Goal: Task Accomplishment & Management: Manage account settings

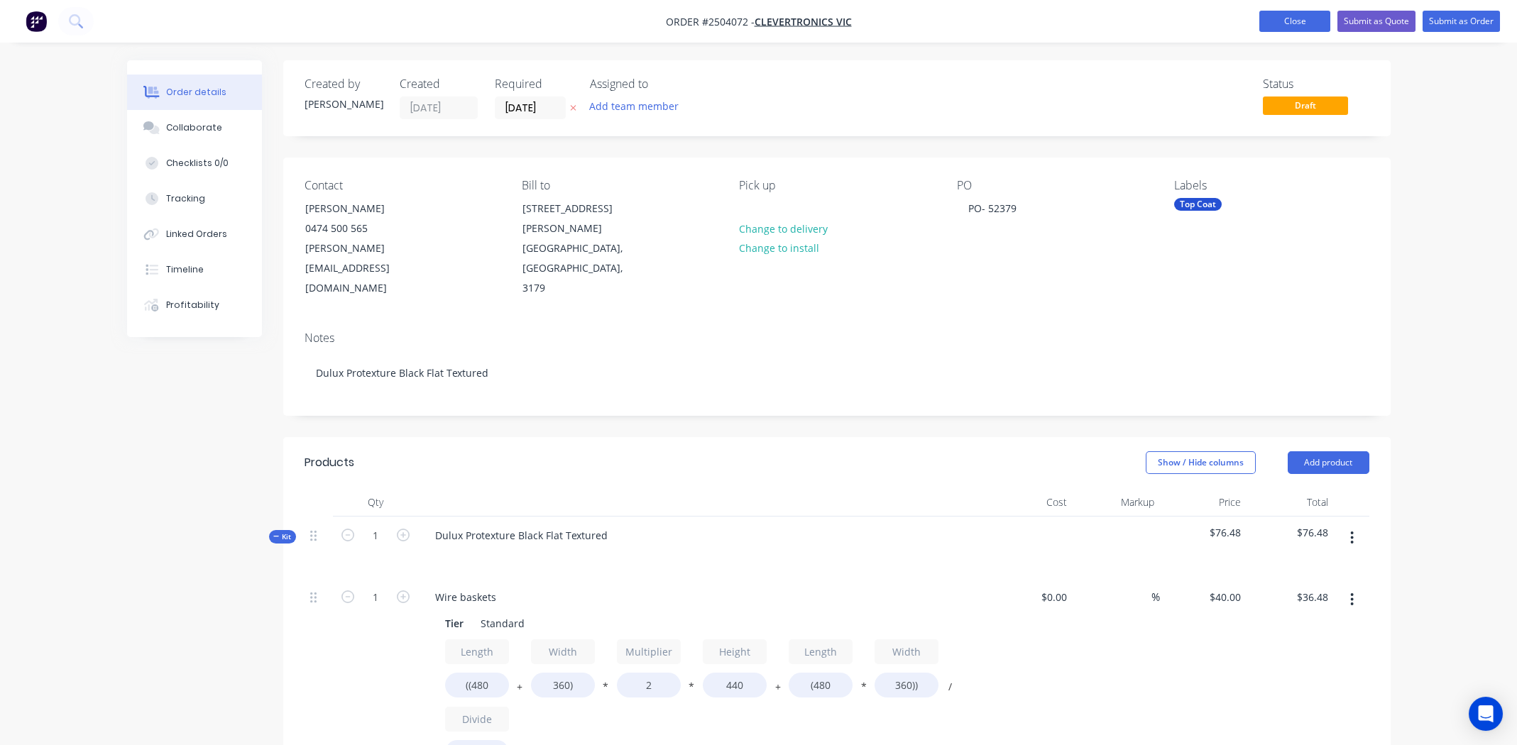
click at [1281, 18] on button "Close" at bounding box center [1294, 21] width 71 height 21
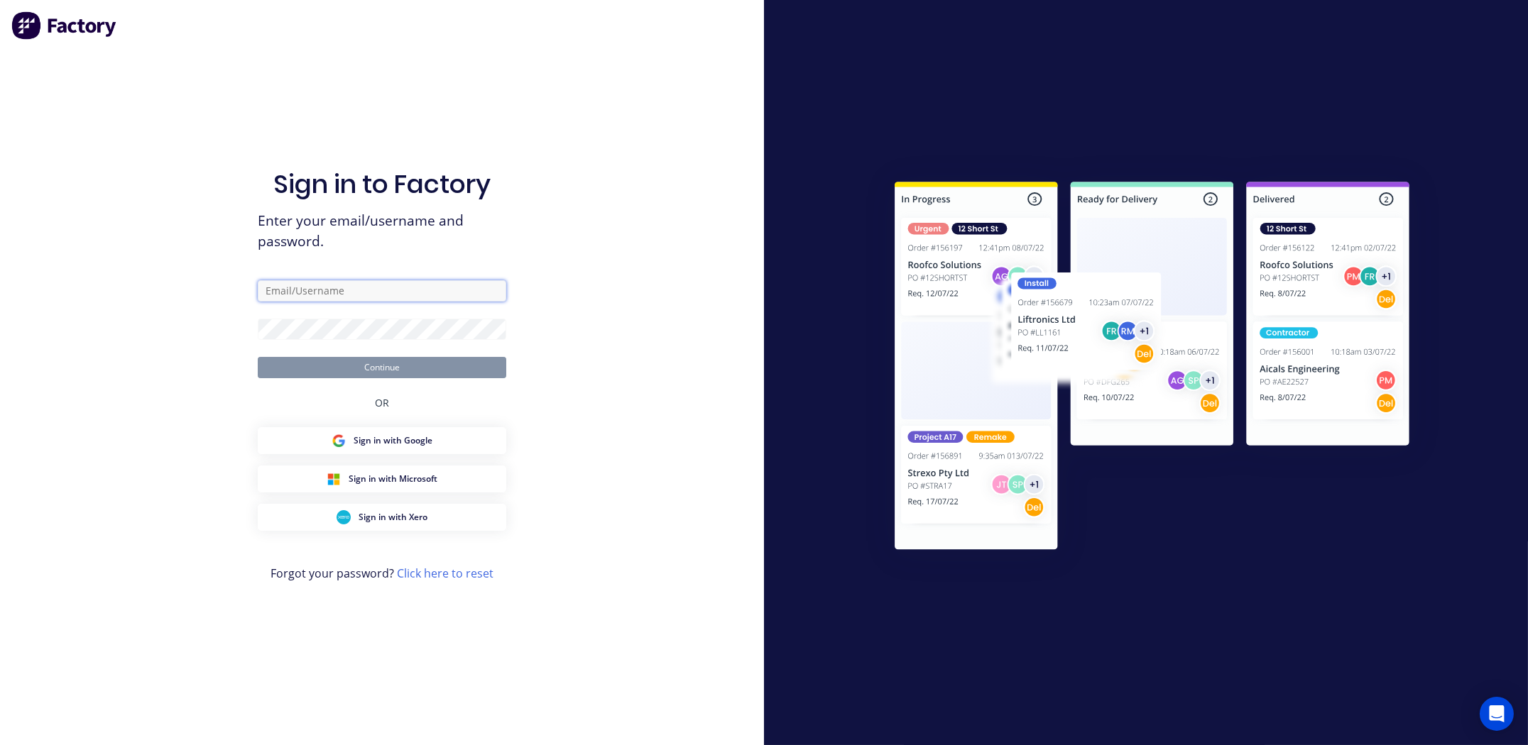
type input "michael.m.gillard@gmail.com"
click at [391, 366] on button "Continue" at bounding box center [382, 367] width 248 height 21
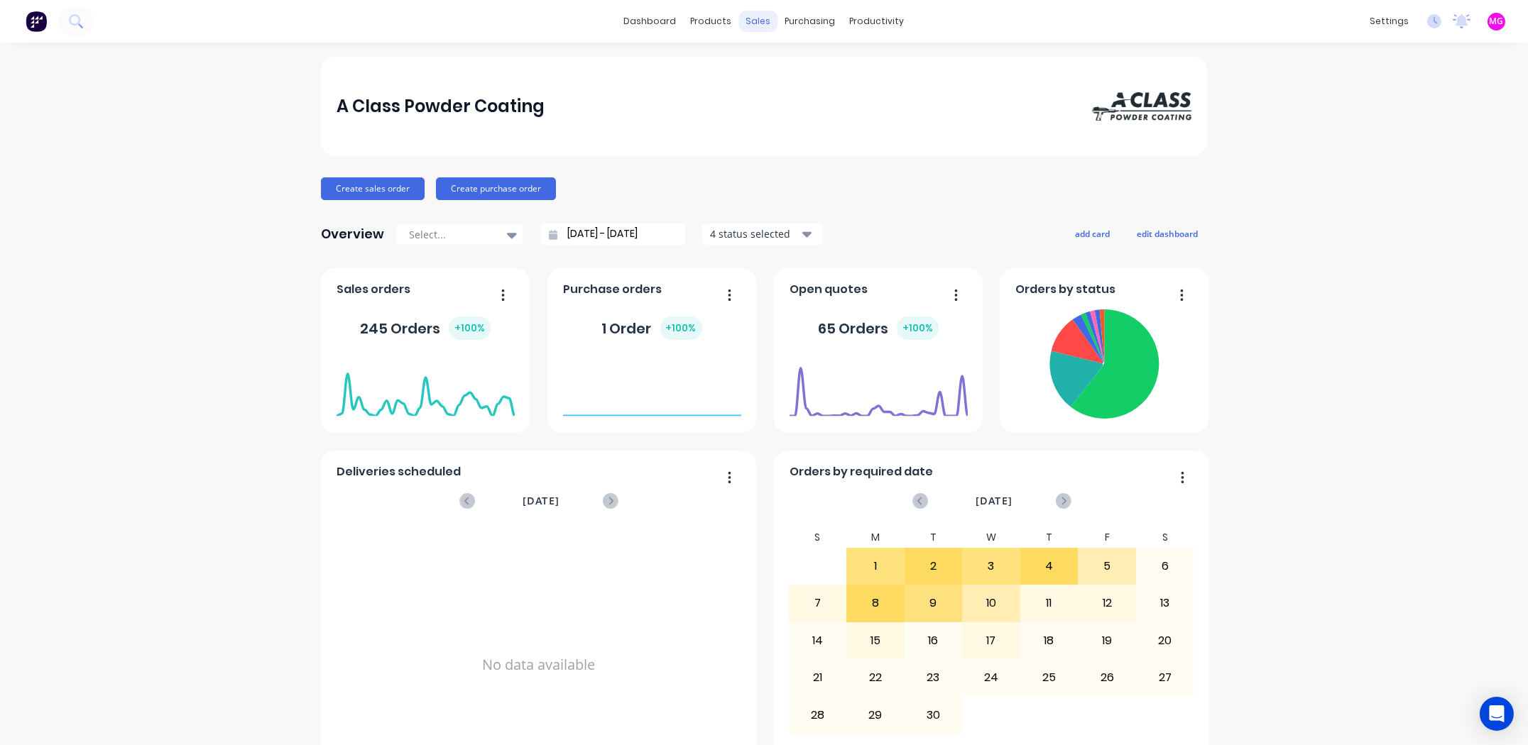
click at [743, 25] on div "sales" at bounding box center [758, 21] width 39 height 21
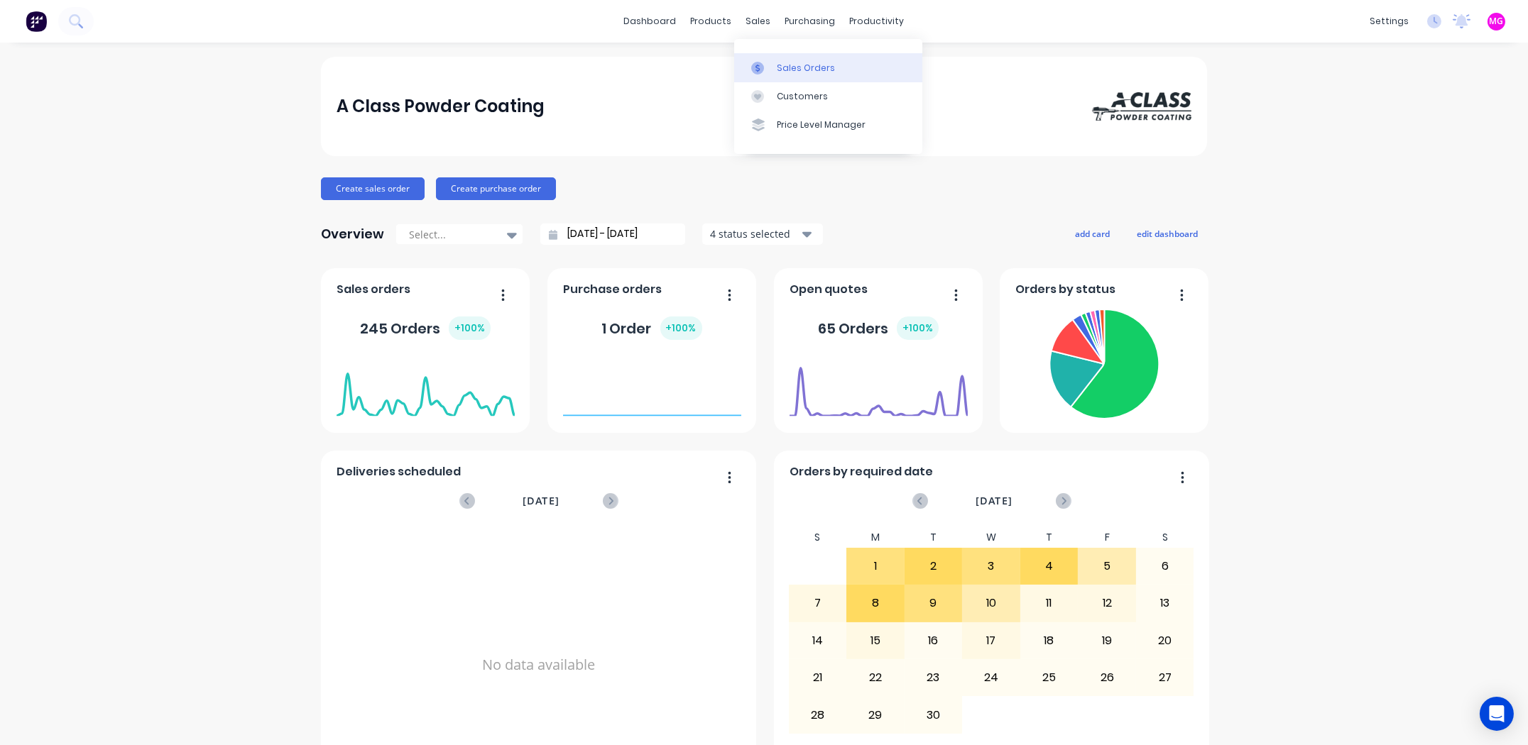
click at [804, 63] on div "Sales Orders" at bounding box center [806, 68] width 58 height 13
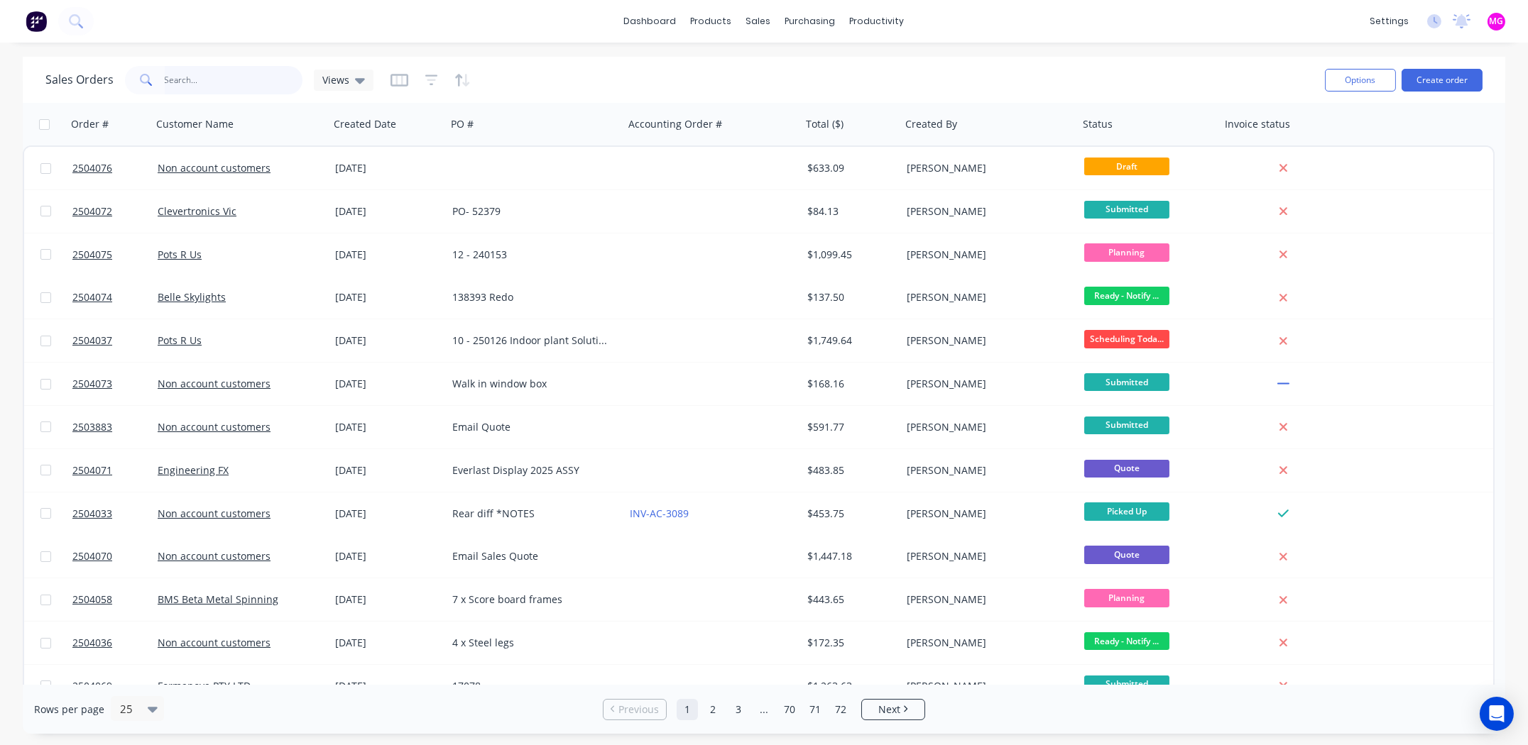
click at [217, 88] on input "text" at bounding box center [234, 80] width 138 height 28
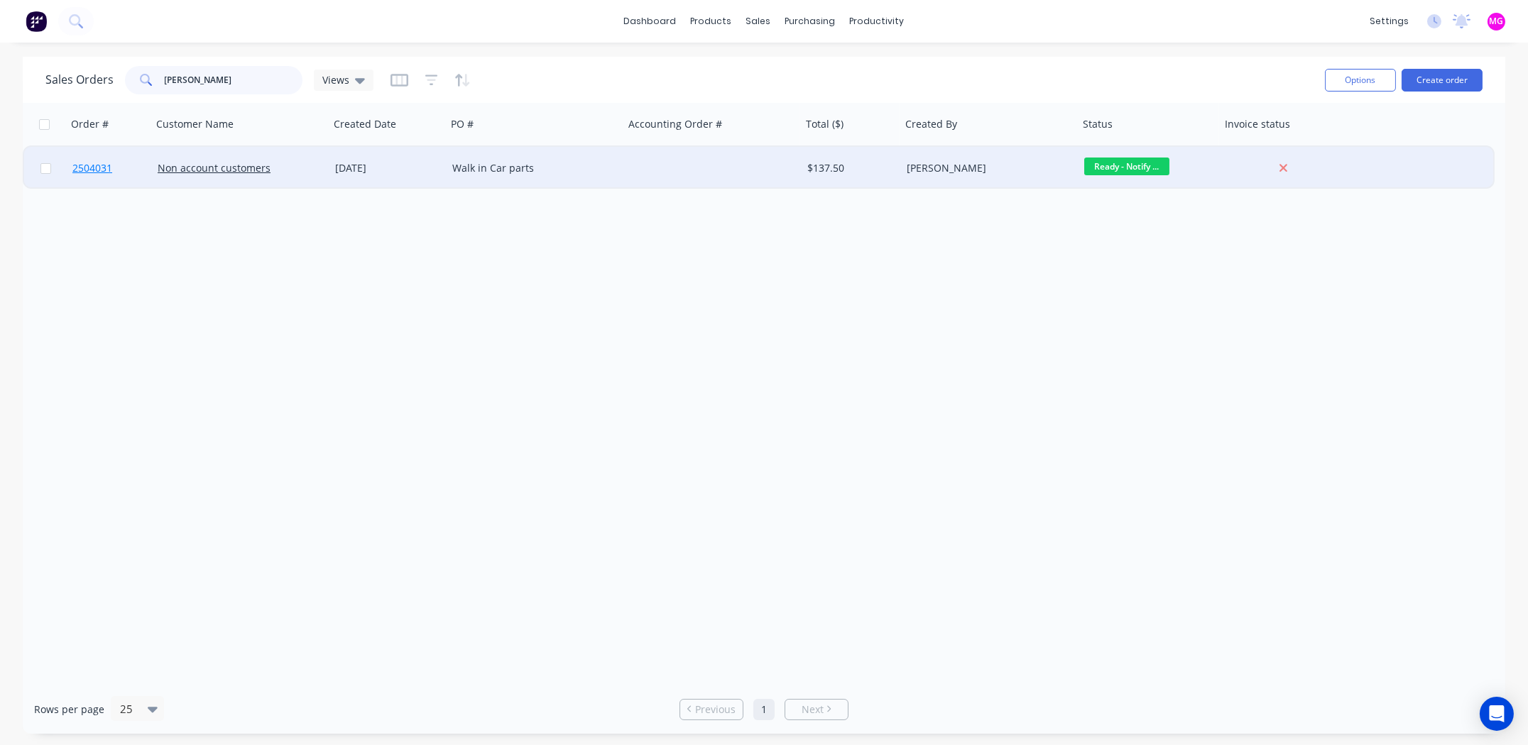
type input "cameron"
click at [94, 168] on span "2504031" at bounding box center [92, 168] width 40 height 14
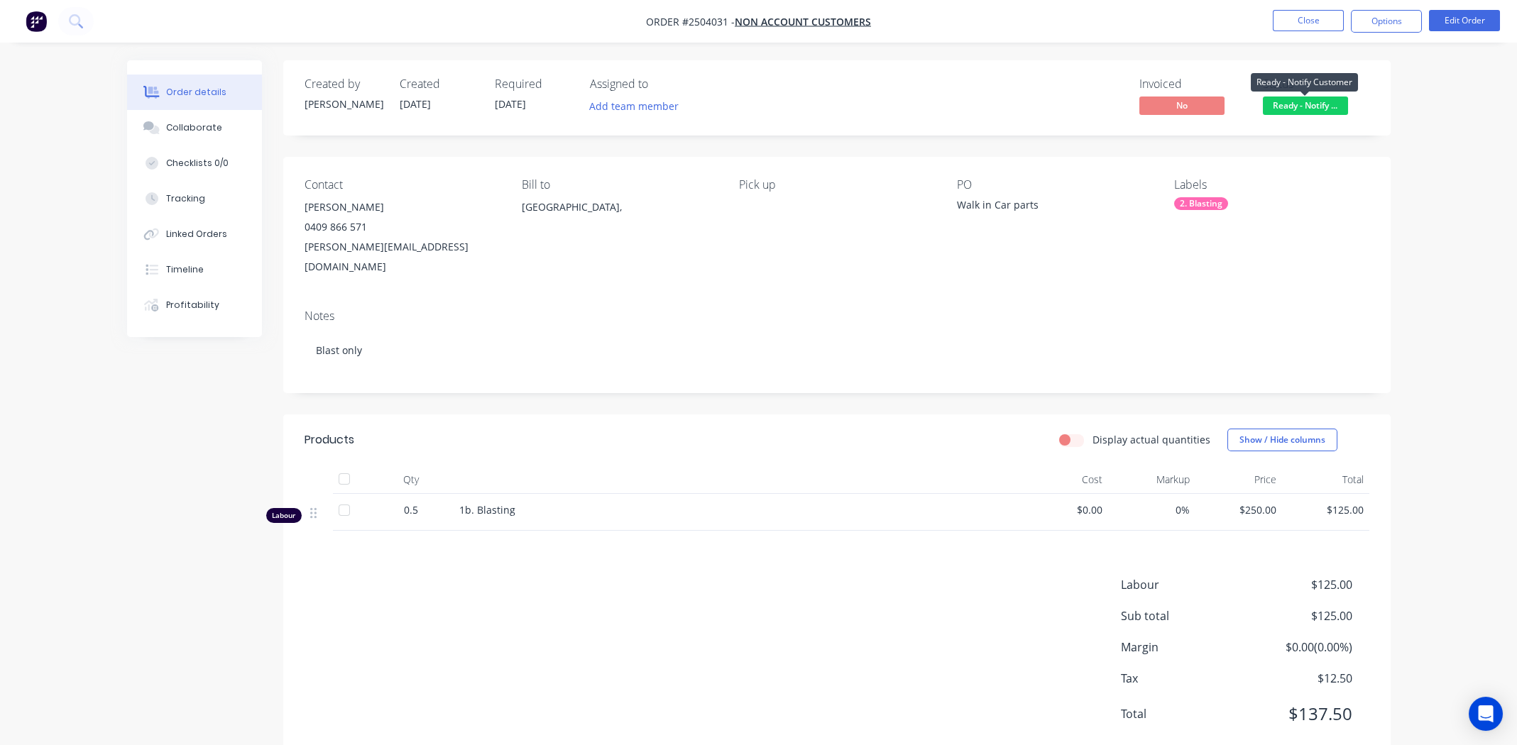
click at [1303, 106] on span "Ready - Notify ..." at bounding box center [1305, 106] width 85 height 18
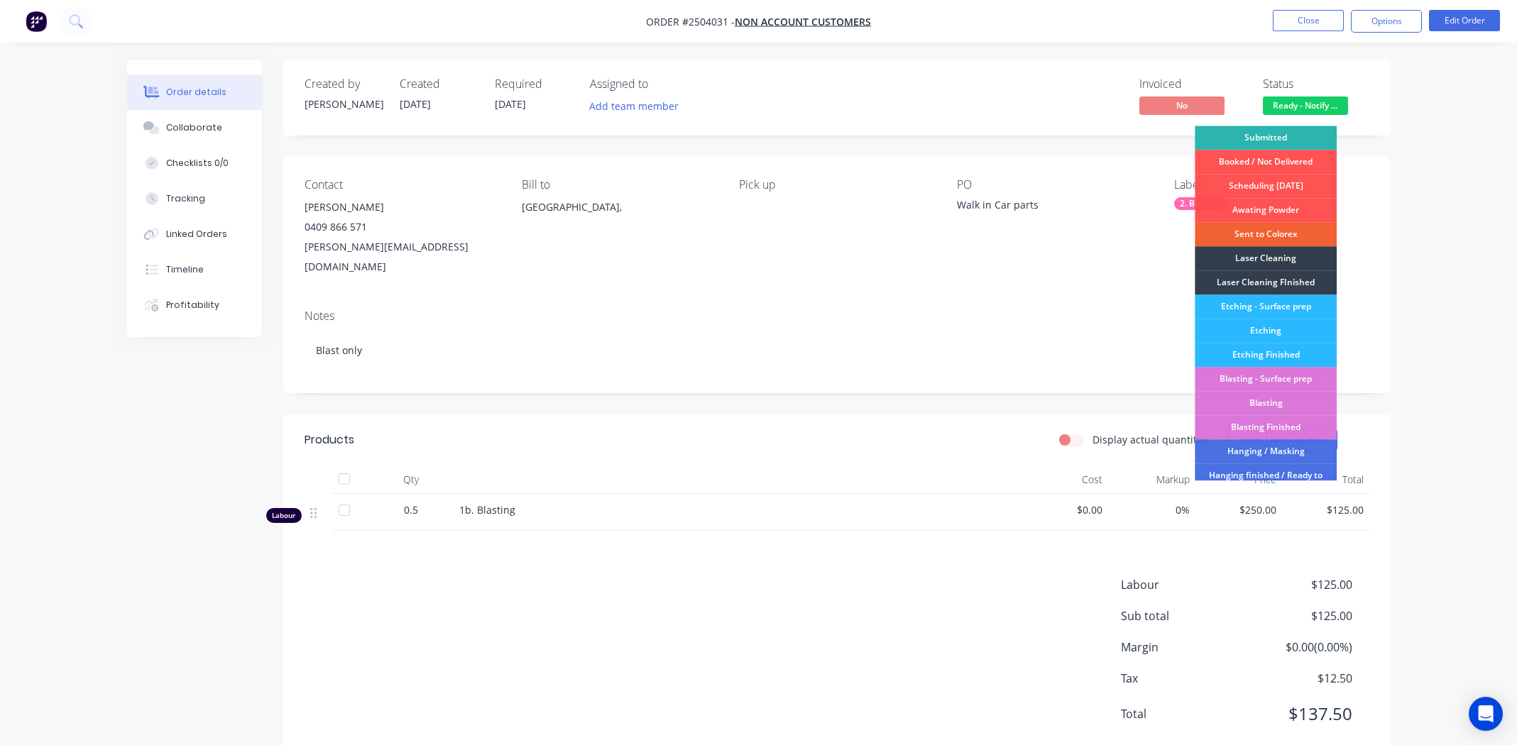
scroll to position [303, 0]
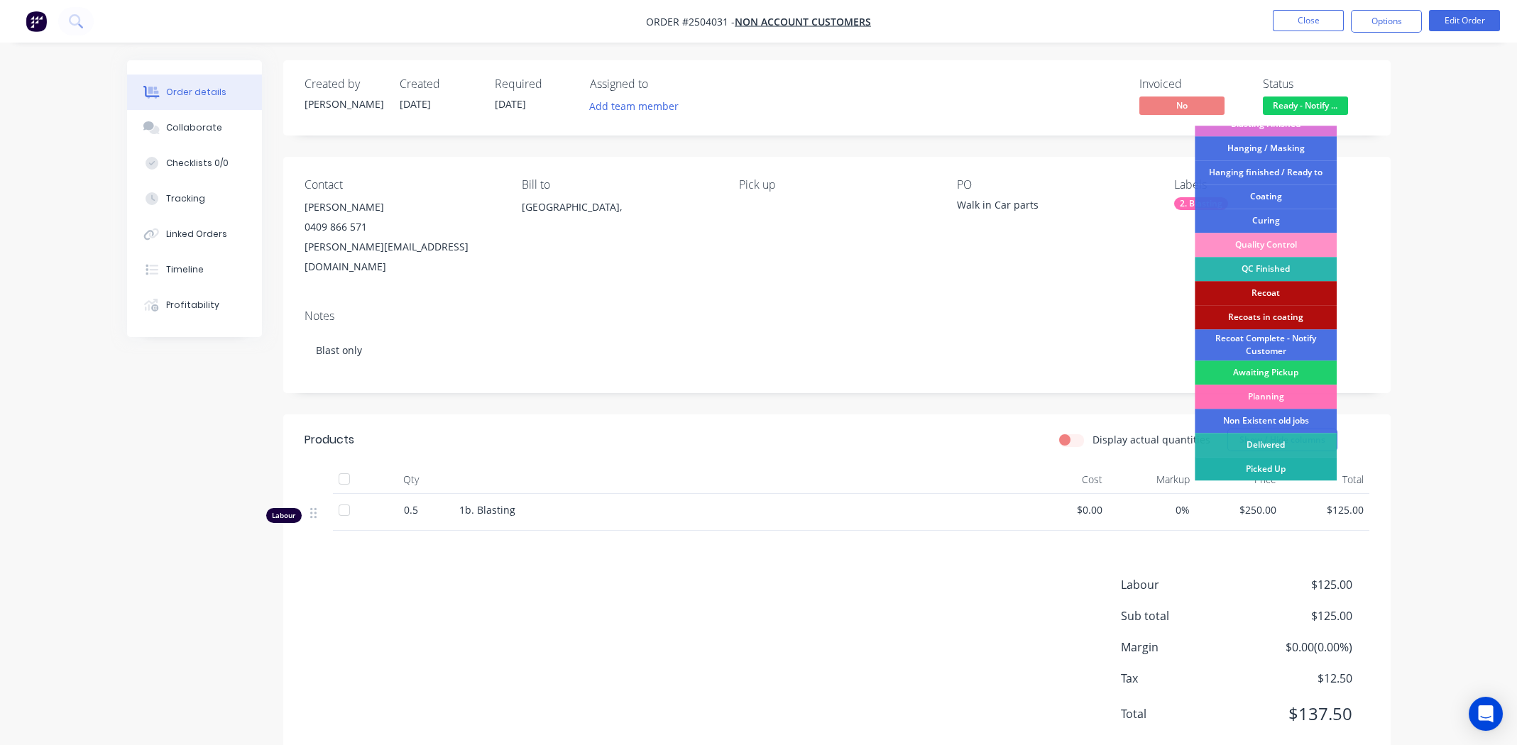
click at [1262, 464] on div "Picked Up" at bounding box center [1266, 469] width 142 height 24
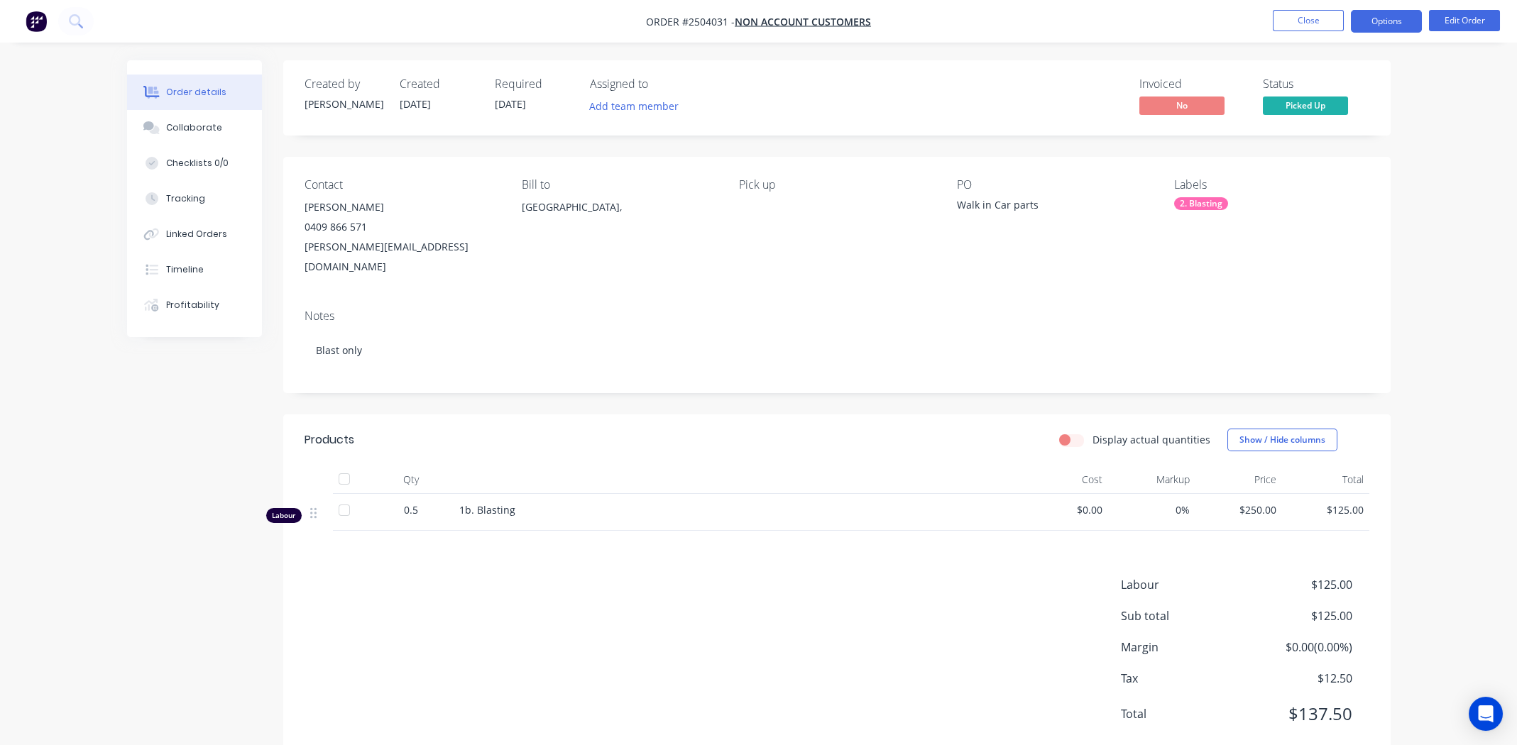
click at [1388, 13] on button "Options" at bounding box center [1386, 21] width 71 height 23
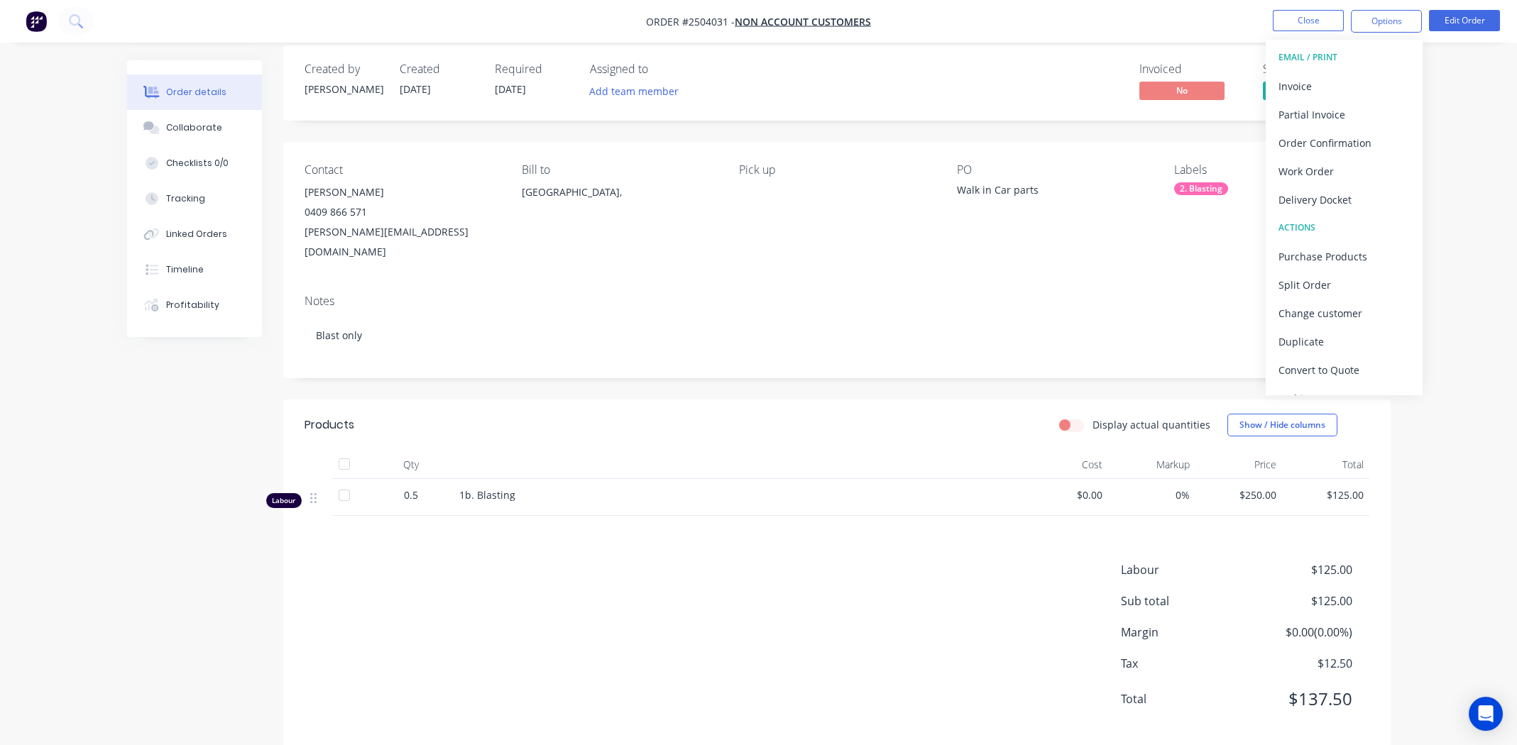
scroll to position [19, 0]
click at [1313, 80] on div "Invoice" at bounding box center [1343, 86] width 131 height 21
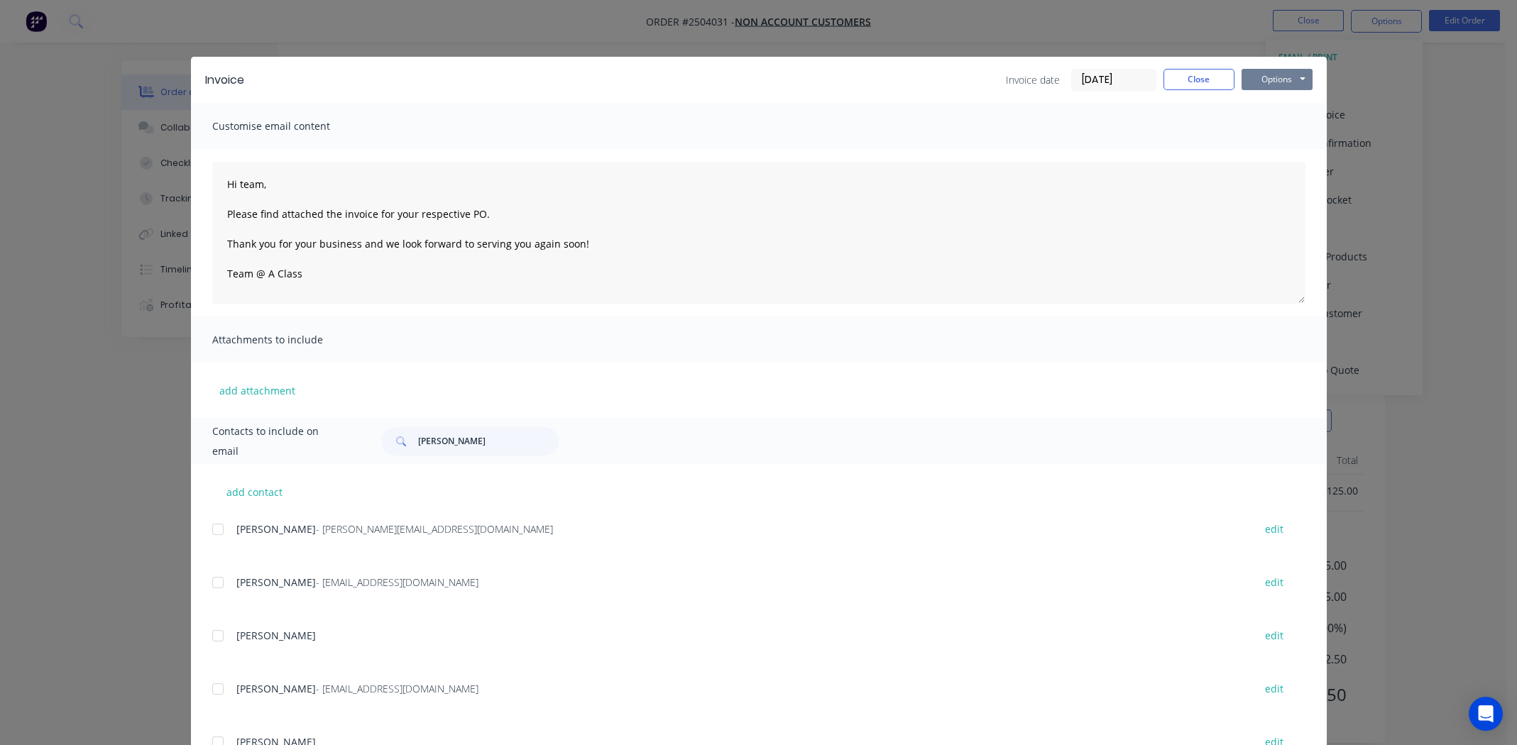
click at [1273, 73] on button "Options" at bounding box center [1277, 79] width 71 height 21
click at [1271, 126] on button "Print" at bounding box center [1287, 127] width 91 height 23
drag, startPoint x: 1190, startPoint y: 72, endPoint x: 1285, endPoint y: 49, distance: 98.0
click at [1190, 72] on button "Close" at bounding box center [1198, 79] width 71 height 21
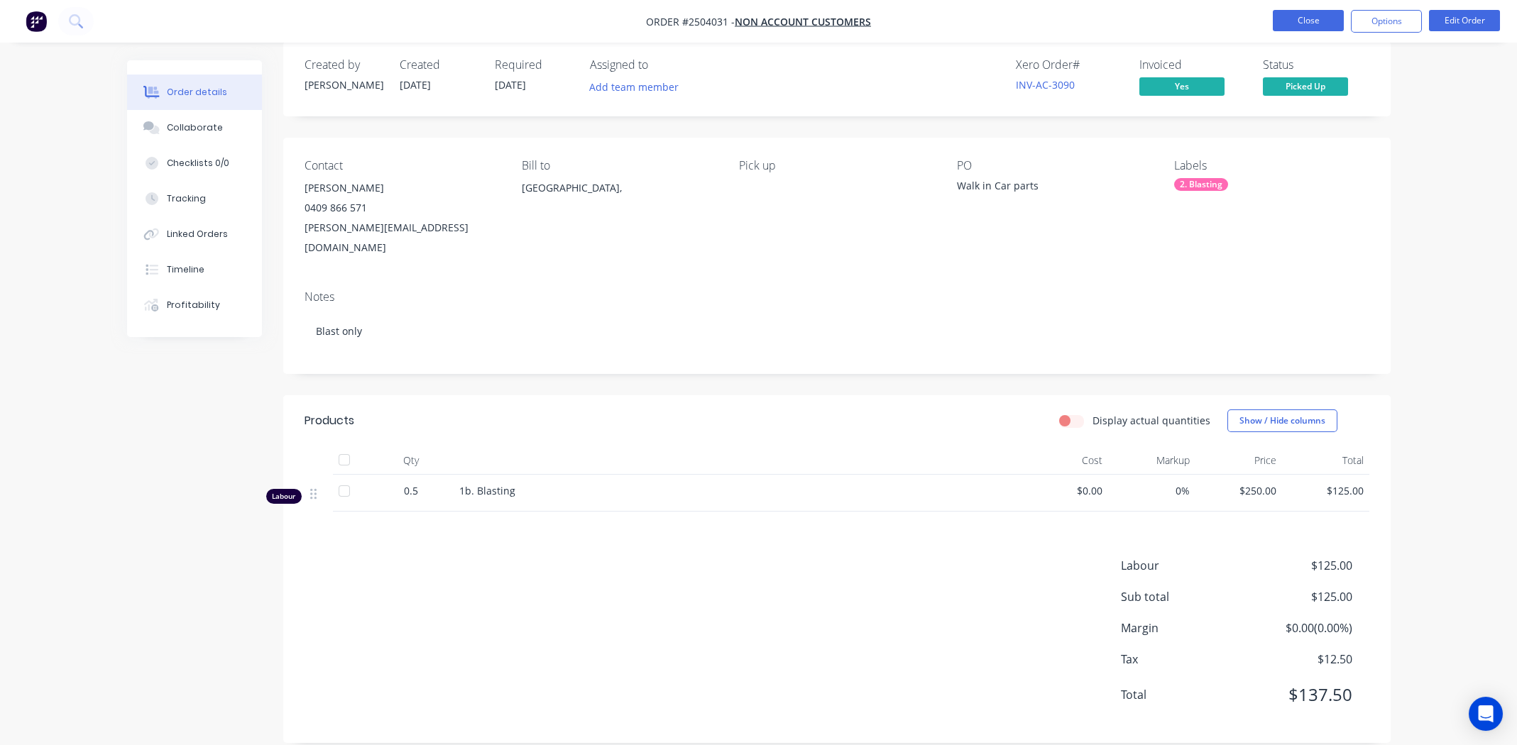
click at [1308, 21] on button "Close" at bounding box center [1308, 20] width 71 height 21
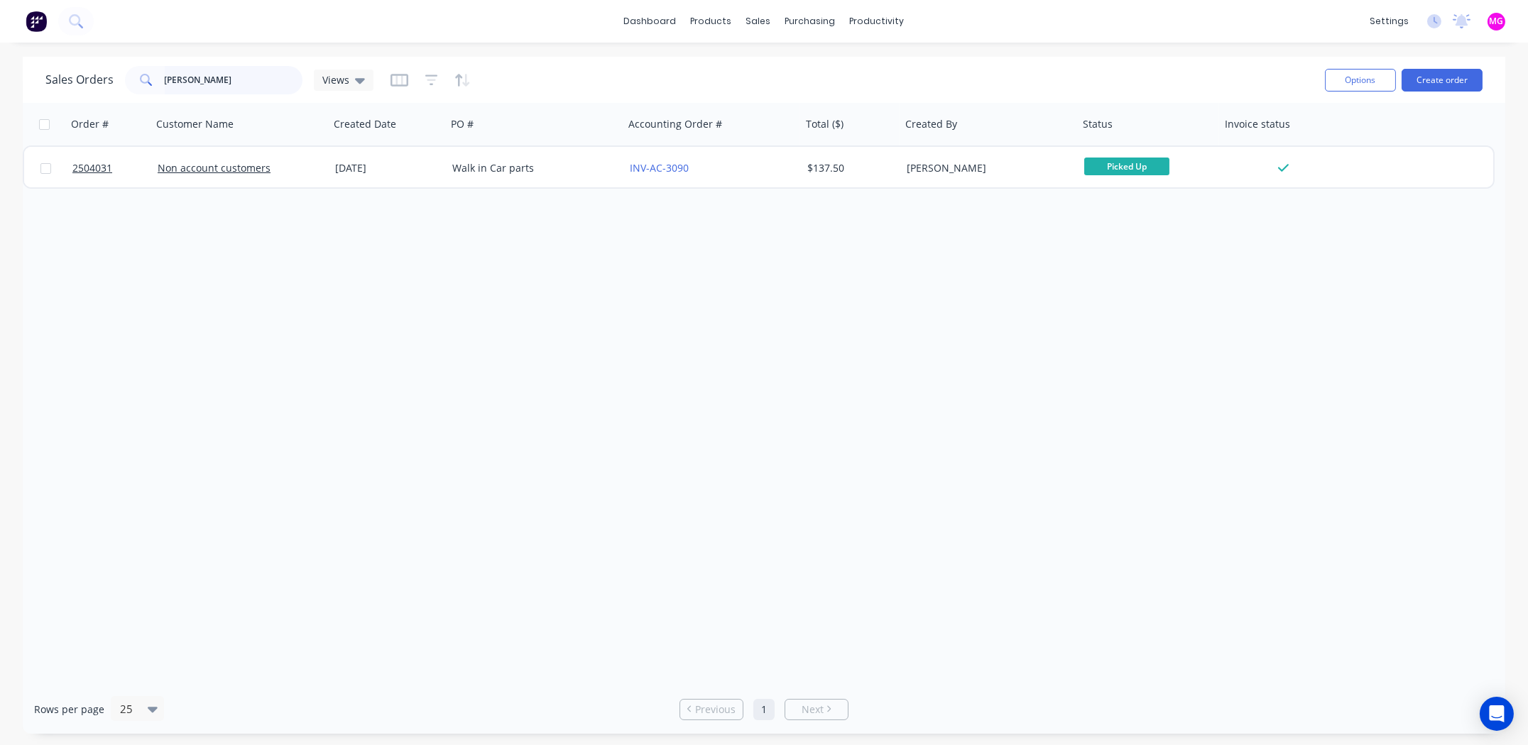
click at [268, 69] on input "cameron" at bounding box center [234, 80] width 138 height 28
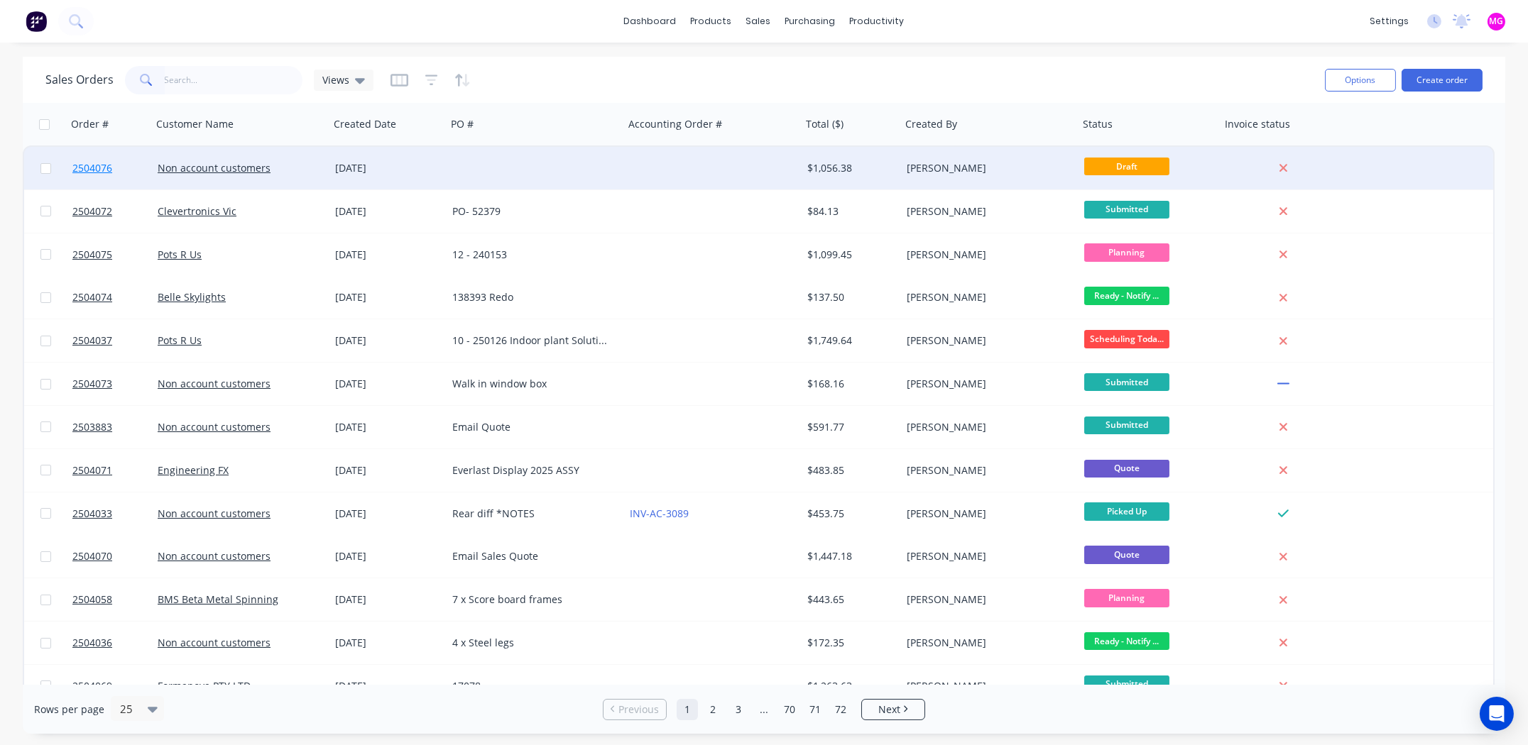
click at [94, 167] on span "2504076" at bounding box center [92, 168] width 40 height 14
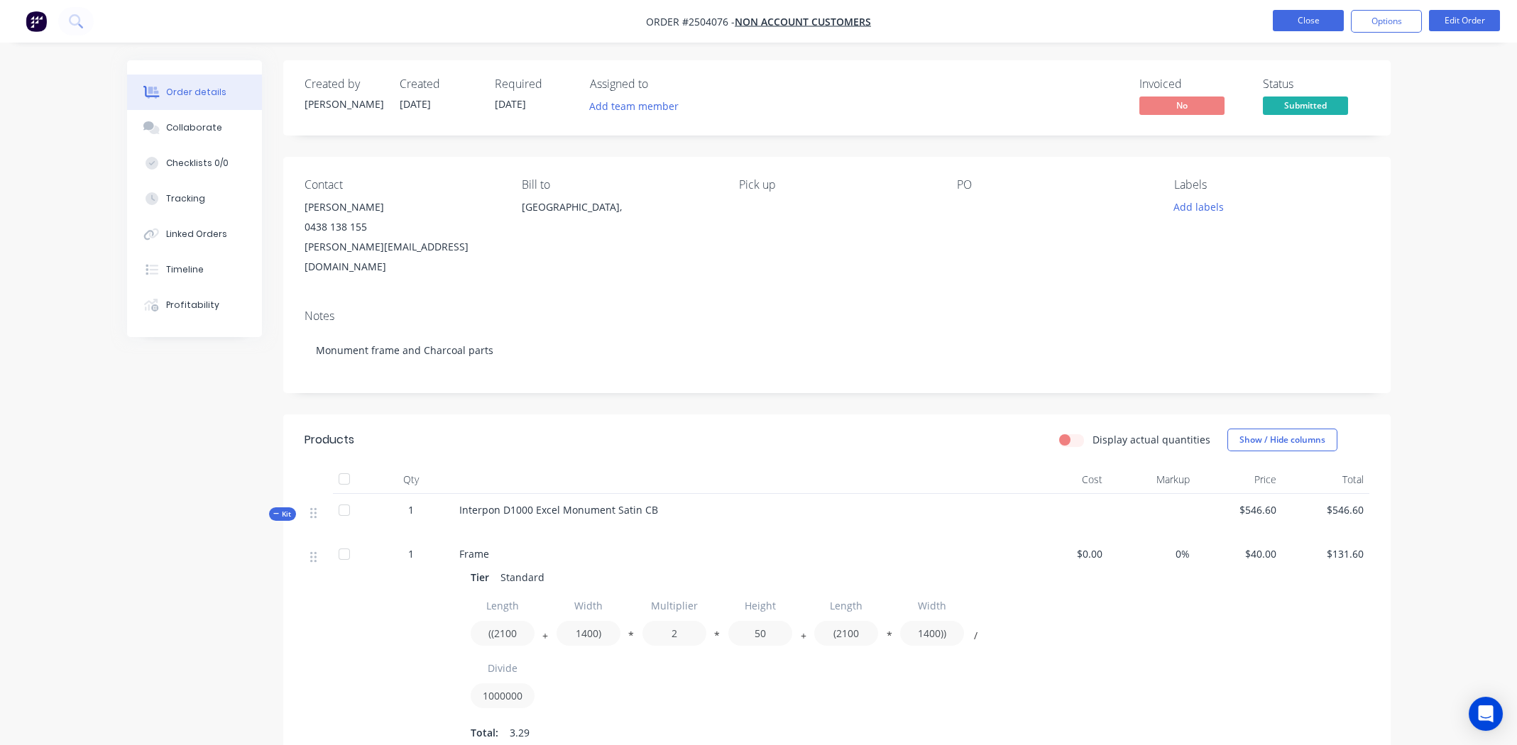
click at [1291, 17] on button "Close" at bounding box center [1308, 20] width 71 height 21
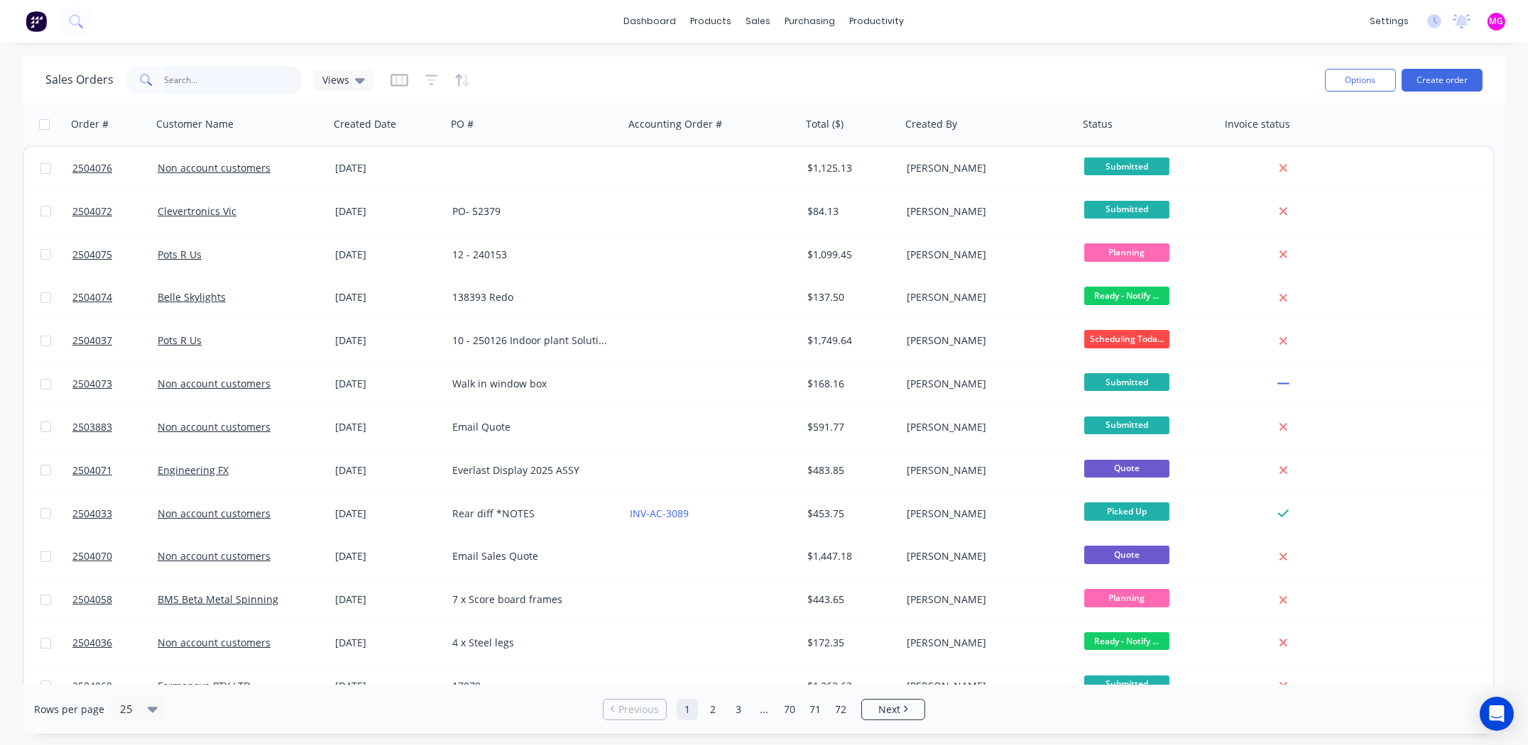
click at [202, 86] on input "text" at bounding box center [234, 80] width 138 height 28
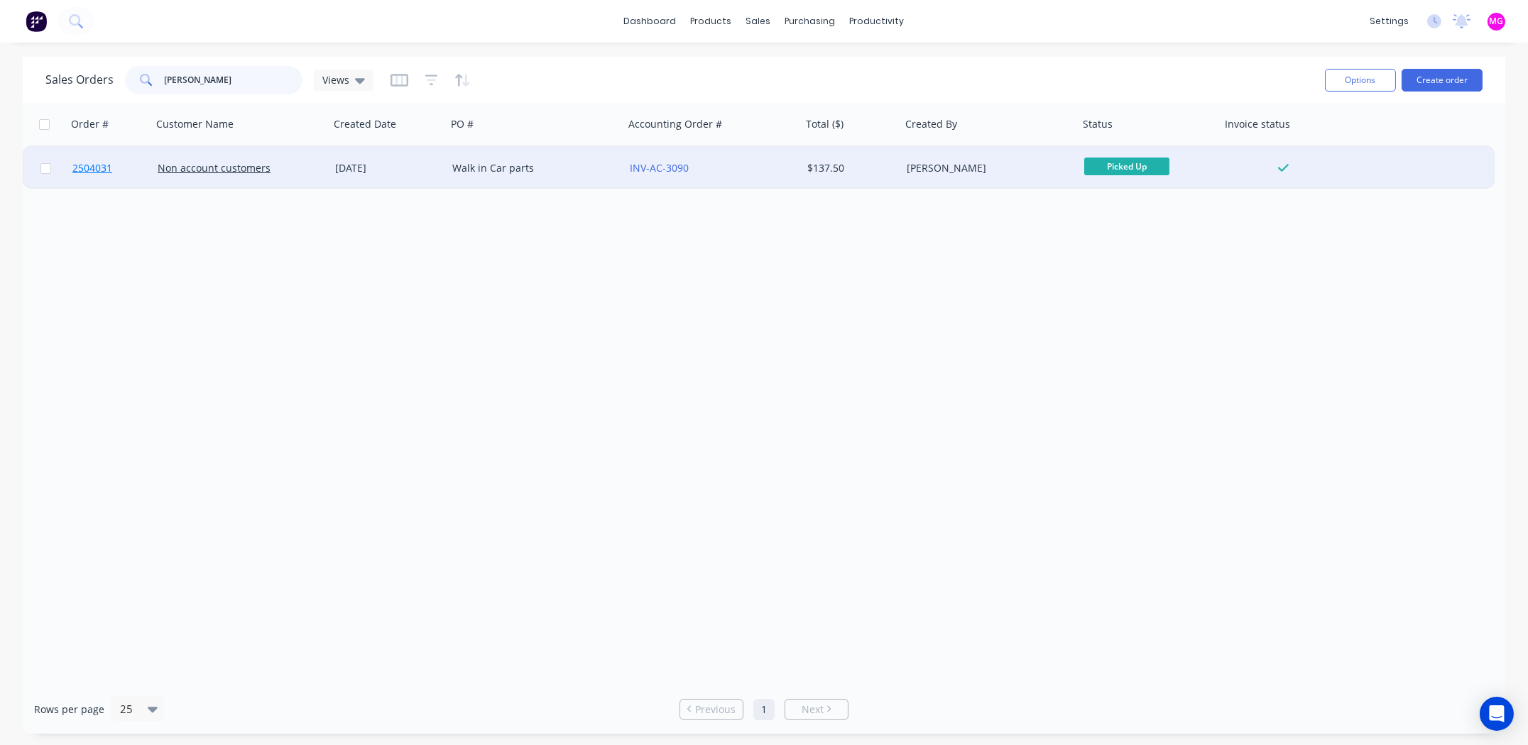
type input "cameron"
click at [86, 166] on span "2504031" at bounding box center [92, 168] width 40 height 14
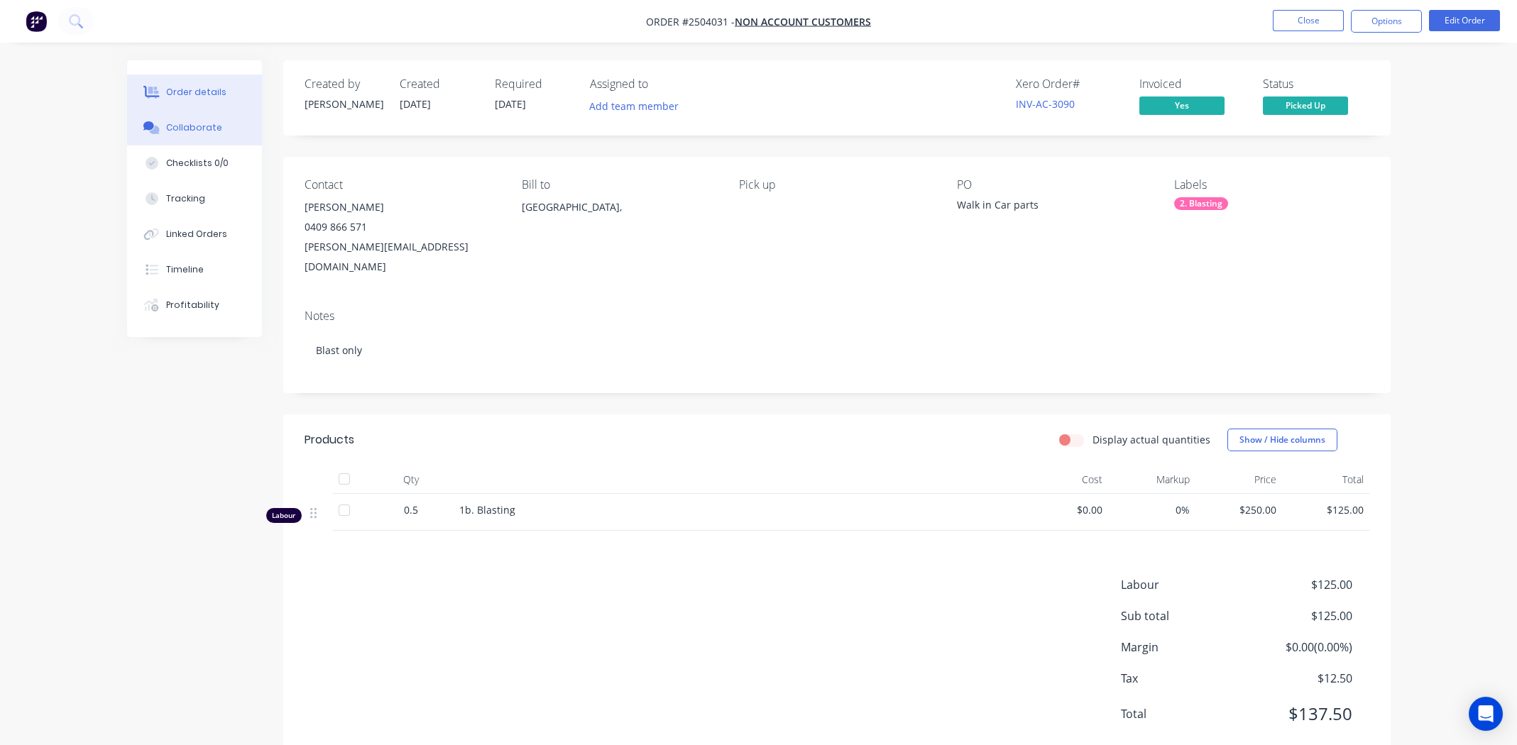
click at [195, 120] on button "Collaborate" at bounding box center [194, 127] width 135 height 35
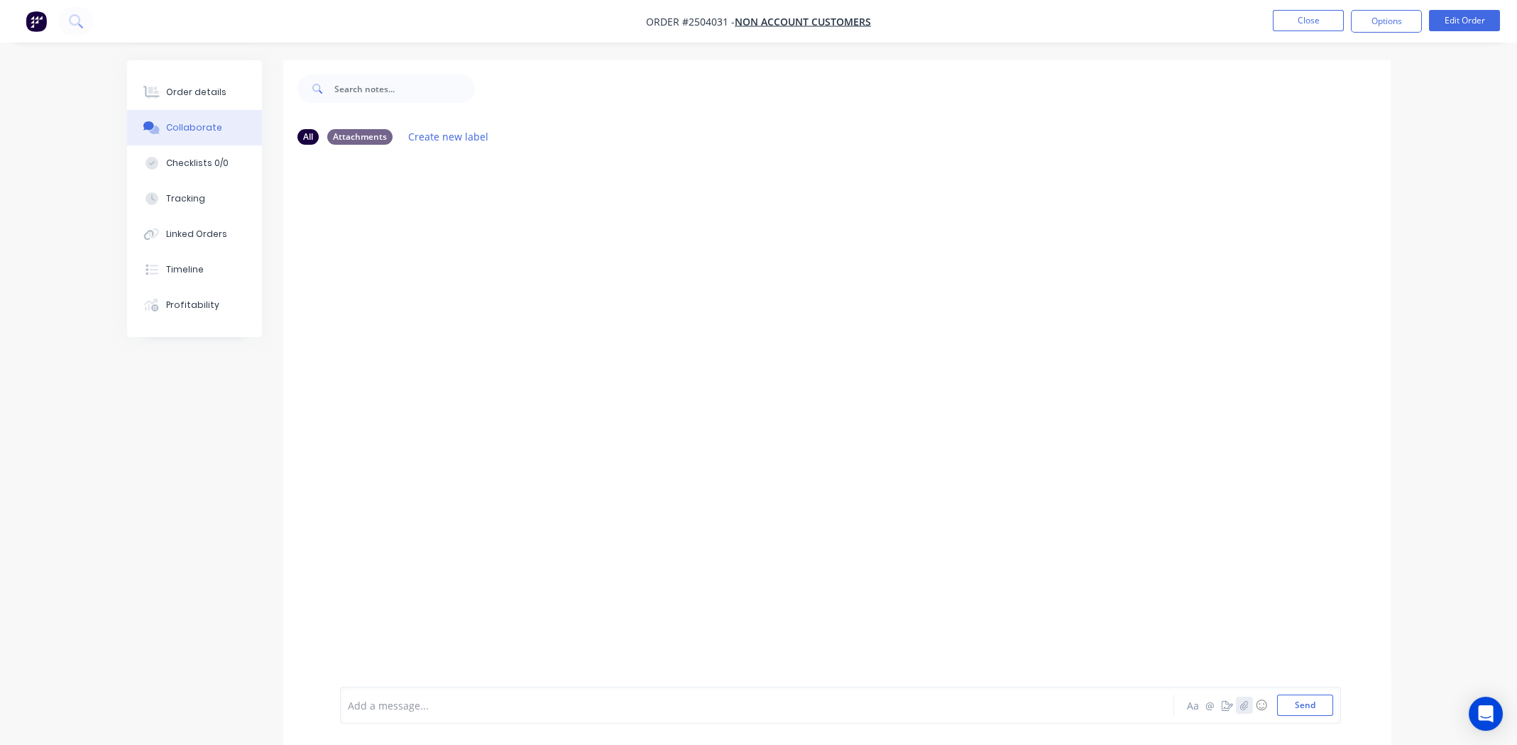
click at [1240, 706] on icon "button" at bounding box center [1244, 705] width 8 height 9
click at [1312, 703] on button "Send" at bounding box center [1305, 705] width 56 height 21
click at [461, 690] on div "Add a message... Aa @ ☺ Send" at bounding box center [840, 705] width 1001 height 37
click at [450, 703] on div at bounding box center [718, 706] width 738 height 15
click at [206, 92] on div "Order details" at bounding box center [196, 92] width 60 height 13
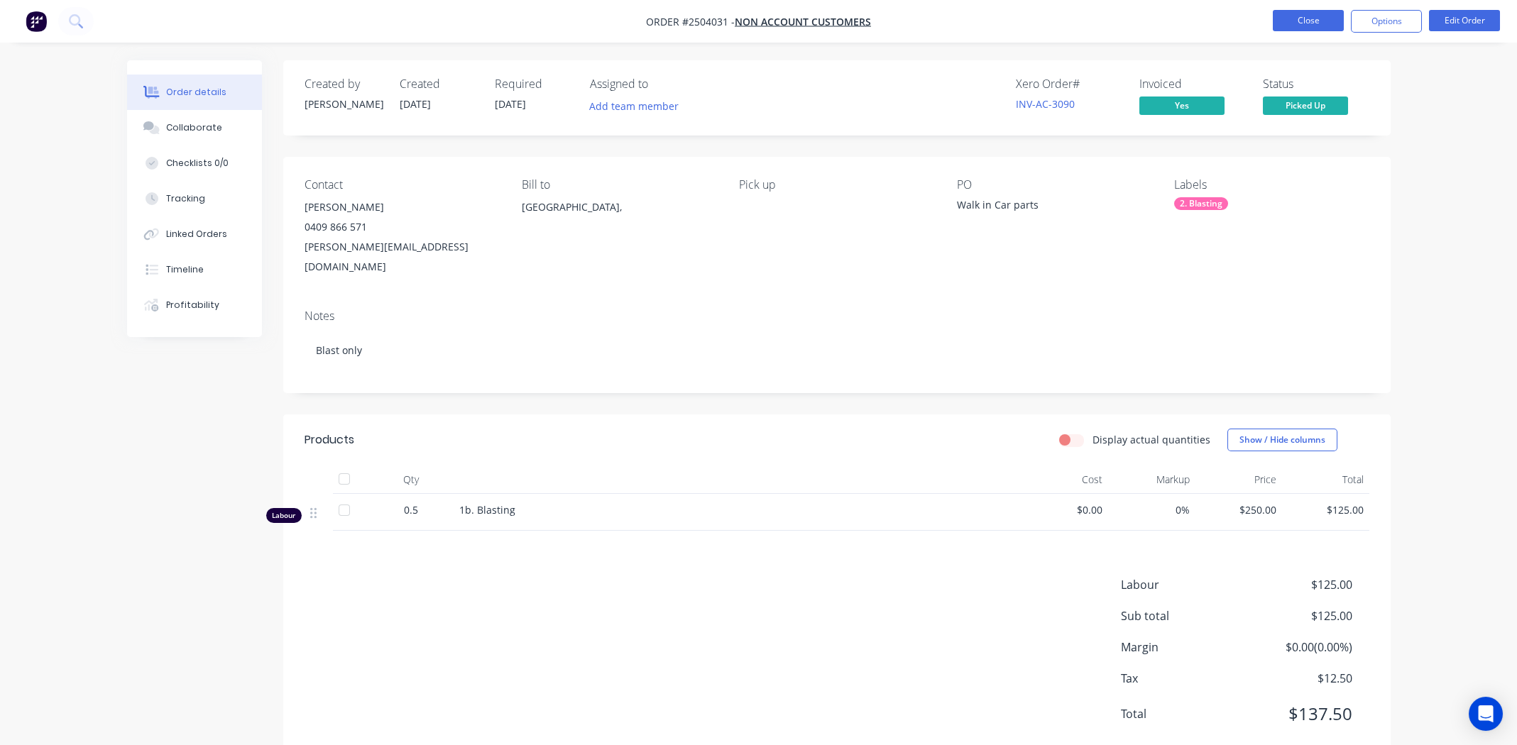
click at [1310, 18] on button "Close" at bounding box center [1308, 20] width 71 height 21
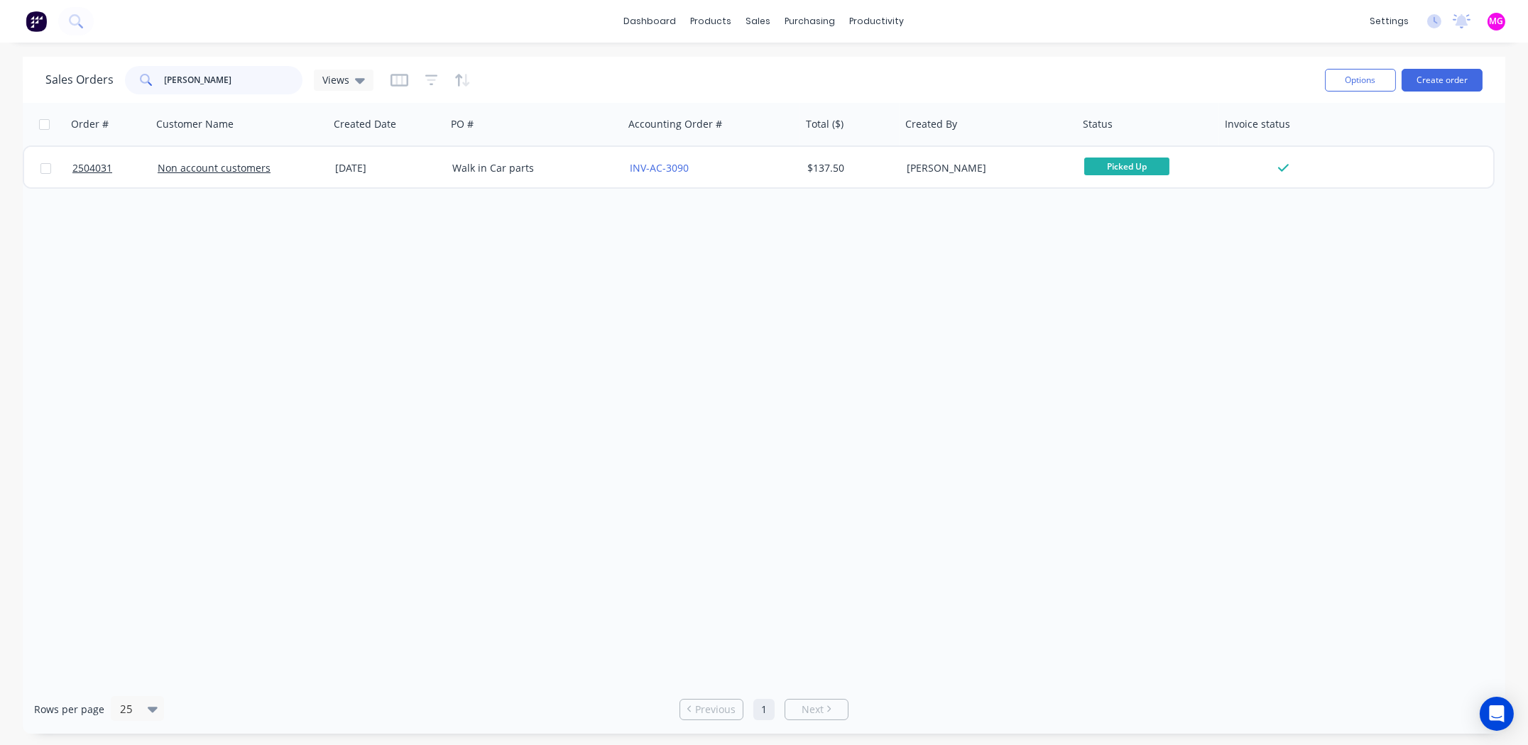
click at [214, 80] on input "cameron" at bounding box center [234, 80] width 138 height 28
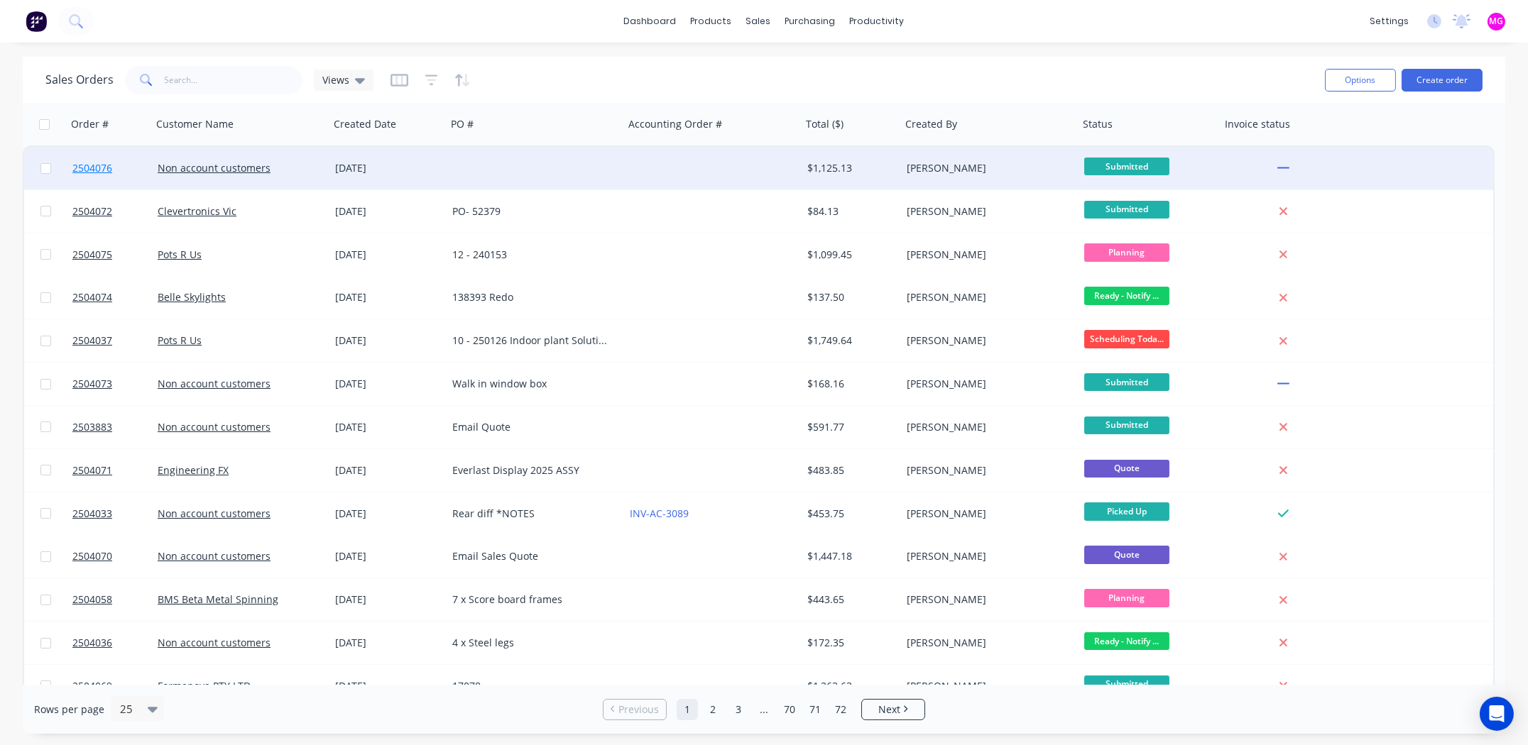
click at [88, 171] on span "2504076" at bounding box center [92, 168] width 40 height 14
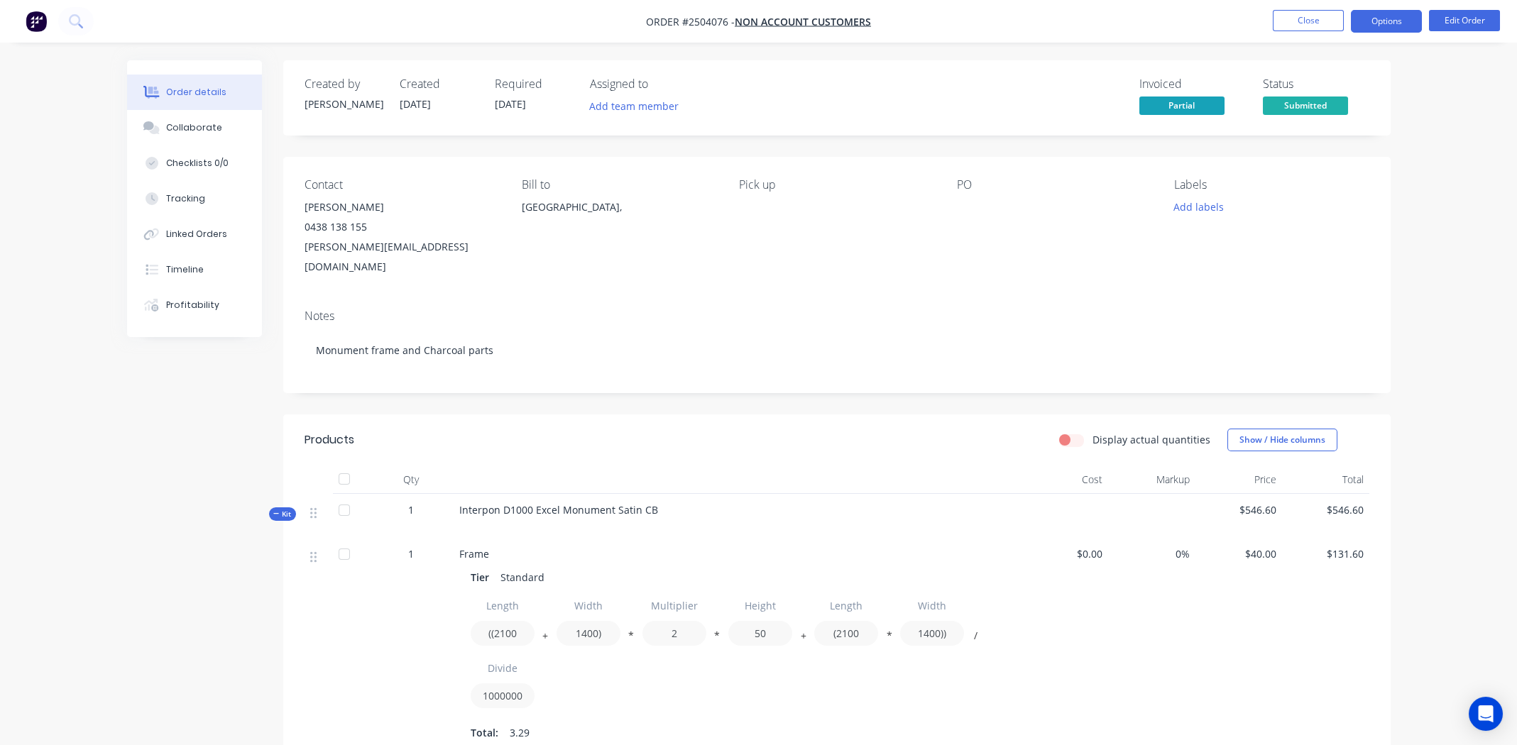
click at [1384, 11] on button "Options" at bounding box center [1386, 21] width 71 height 23
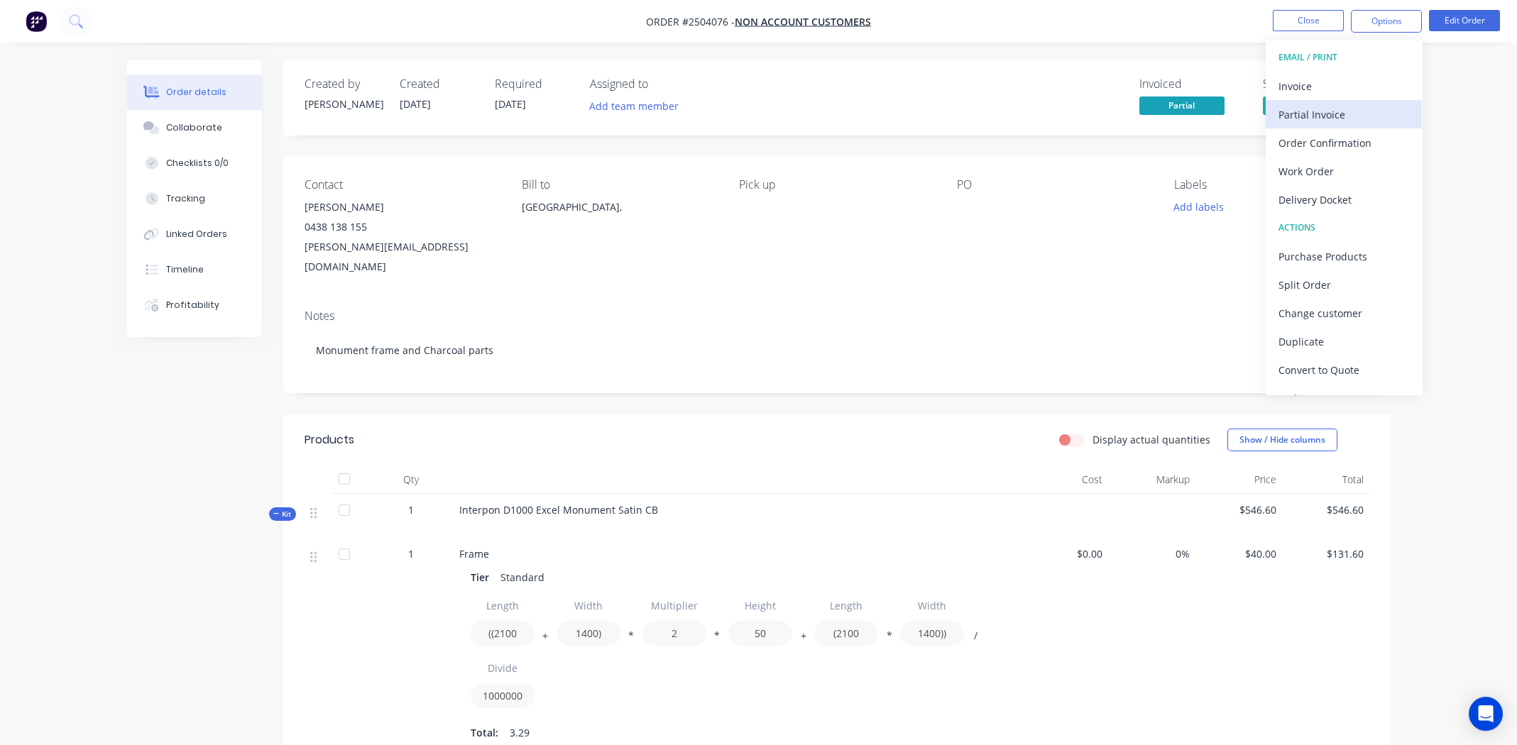
click at [1319, 112] on div "Partial Invoice" at bounding box center [1343, 114] width 131 height 21
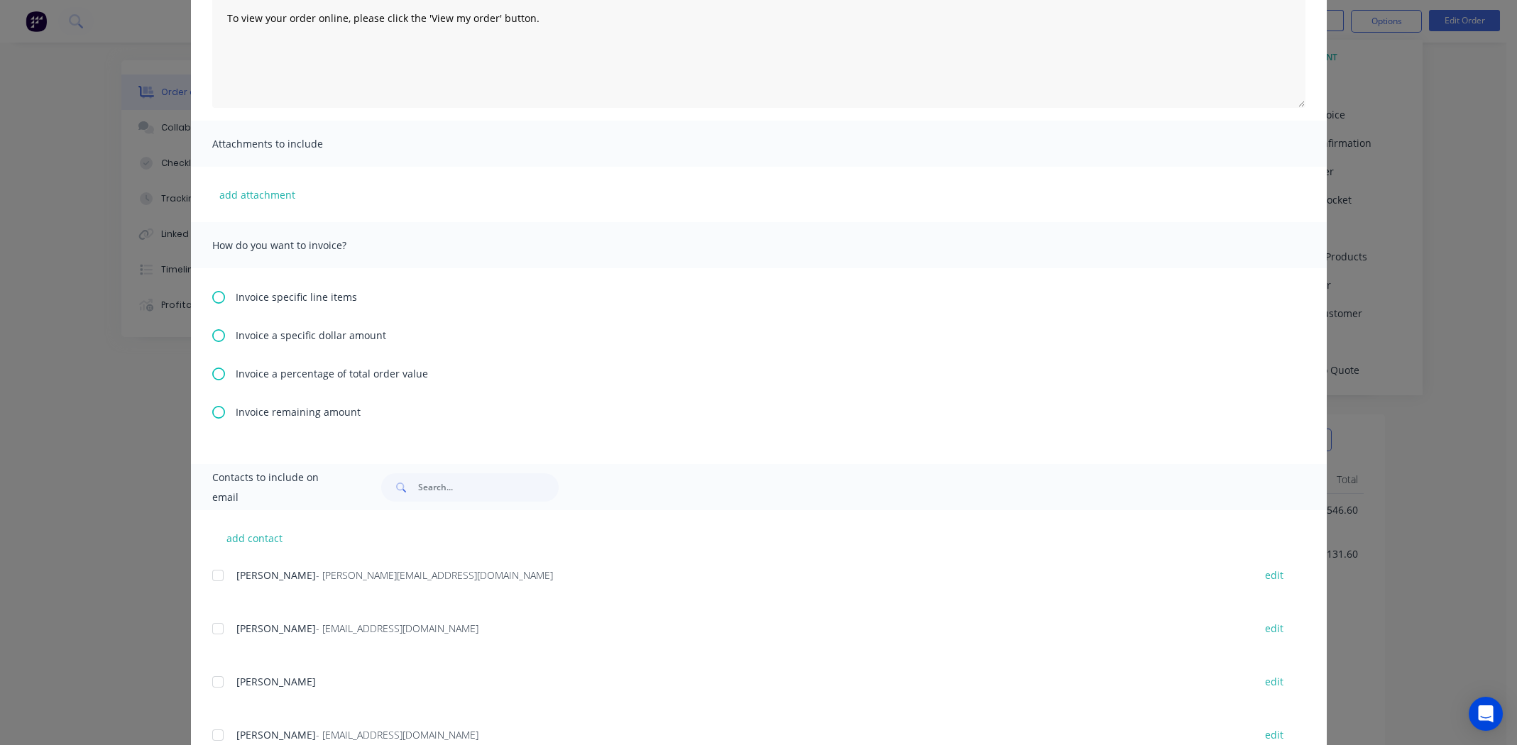
scroll to position [213, 0]
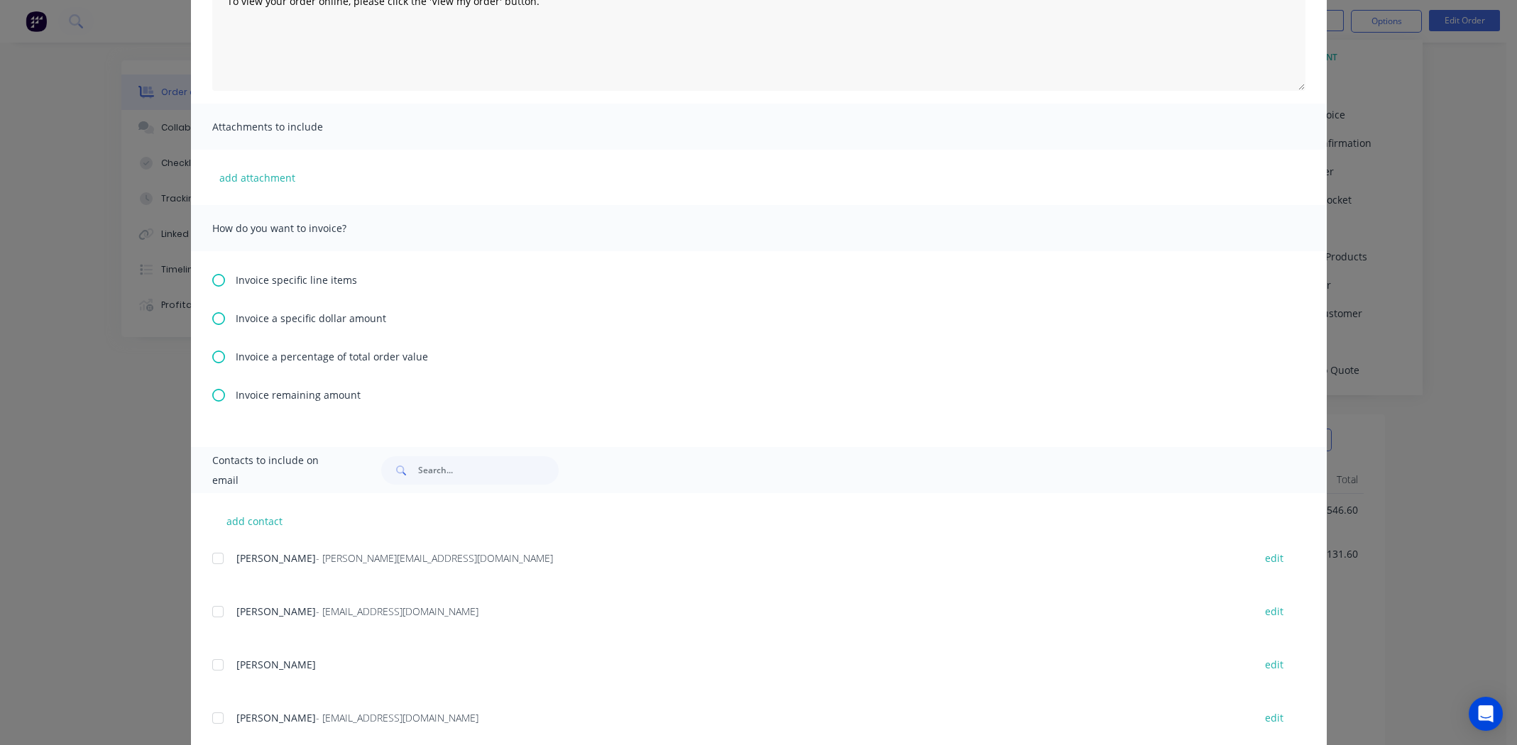
click at [214, 357] on icon at bounding box center [218, 357] width 13 height 13
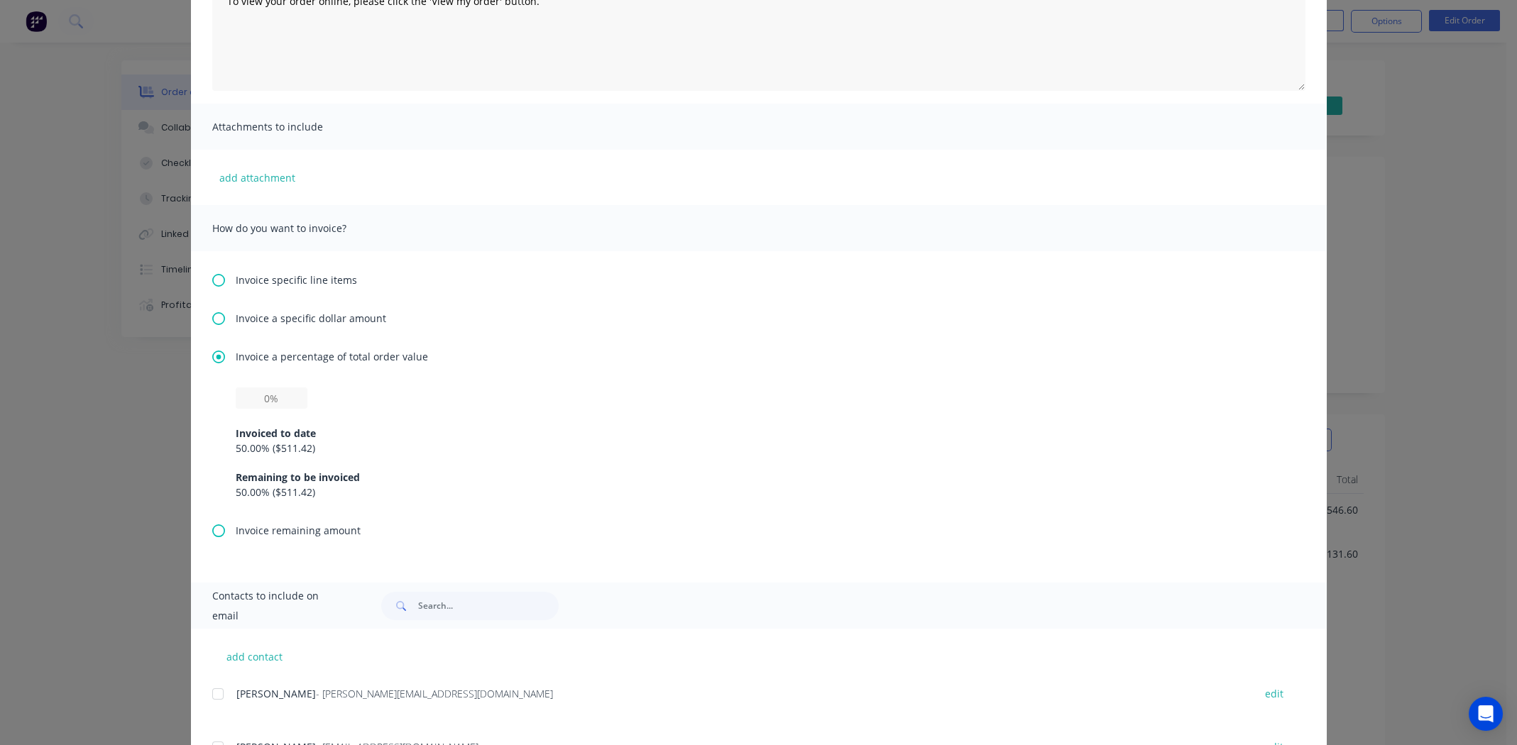
scroll to position [0, 0]
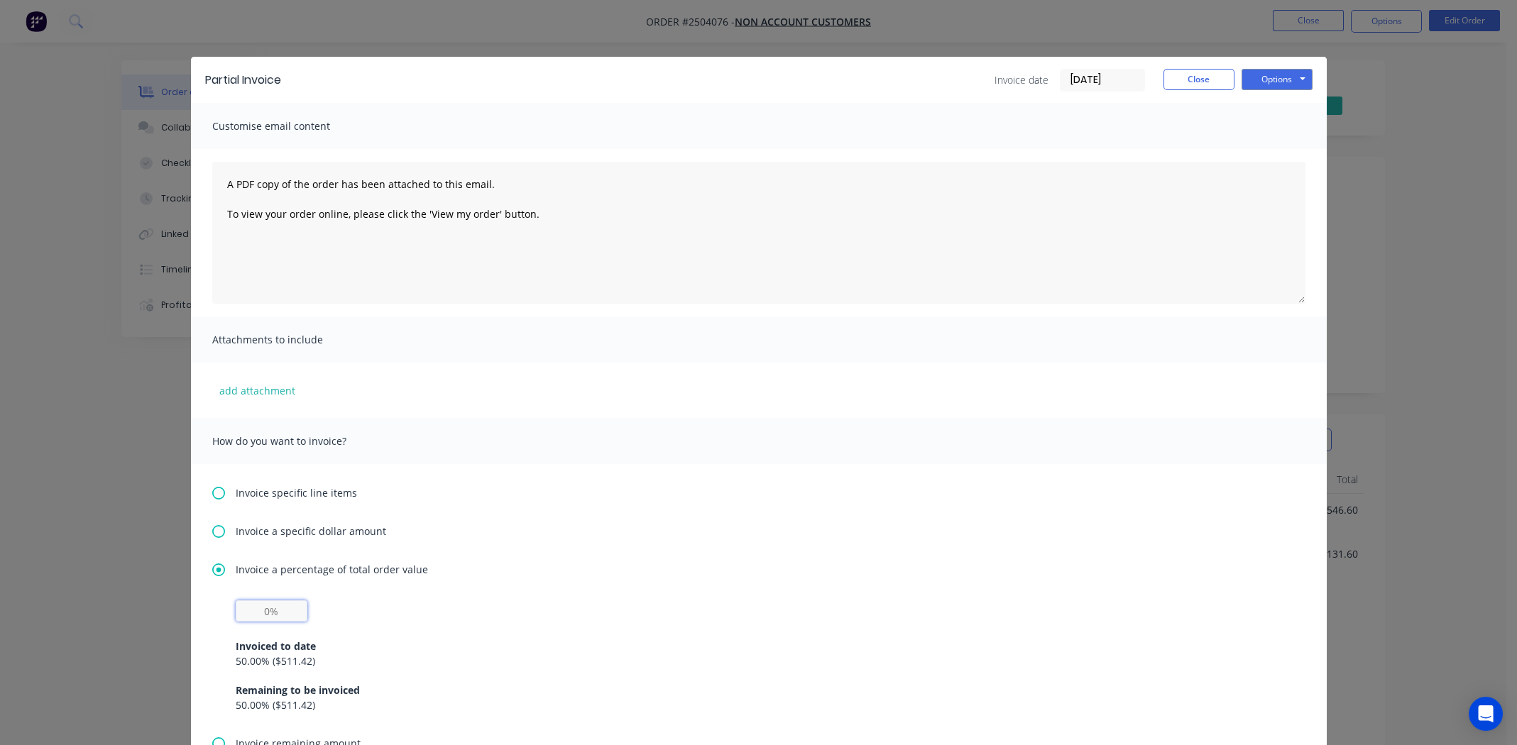
click at [263, 607] on input "text" at bounding box center [272, 611] width 72 height 21
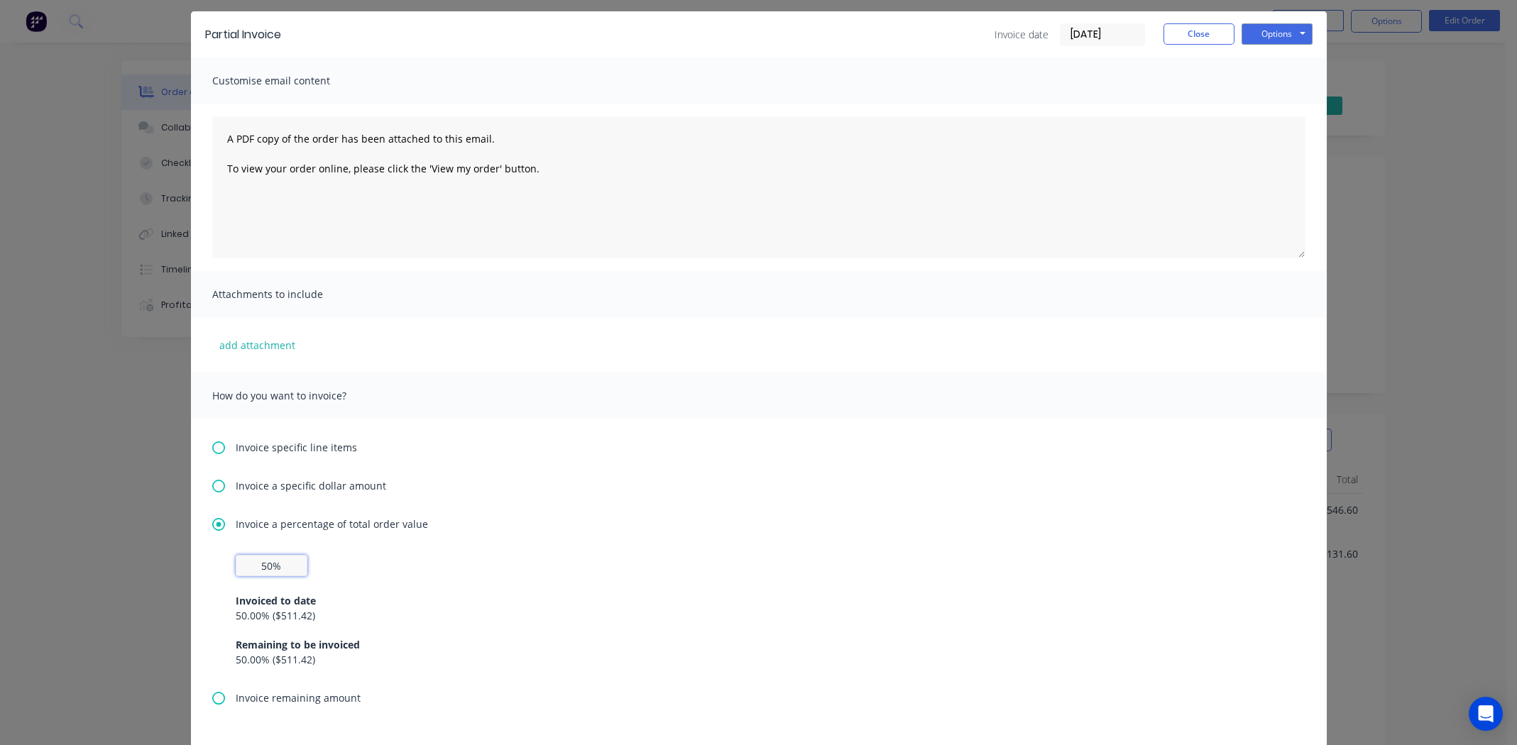
scroll to position [70, 0]
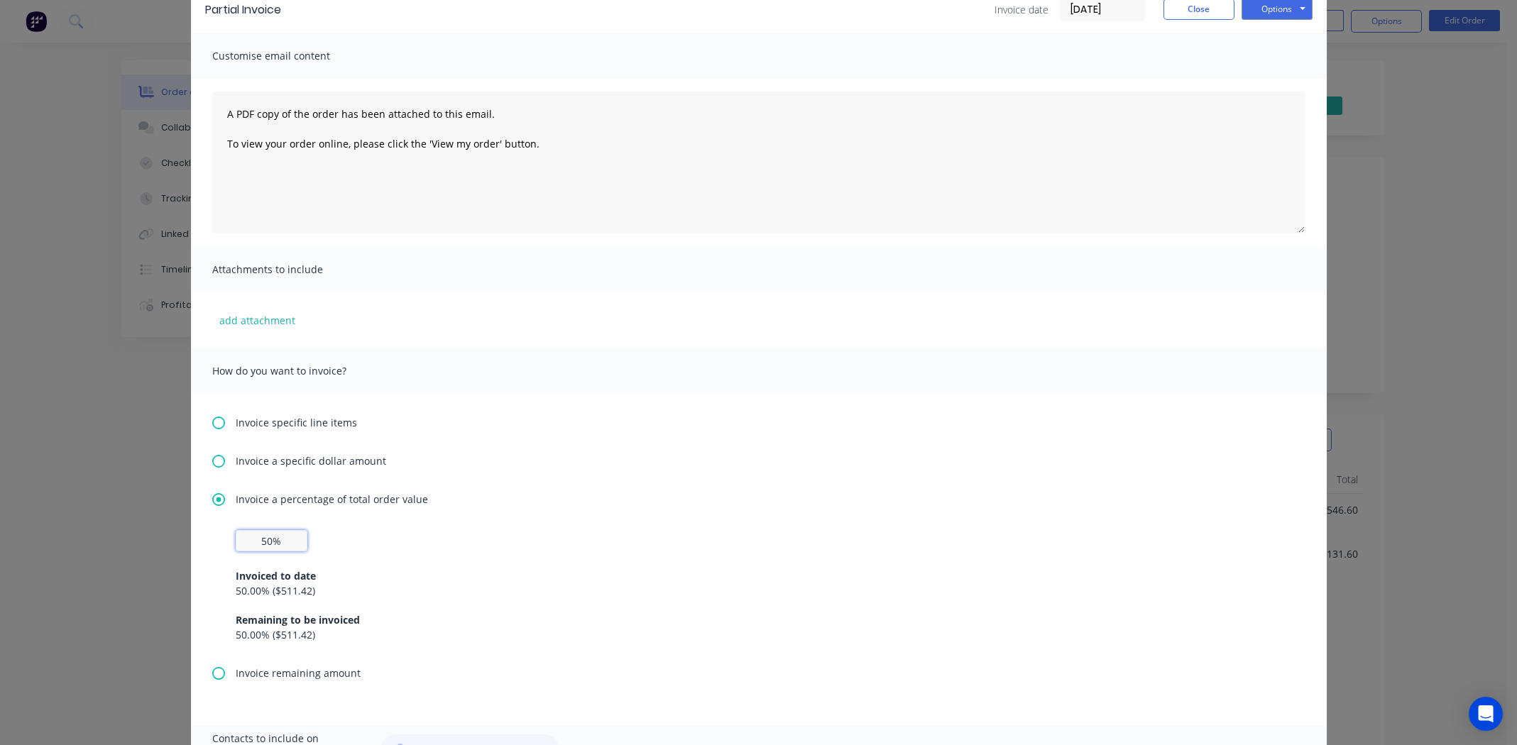
type input "50%"
click at [719, 513] on div "Invoice a percentage of total order value 50% Invoiced to date 50.00 % ( $511.4…" at bounding box center [758, 579] width 1093 height 174
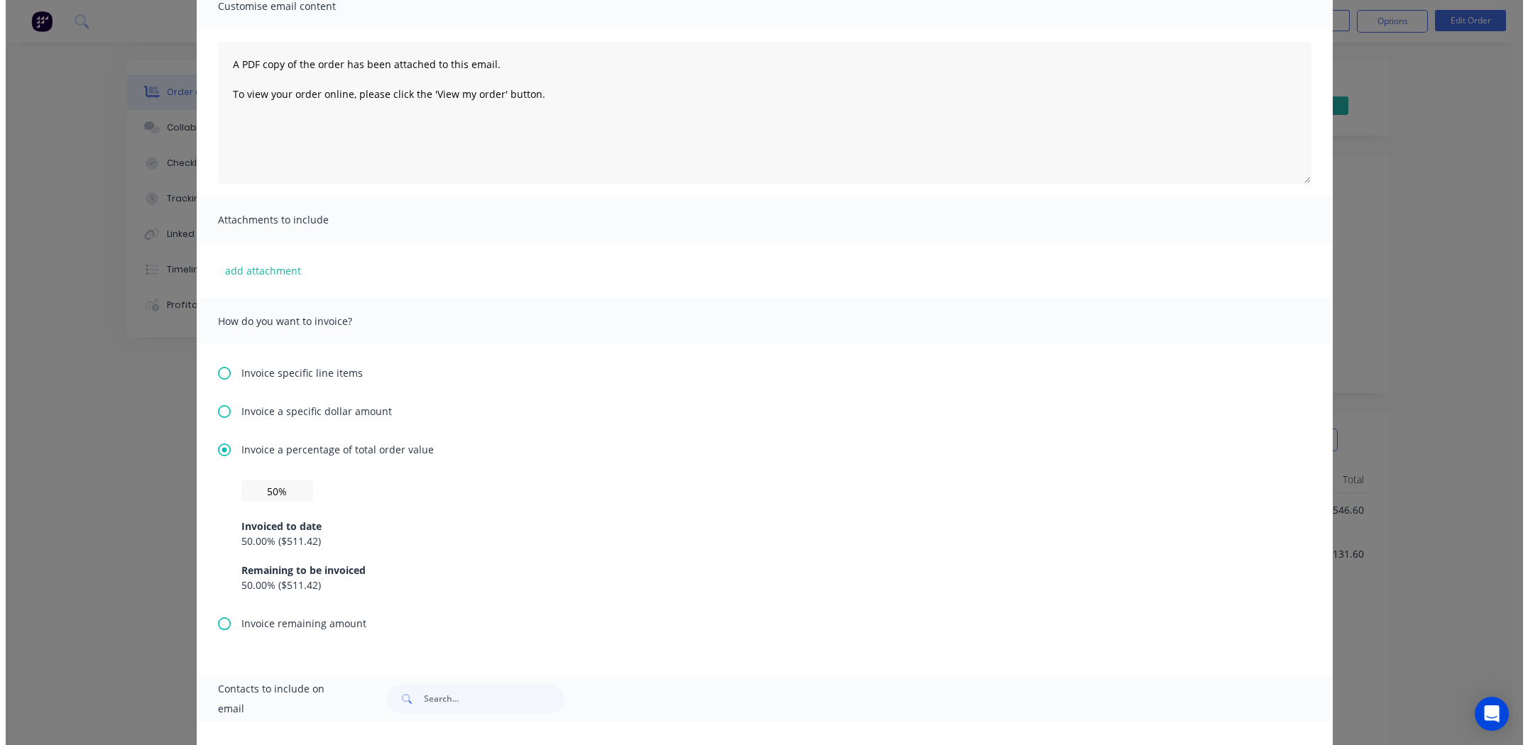
scroll to position [0, 0]
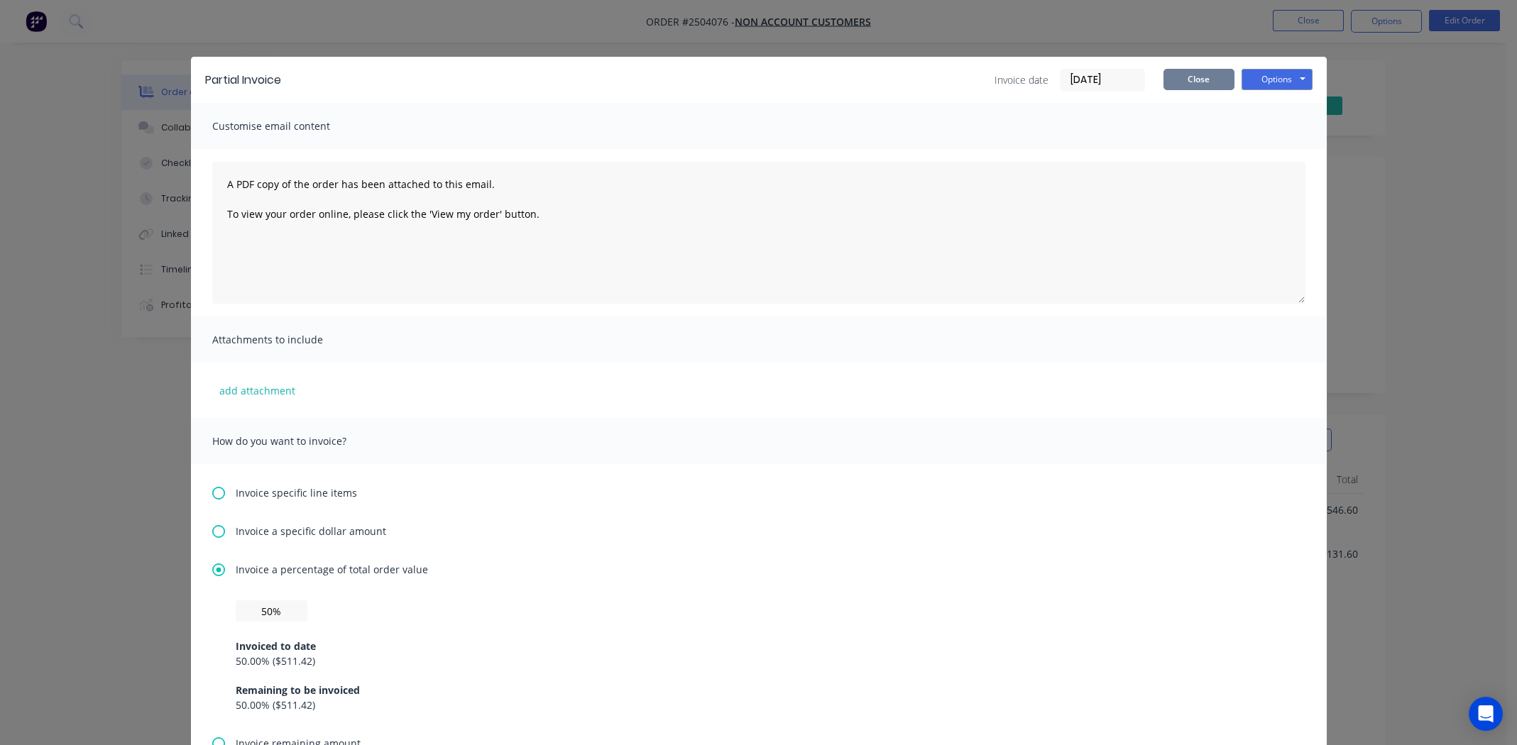
click at [1181, 75] on button "Close" at bounding box center [1198, 79] width 71 height 21
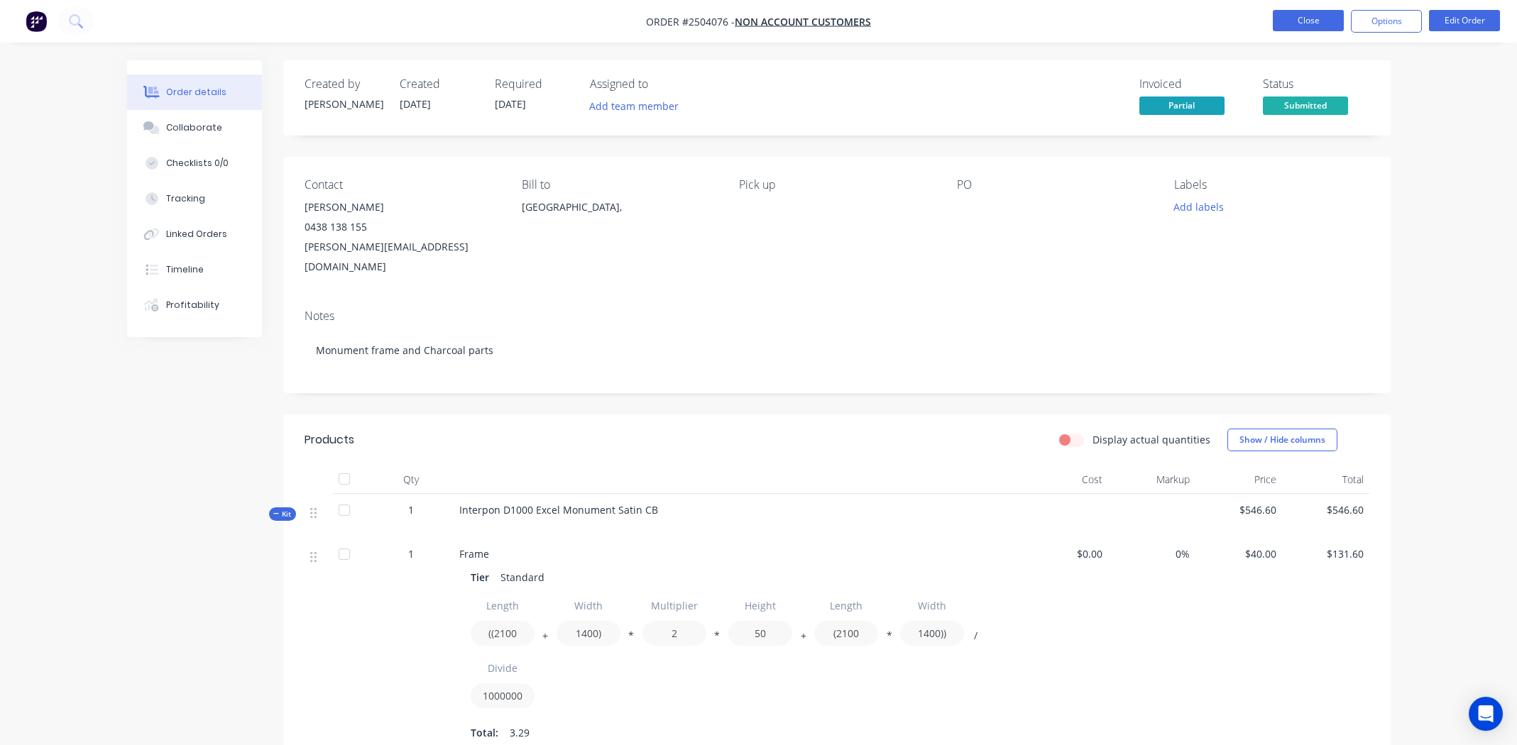
click at [1296, 22] on button "Close" at bounding box center [1308, 20] width 71 height 21
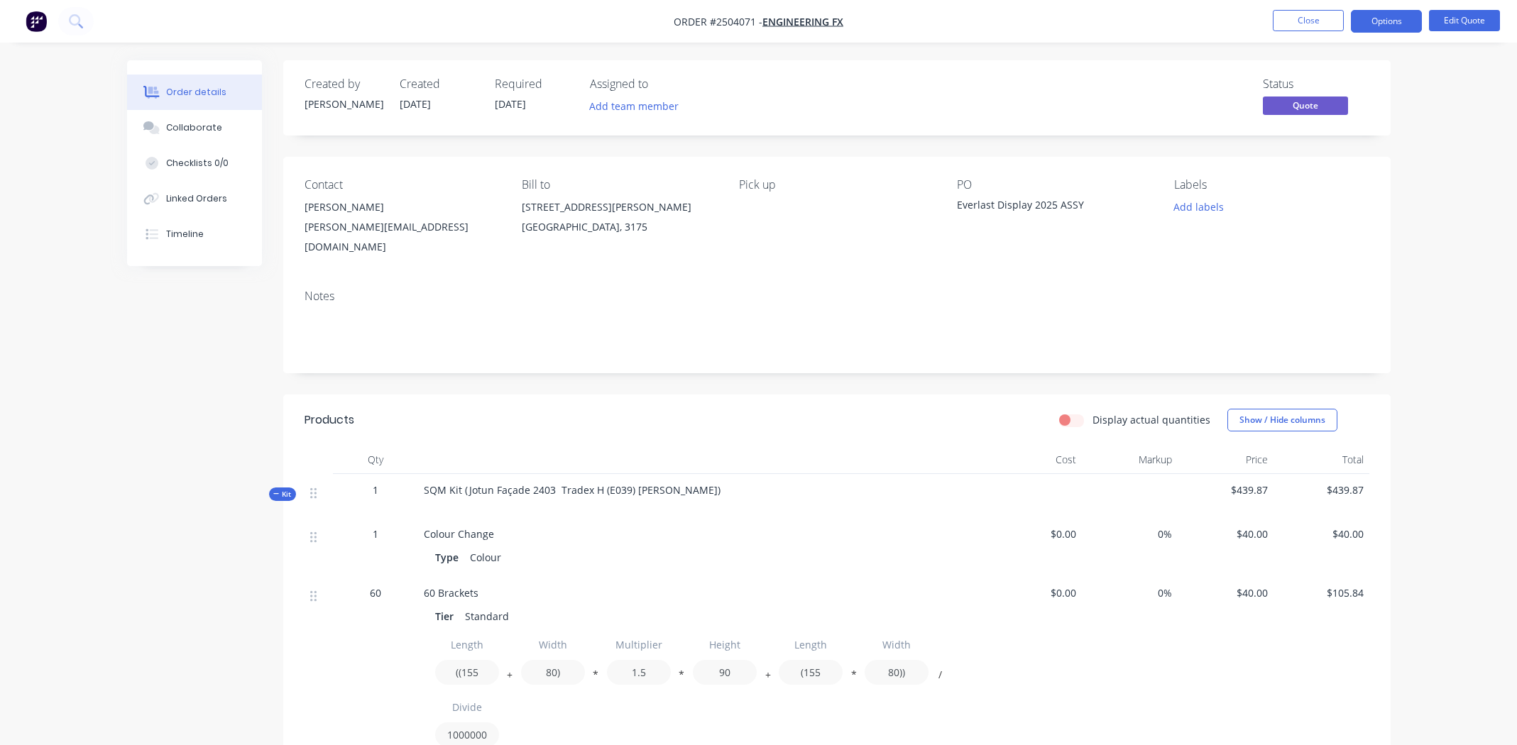
scroll to position [443, 0]
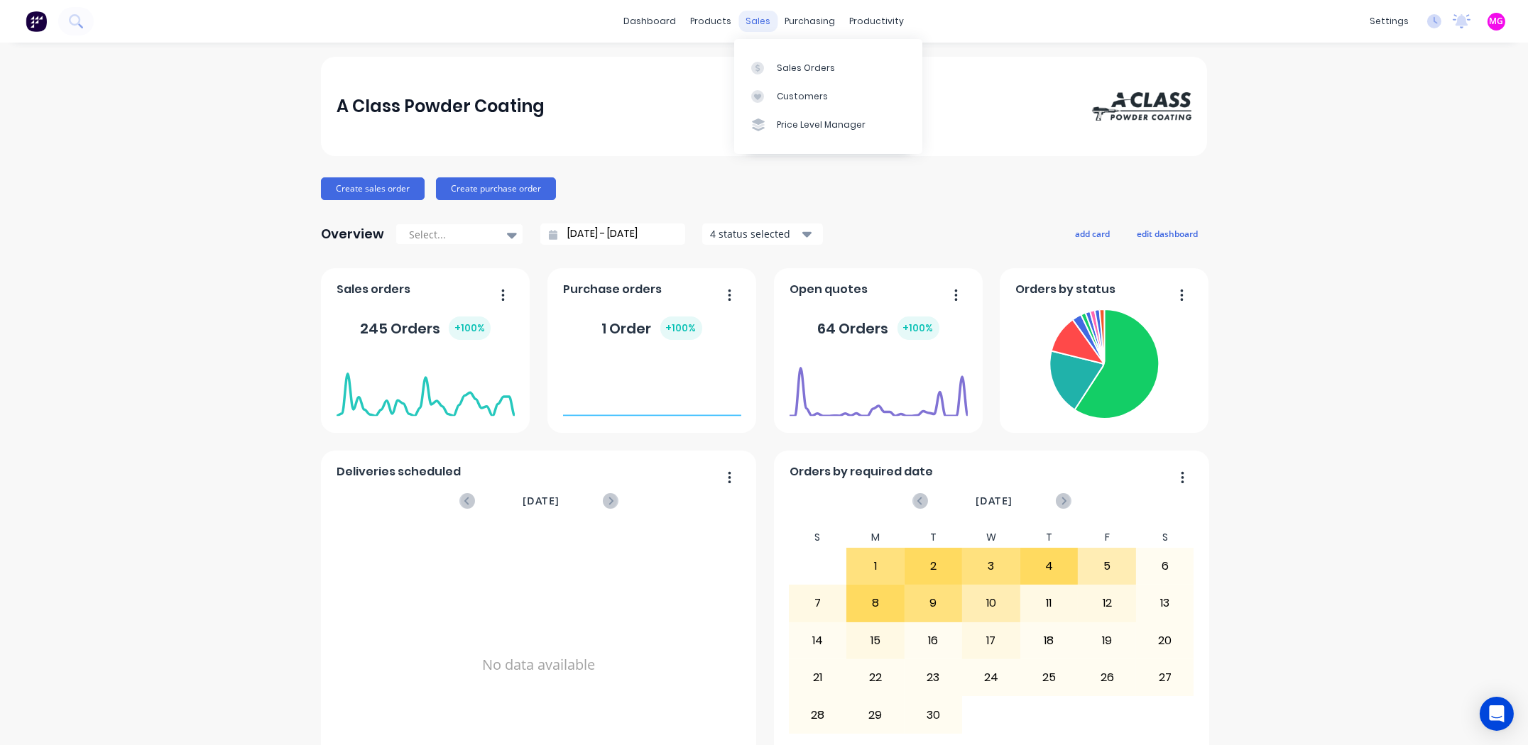
click at [754, 20] on div "sales" at bounding box center [758, 21] width 39 height 21
click at [804, 62] on div "Sales Orders" at bounding box center [806, 68] width 58 height 13
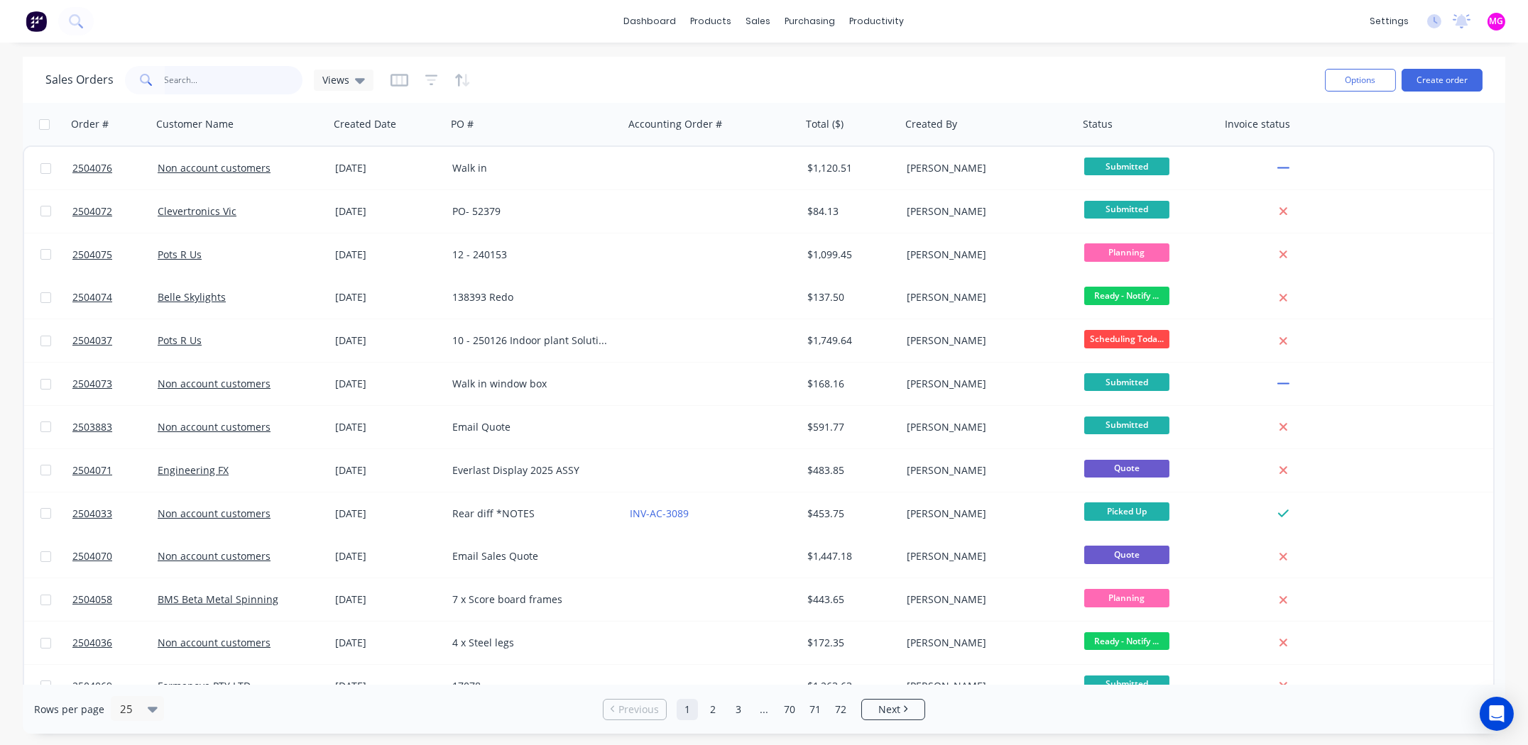
click at [231, 92] on input "text" at bounding box center [234, 80] width 138 height 28
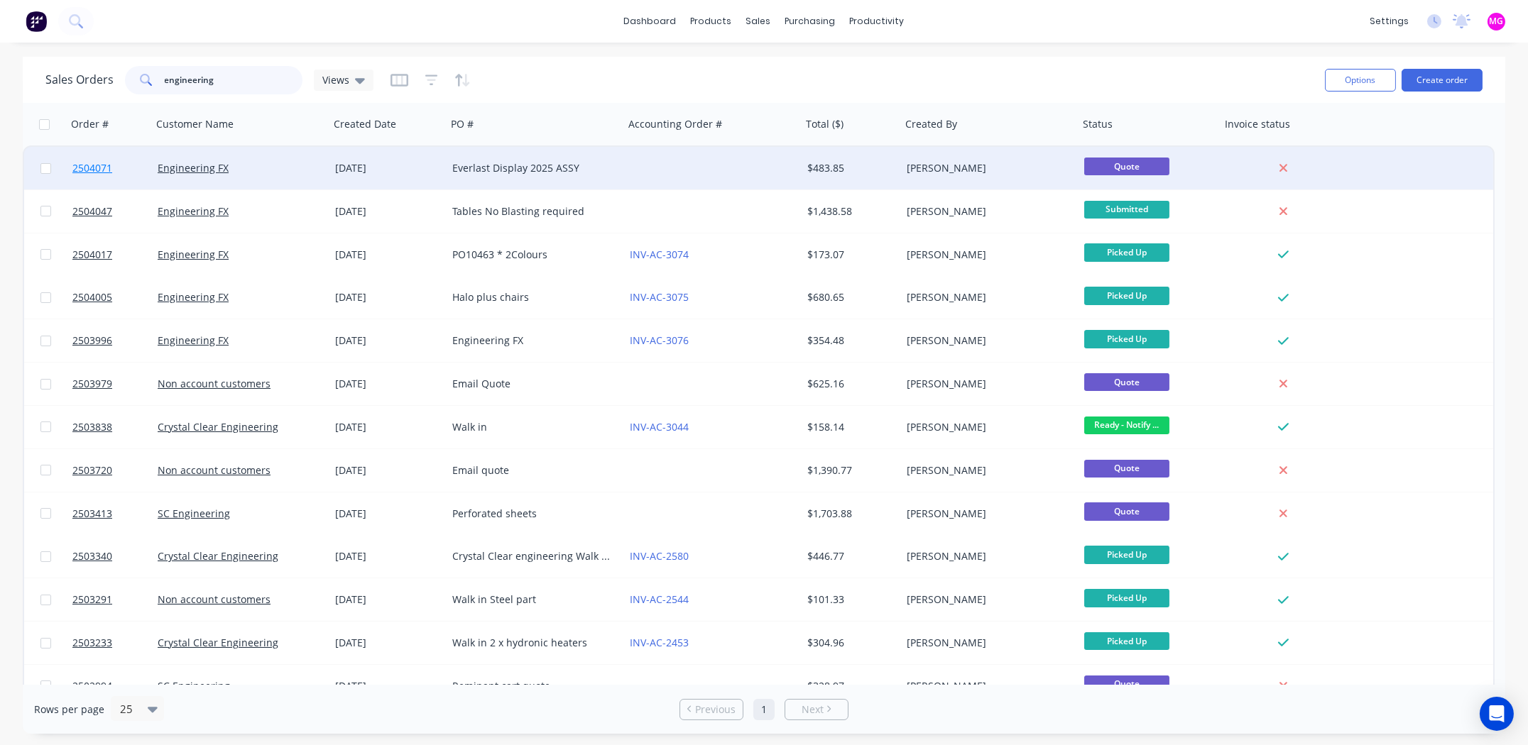
type input "engineering"
click at [92, 168] on span "2504071" at bounding box center [92, 168] width 40 height 14
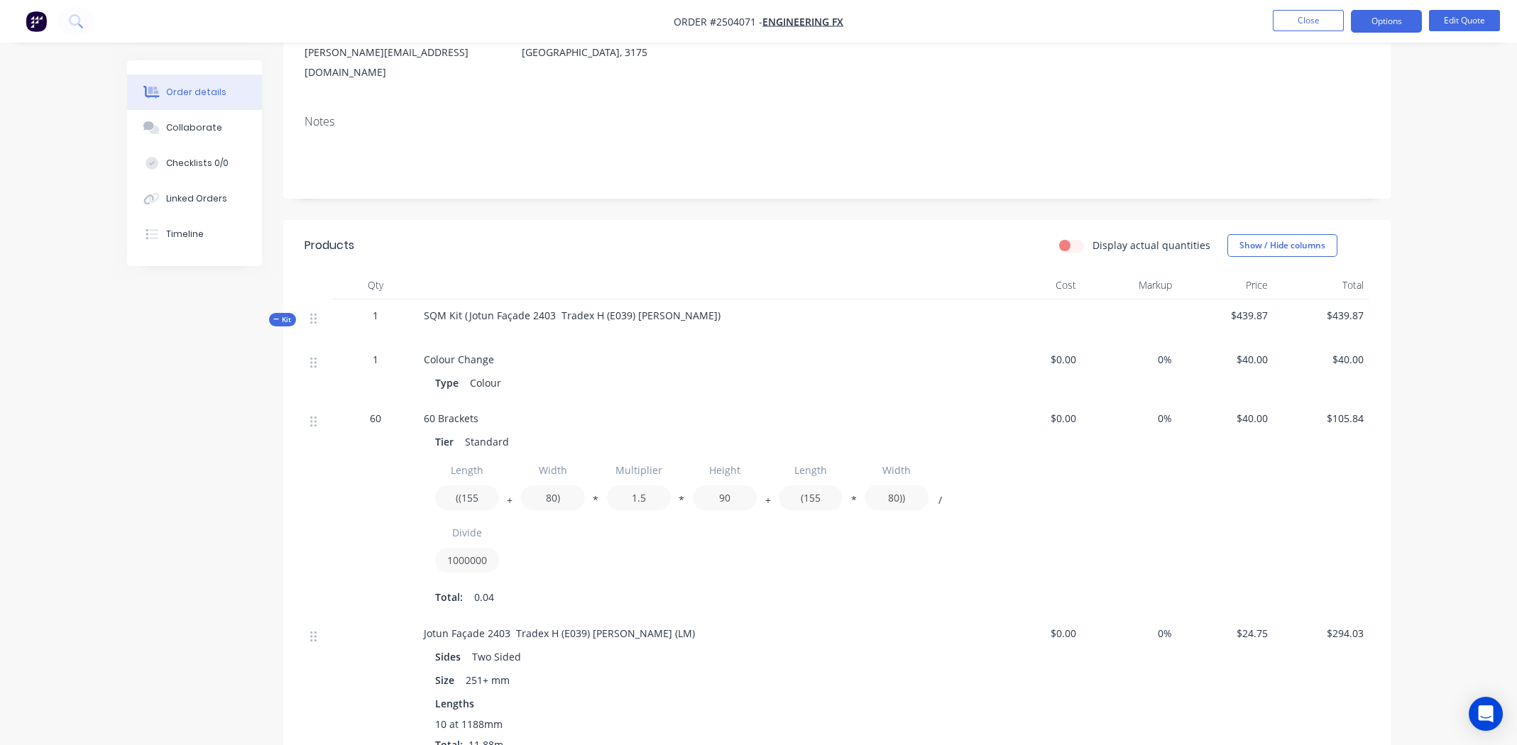
scroll to position [141, 0]
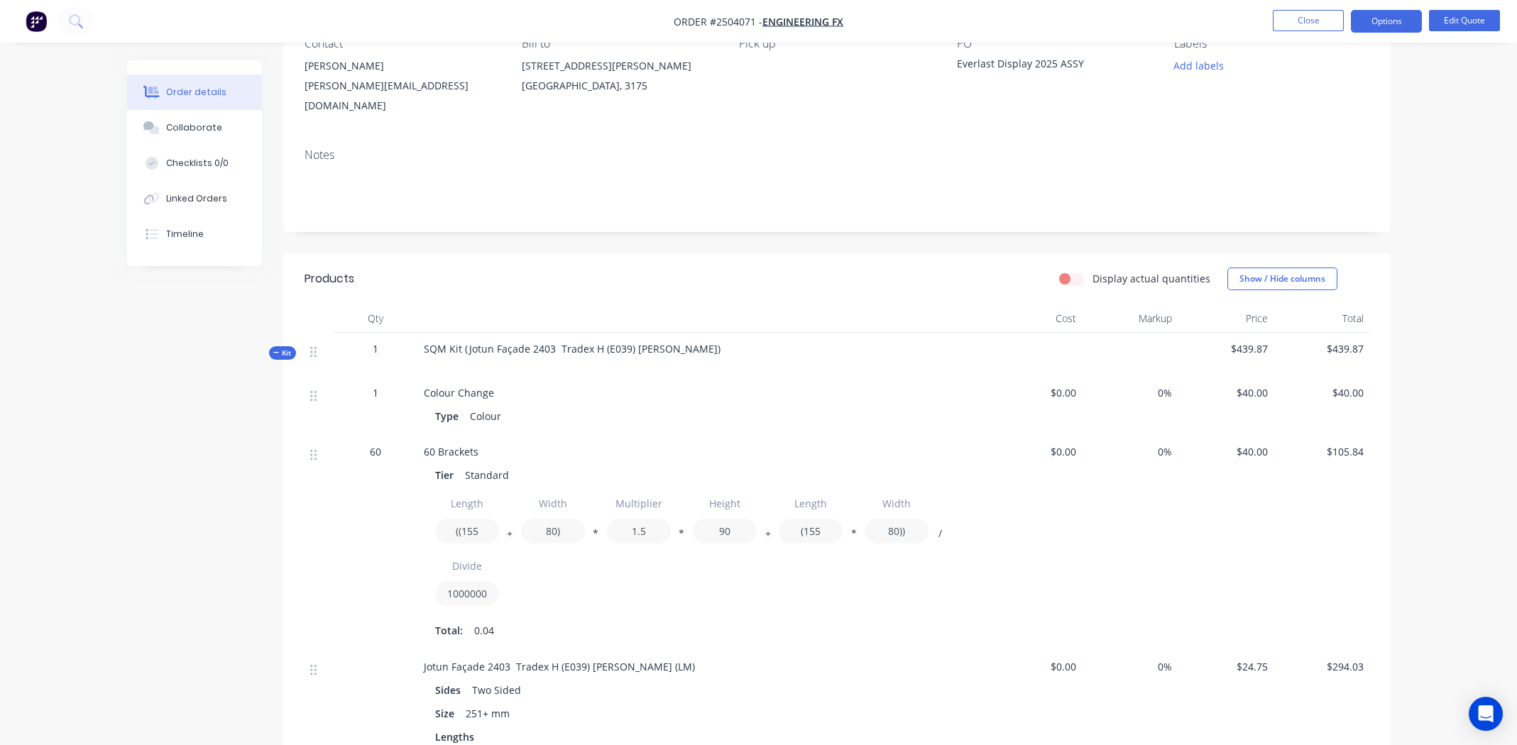
click at [687, 349] on div "SQM Kit (Jotun Façade 2403 Tradex H (E039) White Matt)" at bounding box center [702, 355] width 568 height 44
click at [1457, 19] on button "Edit Quote" at bounding box center [1464, 20] width 71 height 21
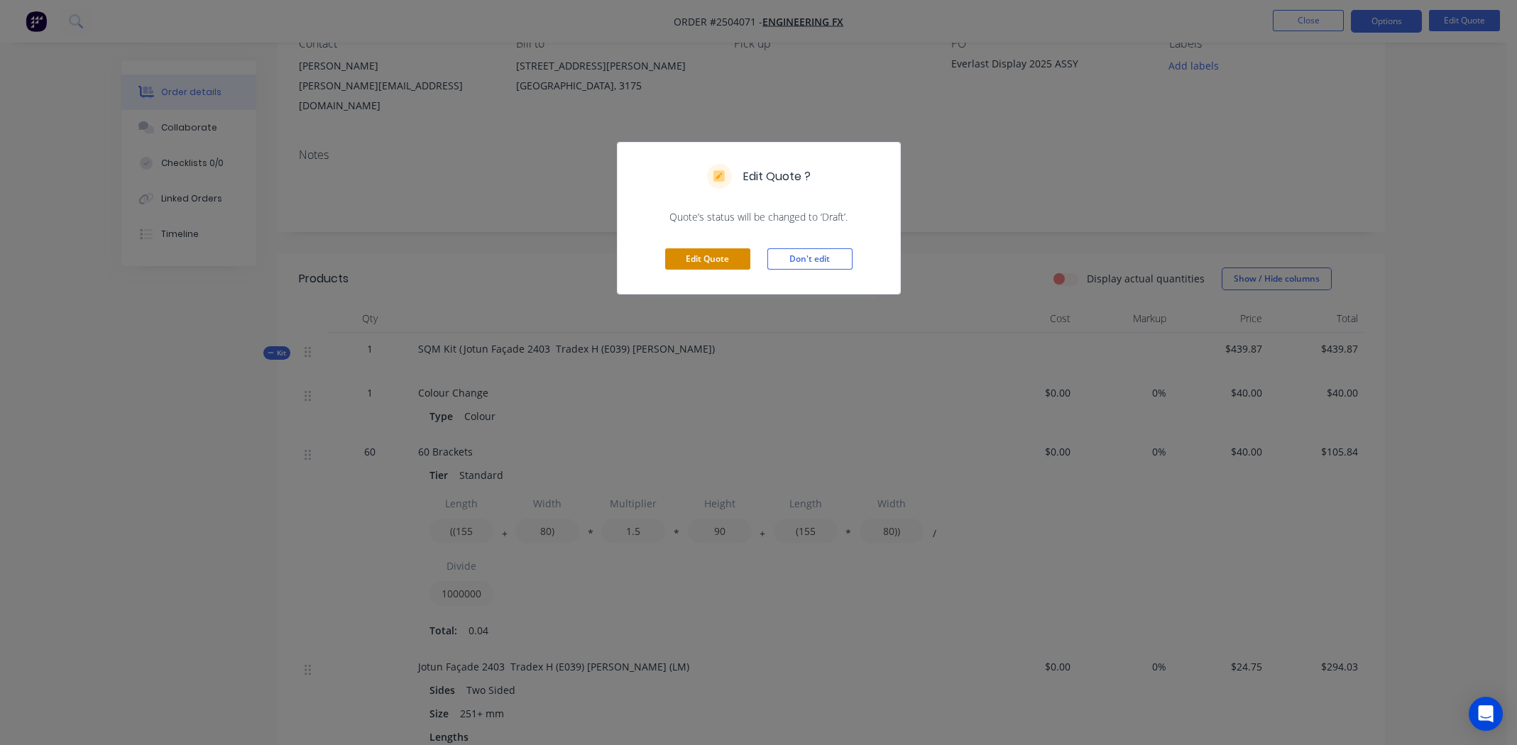
click at [723, 261] on button "Edit Quote" at bounding box center [707, 258] width 85 height 21
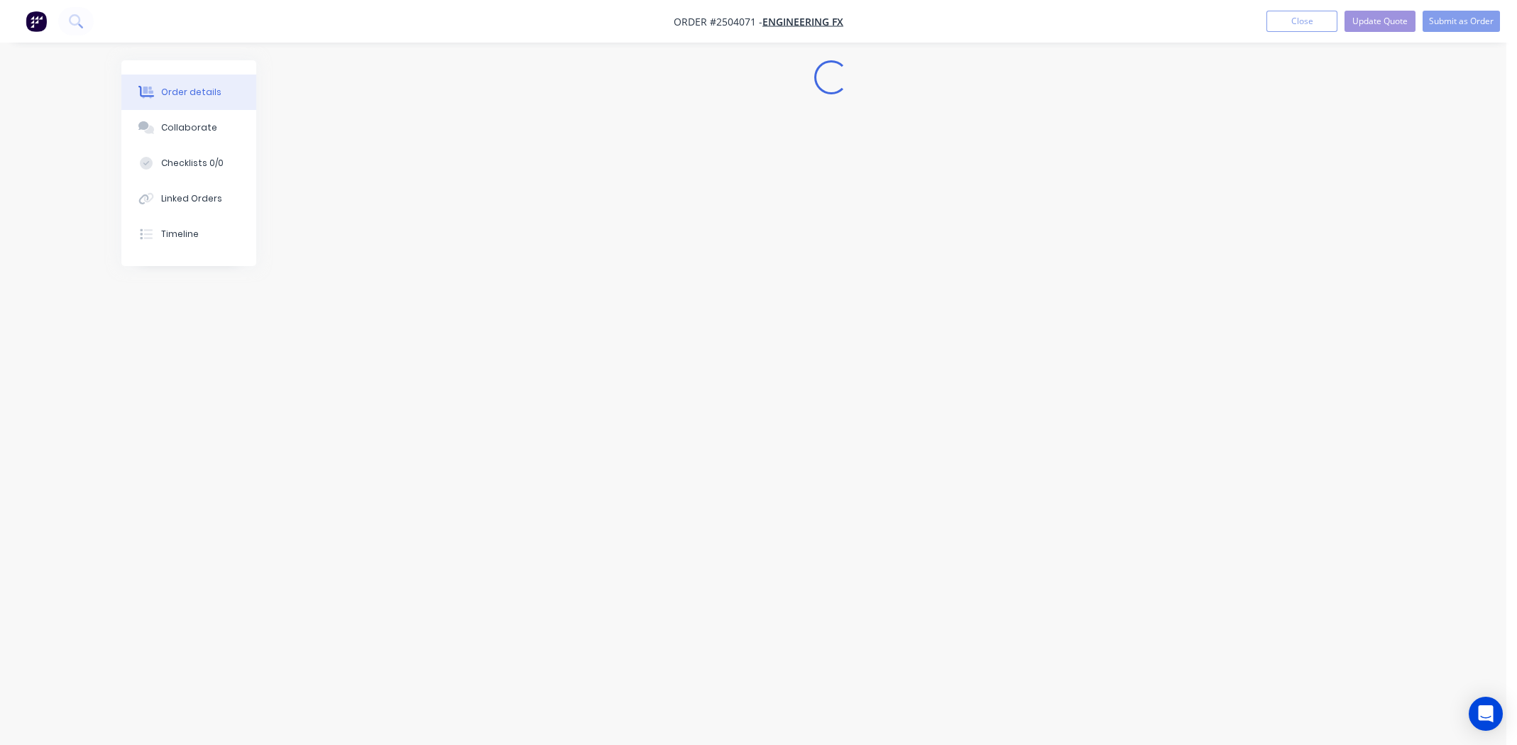
scroll to position [0, 0]
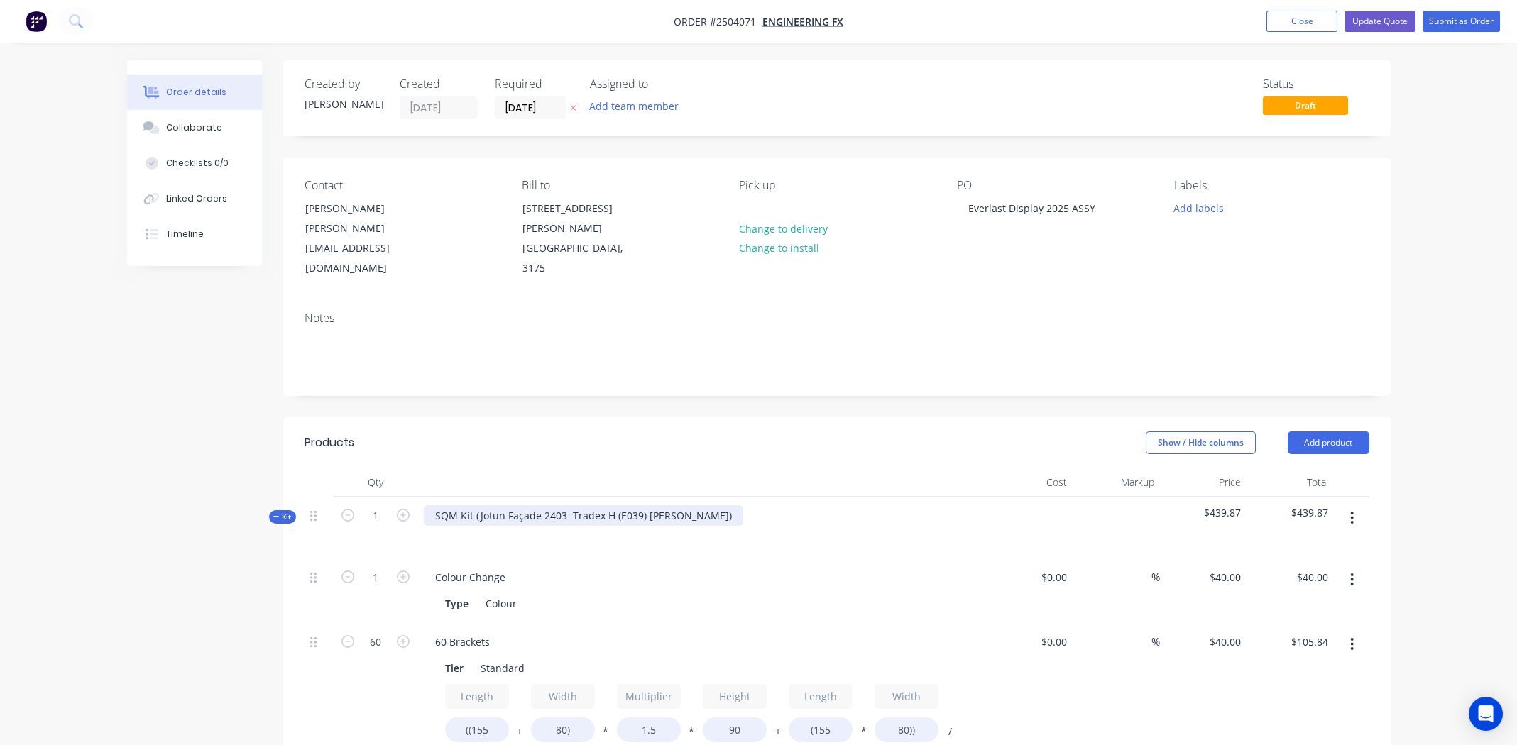
click at [702, 505] on div "SQM Kit (Jotun Façade 2403 Tradex H (E039) White Matt)" at bounding box center [583, 515] width 319 height 21
click at [568, 505] on div "Jotun Façade 2403 Tradex H (E039) White Matt" at bounding box center [559, 515] width 271 height 21
copy div "Jotun Façade 2403 Tradex H (E039) White Matt"
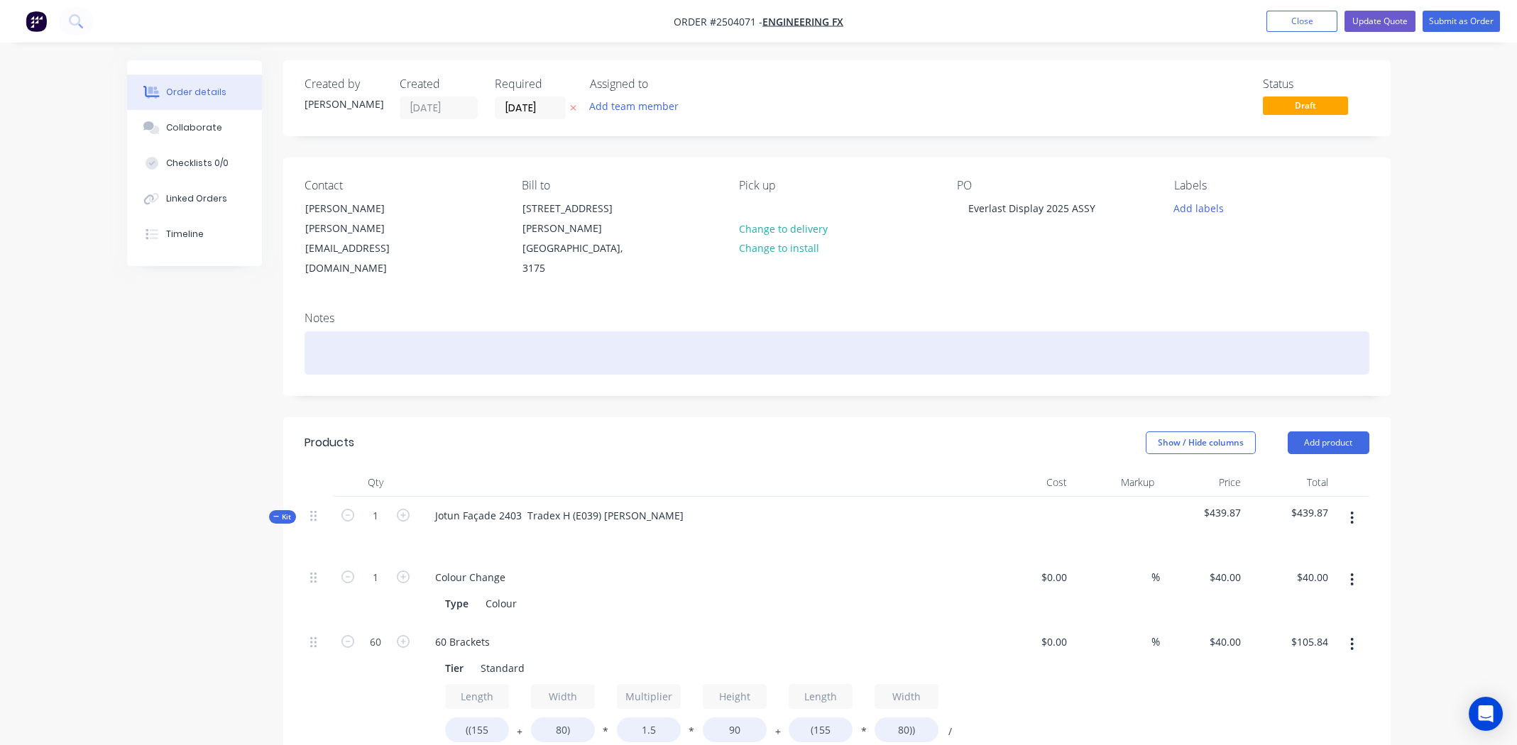
paste div
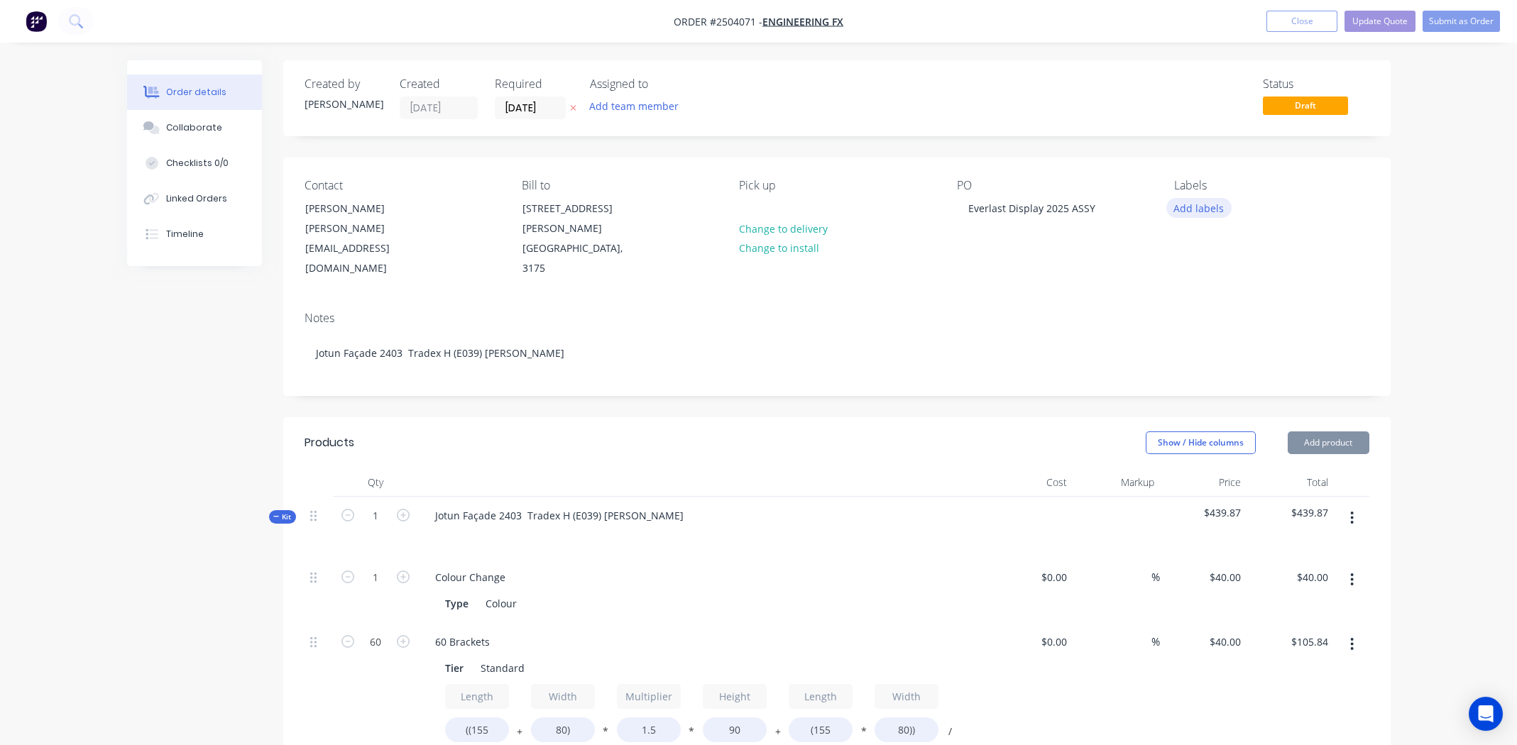
click at [1190, 206] on button "Add labels" at bounding box center [1198, 207] width 65 height 19
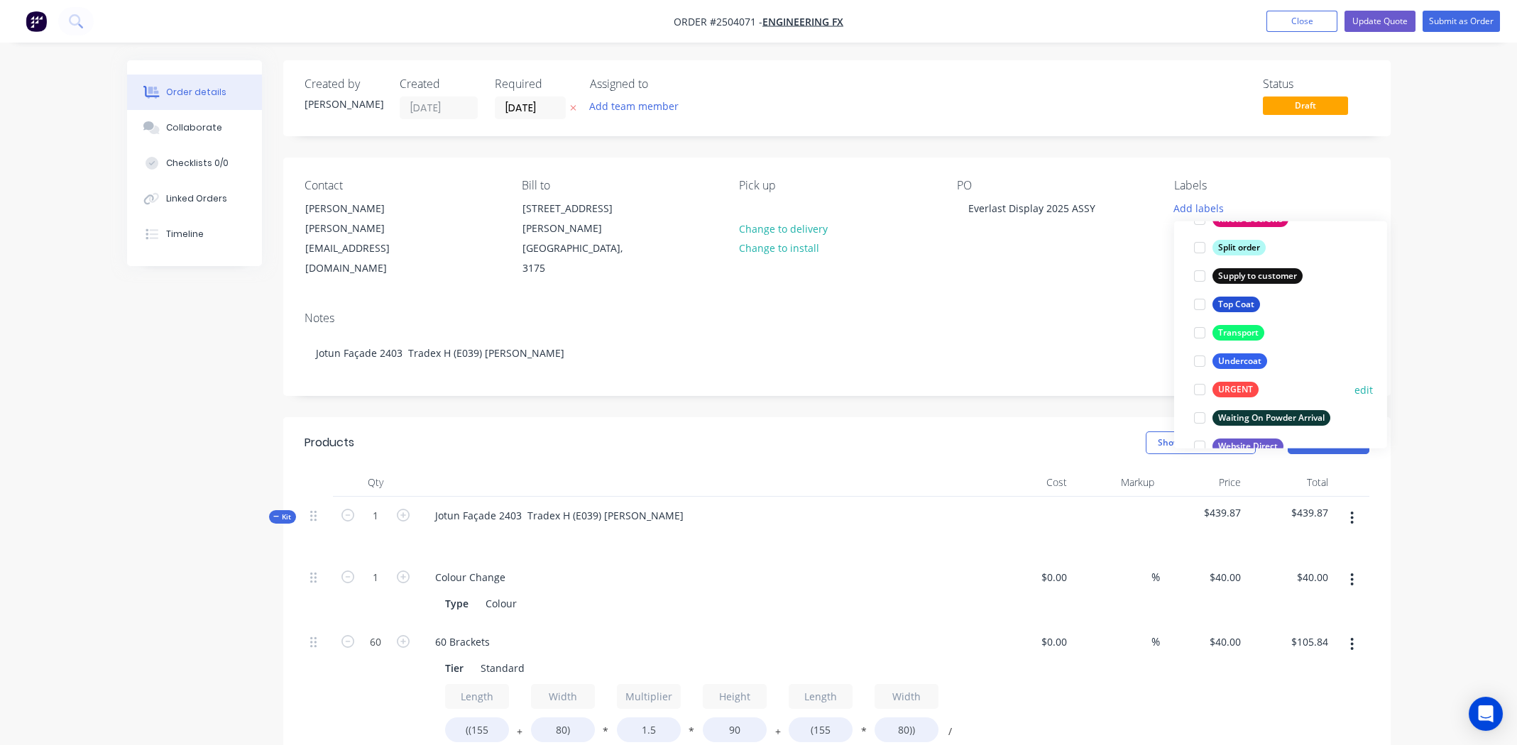
scroll to position [1049, 0]
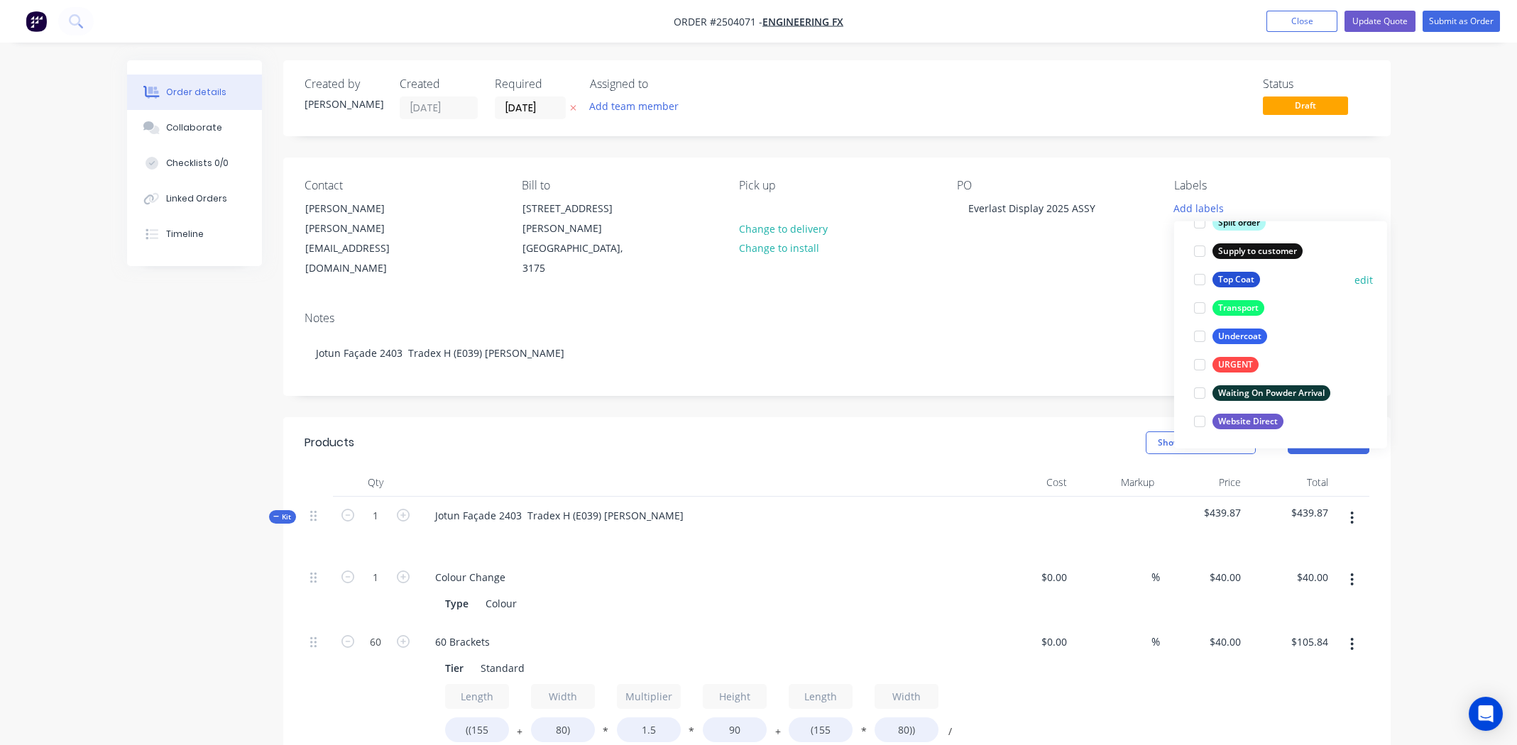
click at [1199, 274] on div at bounding box center [1199, 279] width 28 height 28
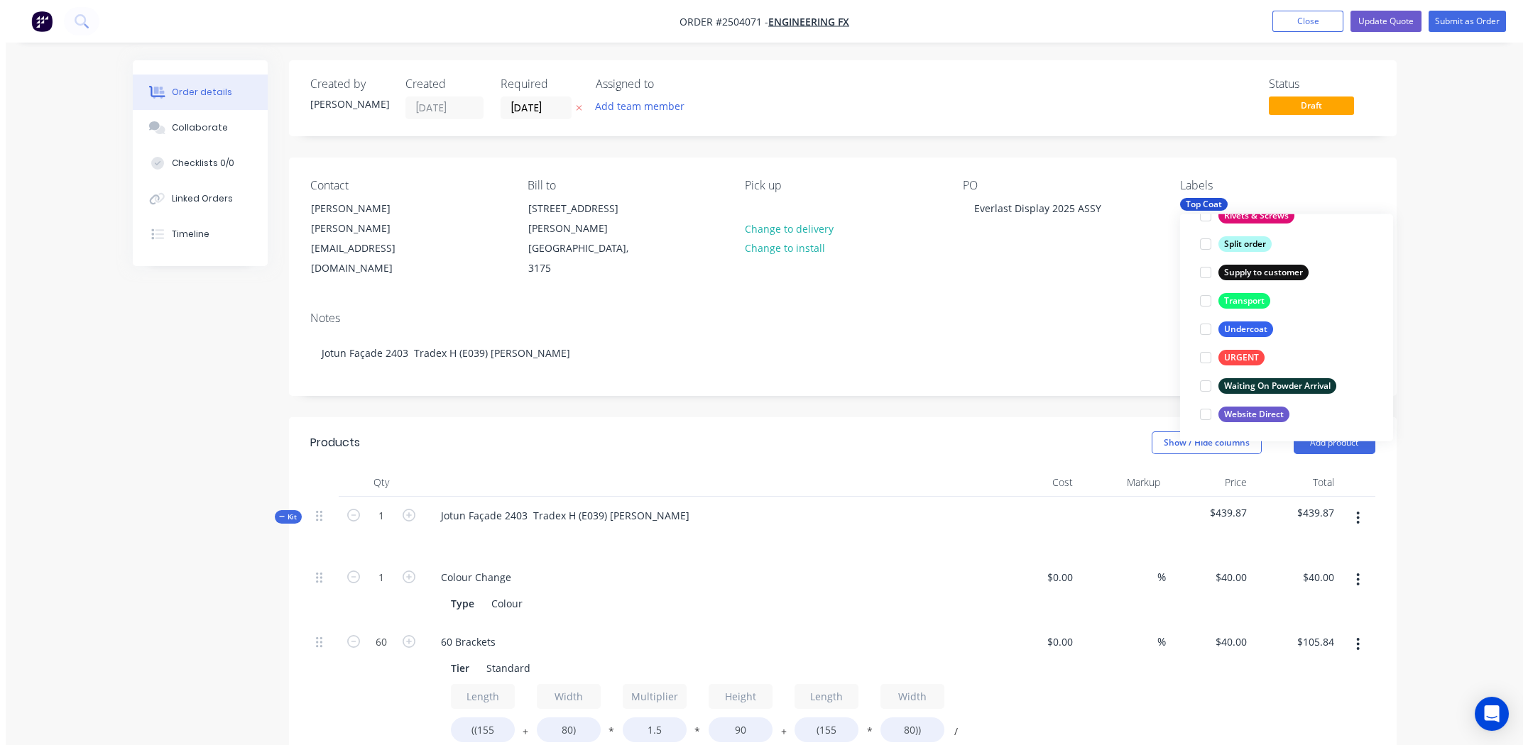
scroll to position [55, 0]
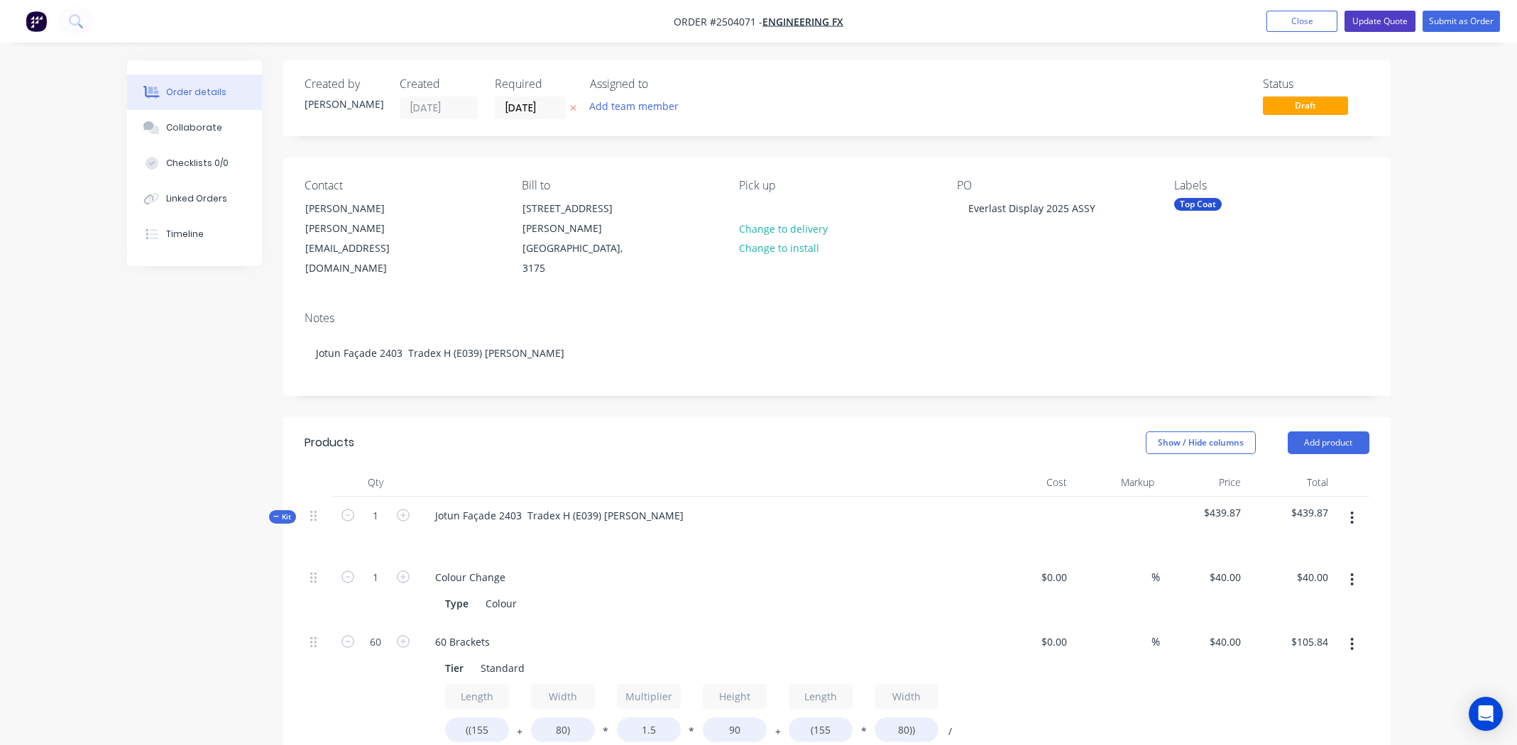
click at [1381, 17] on button "Update Quote" at bounding box center [1379, 21] width 71 height 21
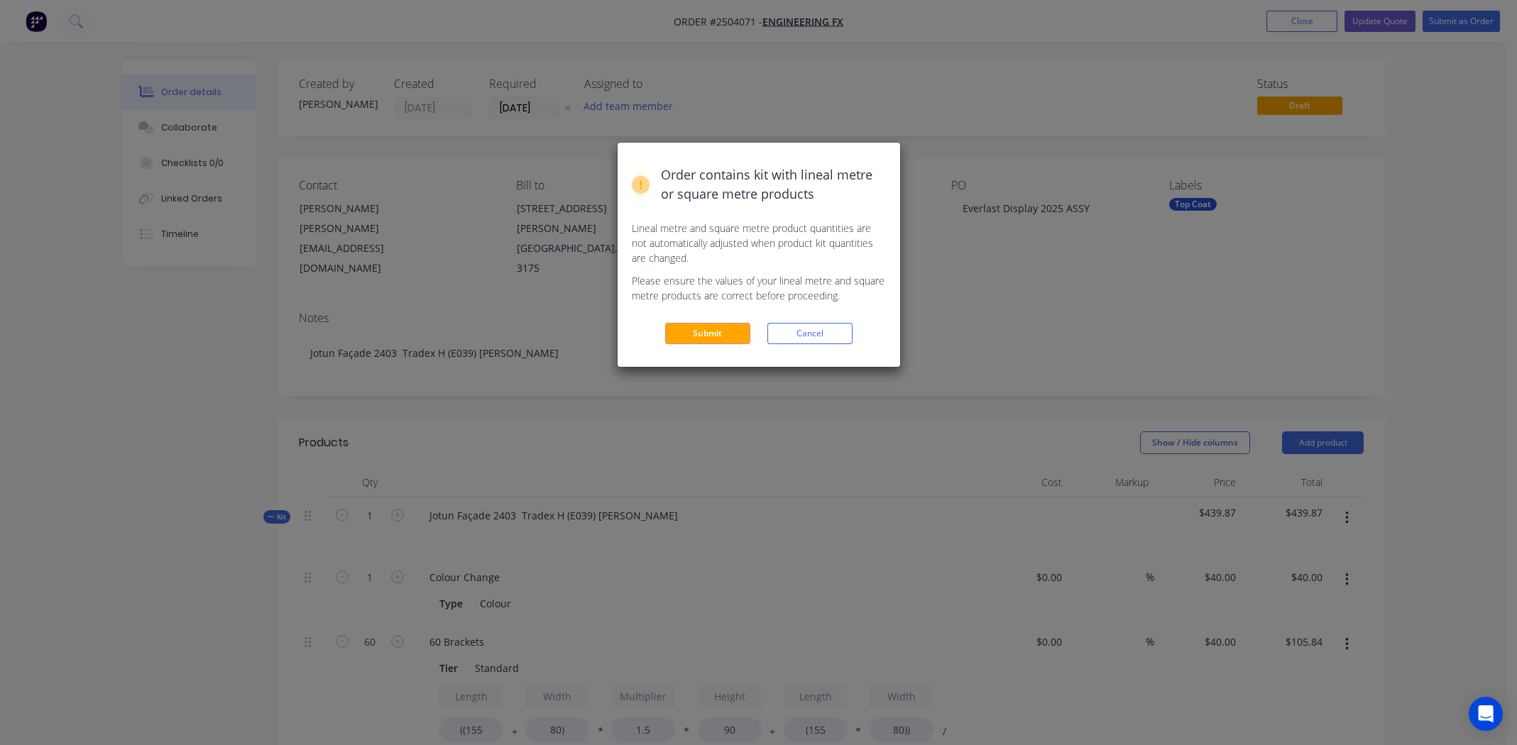
drag, startPoint x: 692, startPoint y: 329, endPoint x: 868, endPoint y: 280, distance: 182.9
click at [697, 329] on button "Submit" at bounding box center [707, 333] width 85 height 21
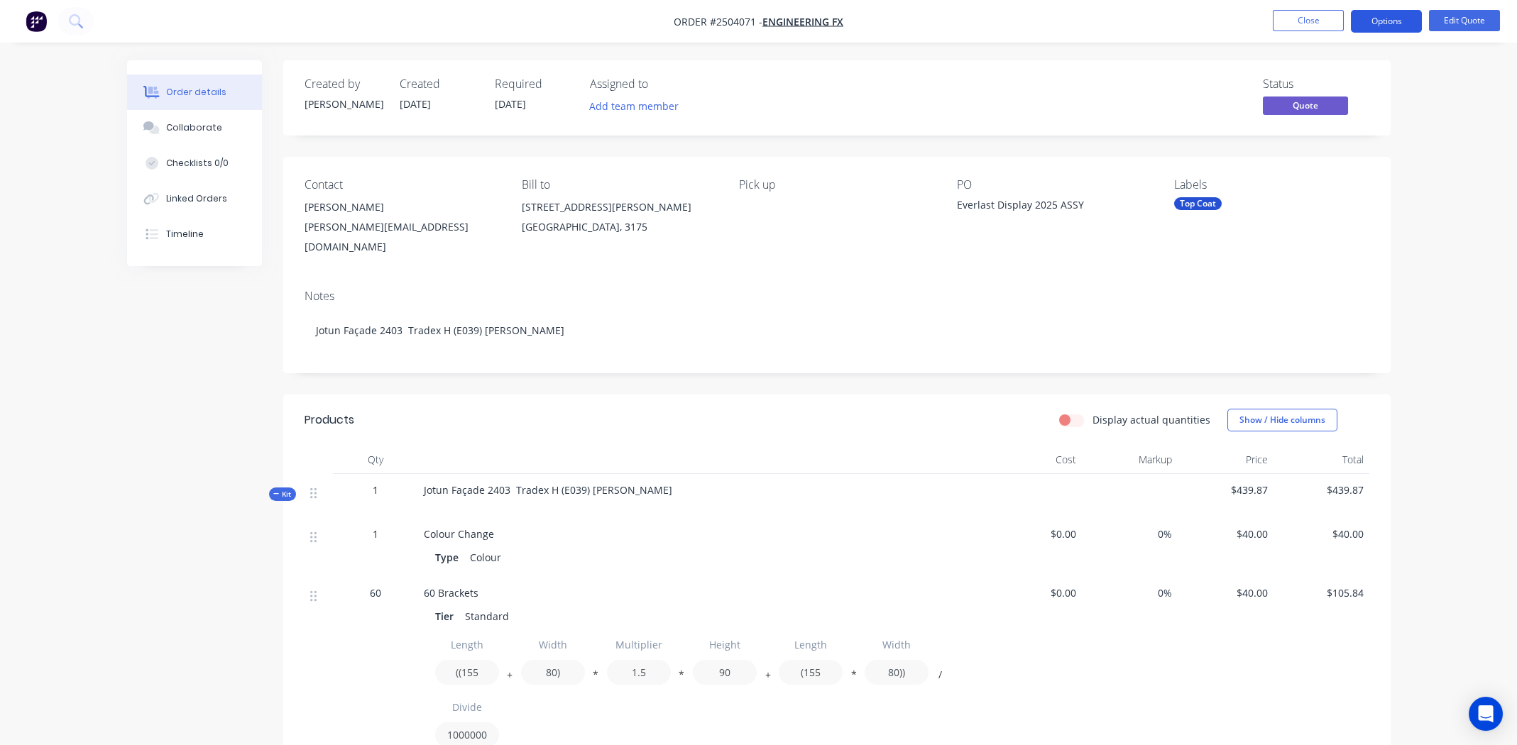
click at [1374, 21] on button "Options" at bounding box center [1386, 21] width 71 height 23
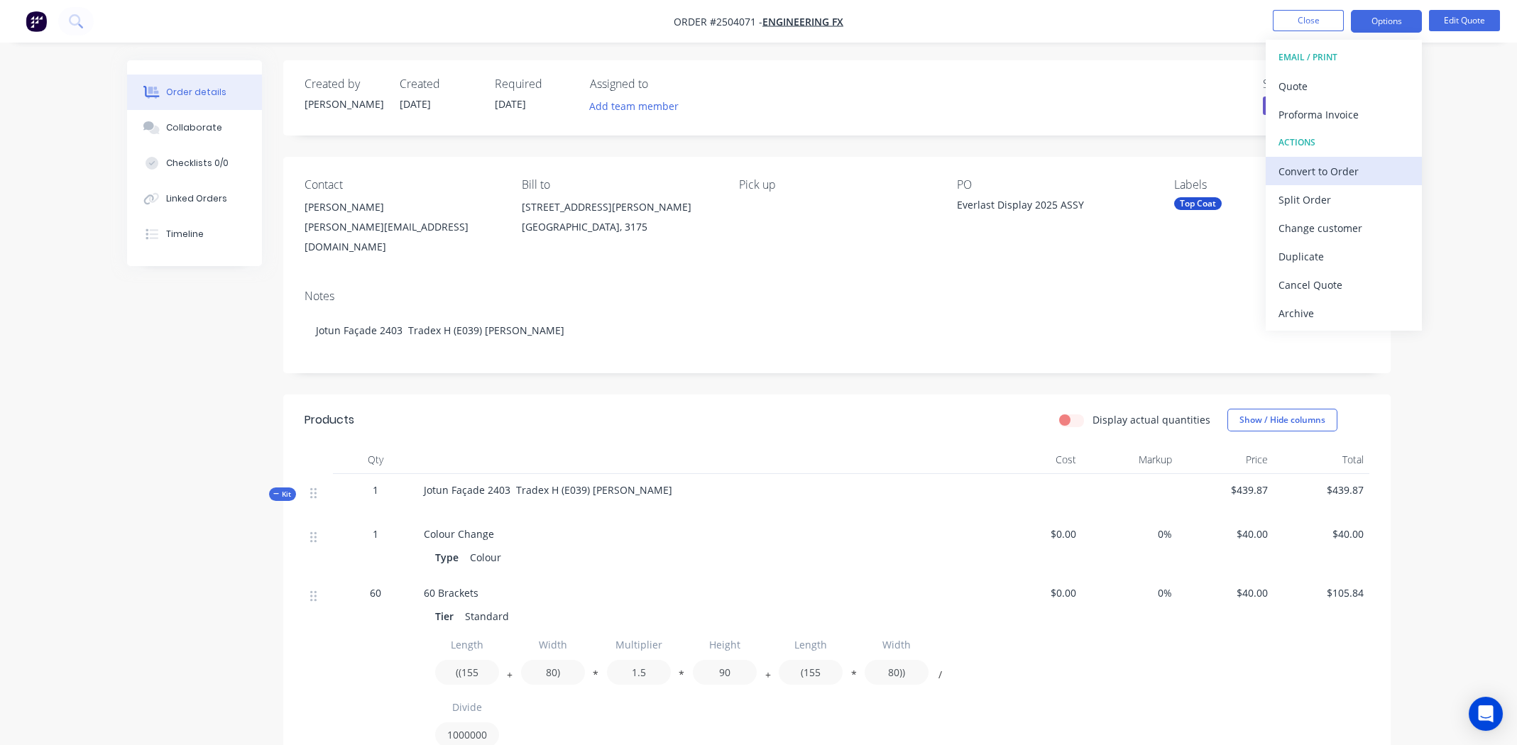
click at [1323, 172] on div "Convert to Order" at bounding box center [1343, 171] width 131 height 21
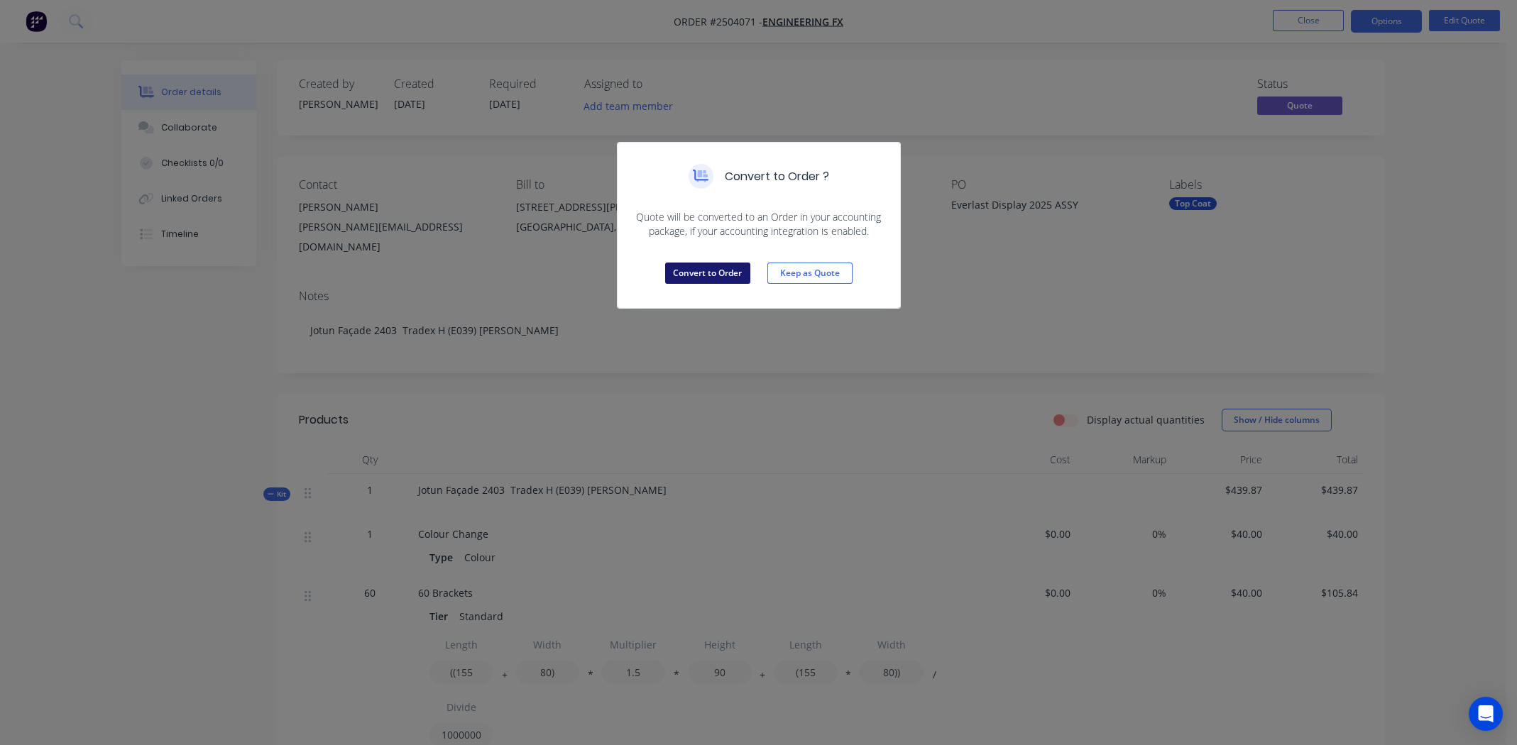
click at [728, 273] on button "Convert to Order" at bounding box center [707, 273] width 85 height 21
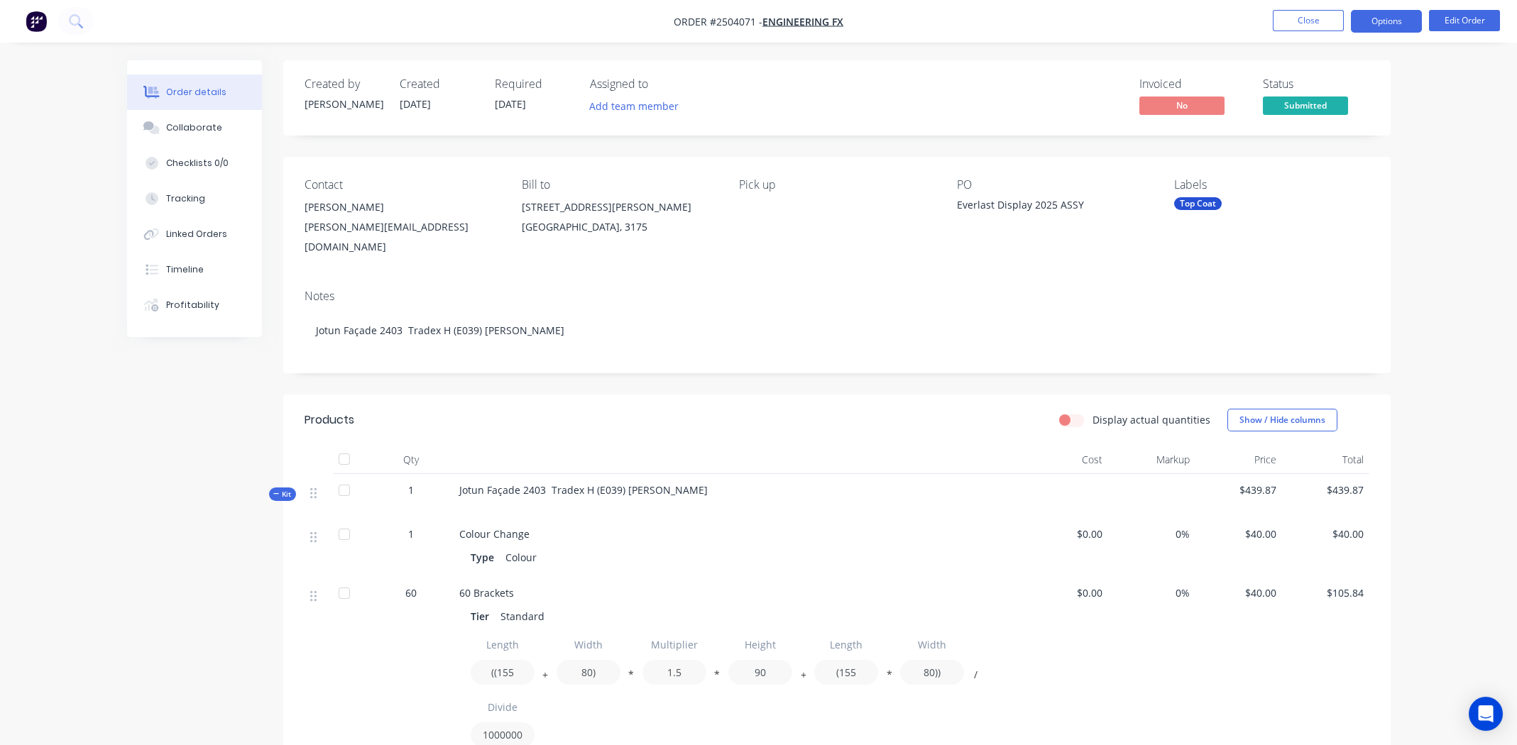
click at [1375, 23] on button "Options" at bounding box center [1386, 21] width 71 height 23
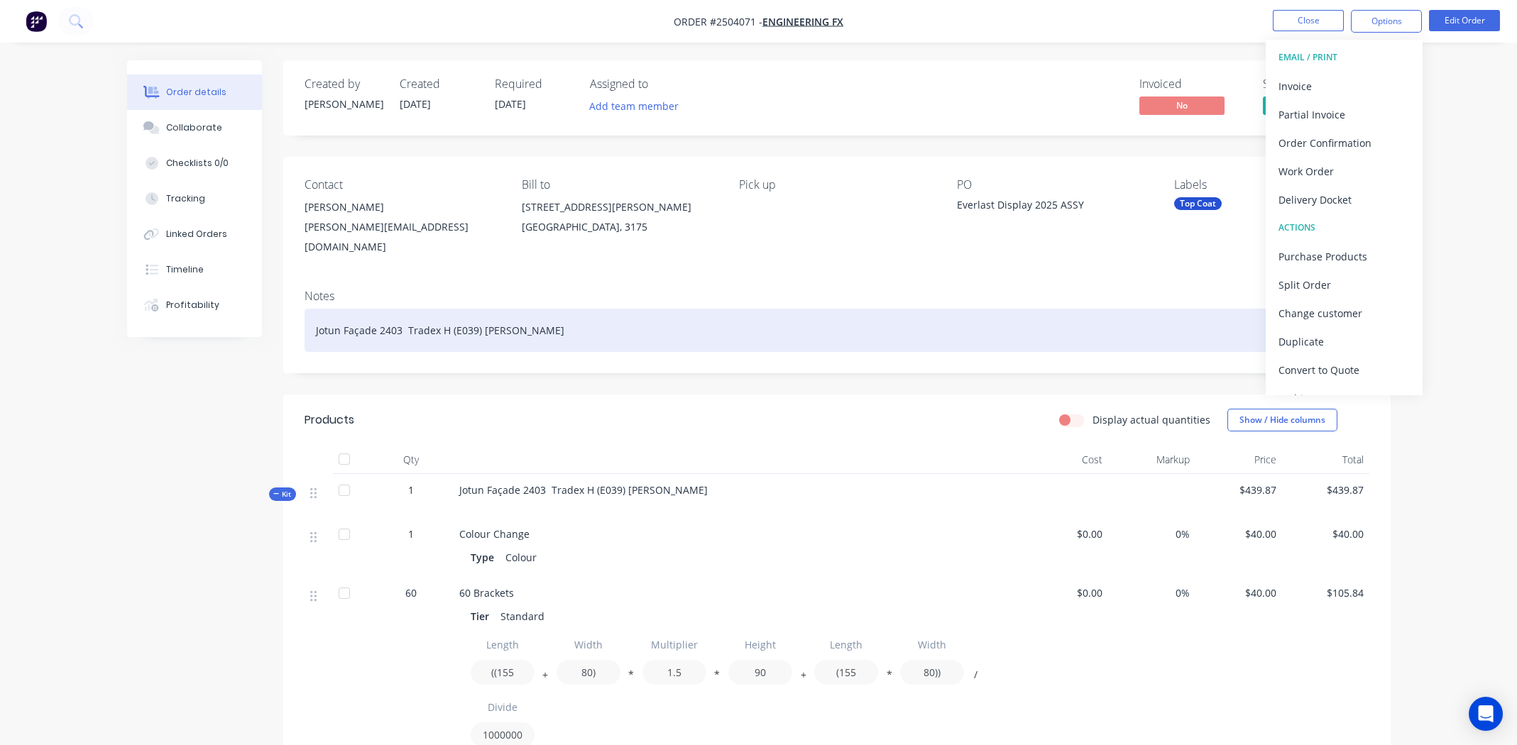
click at [844, 317] on div "Jotun Façade 2403 Tradex H (E039) White Matt" at bounding box center [837, 330] width 1065 height 43
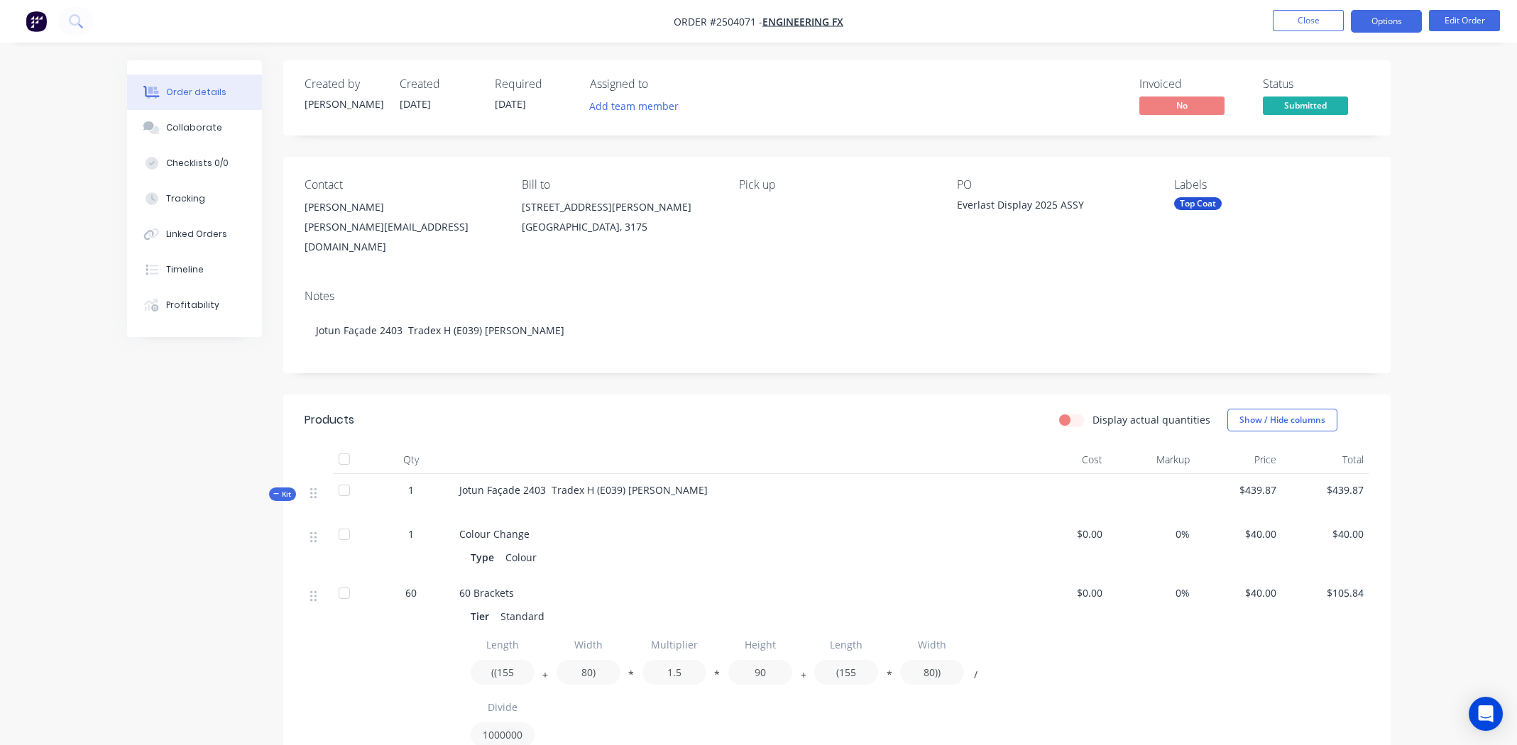
click at [1373, 15] on button "Options" at bounding box center [1386, 21] width 71 height 23
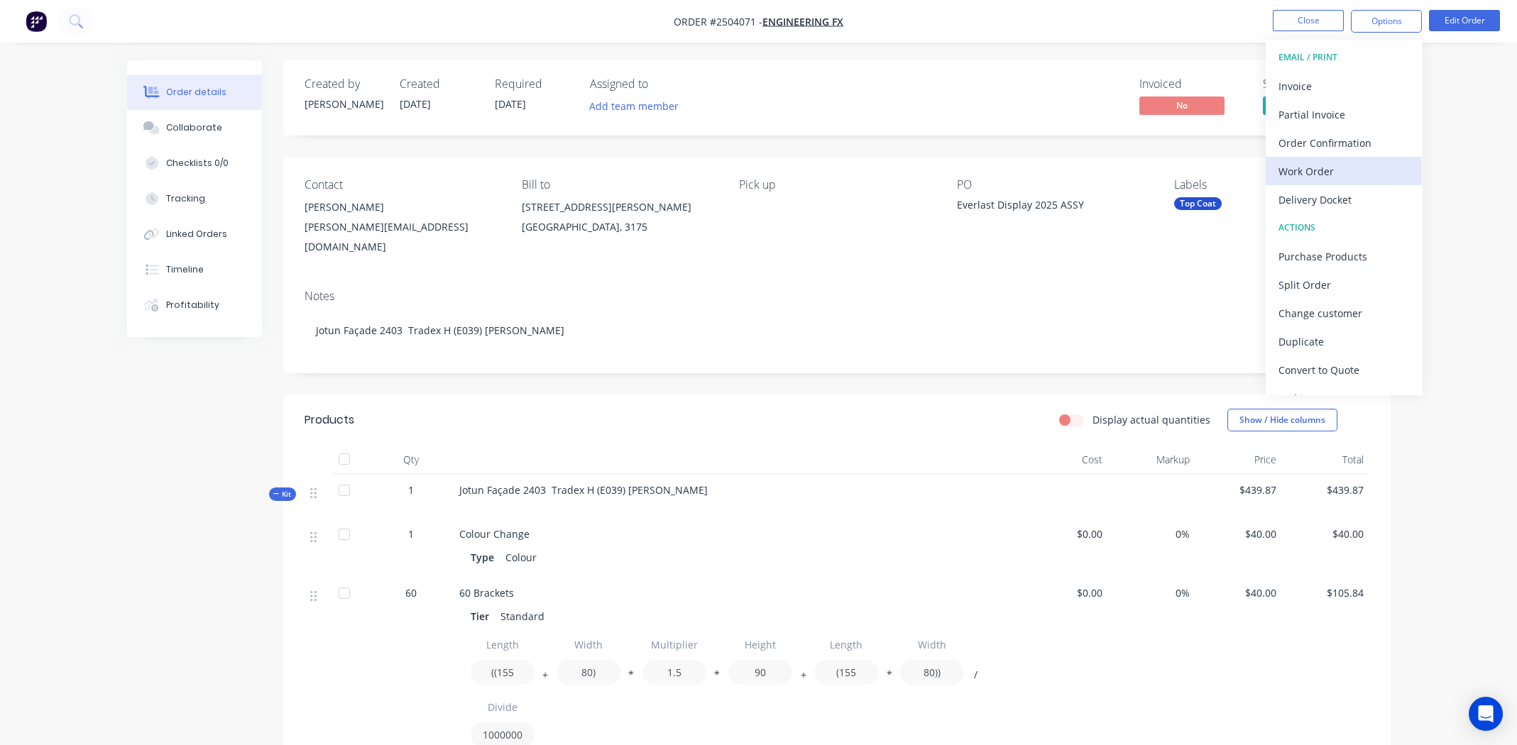
click at [1313, 164] on div "Work Order" at bounding box center [1343, 171] width 131 height 21
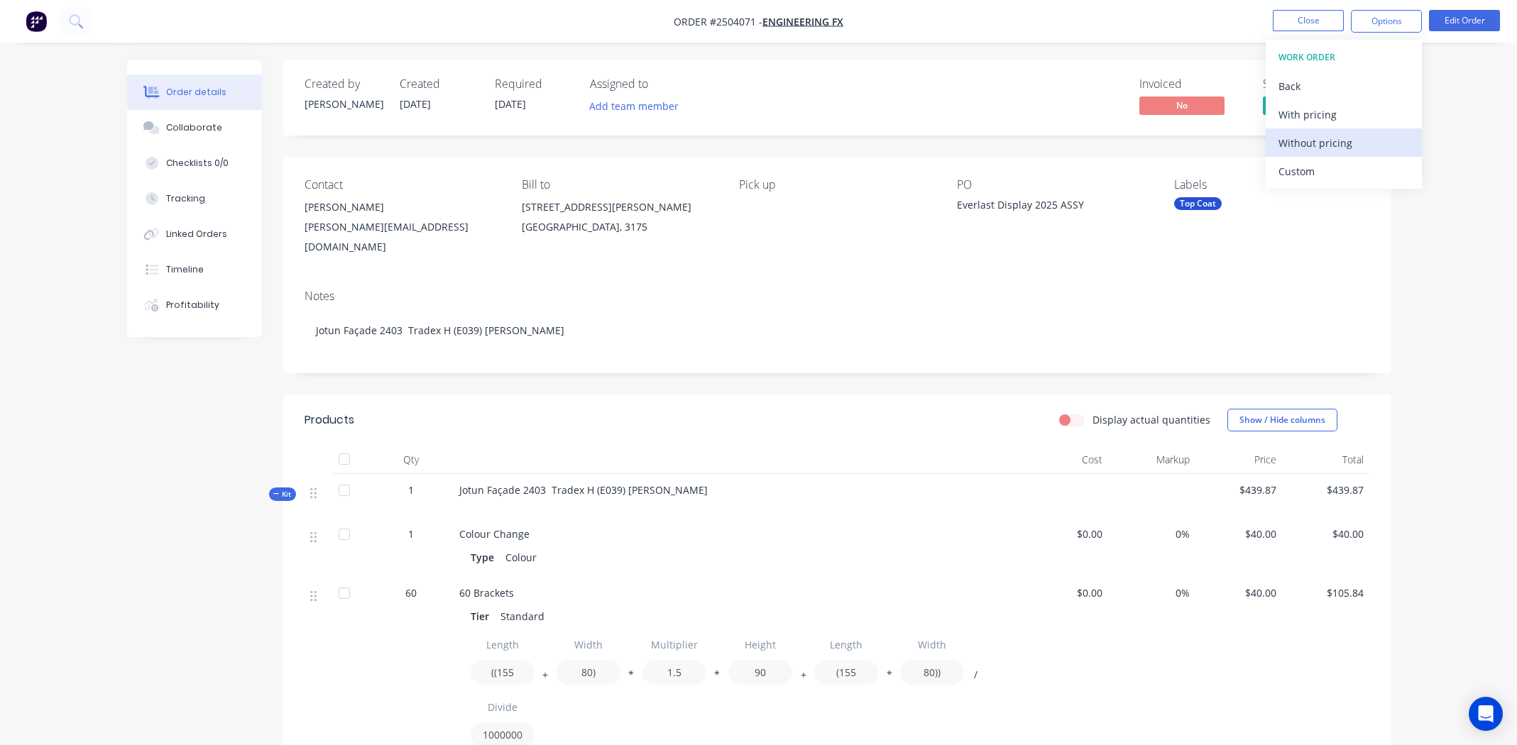
click at [1310, 141] on div "Without pricing" at bounding box center [1343, 143] width 131 height 21
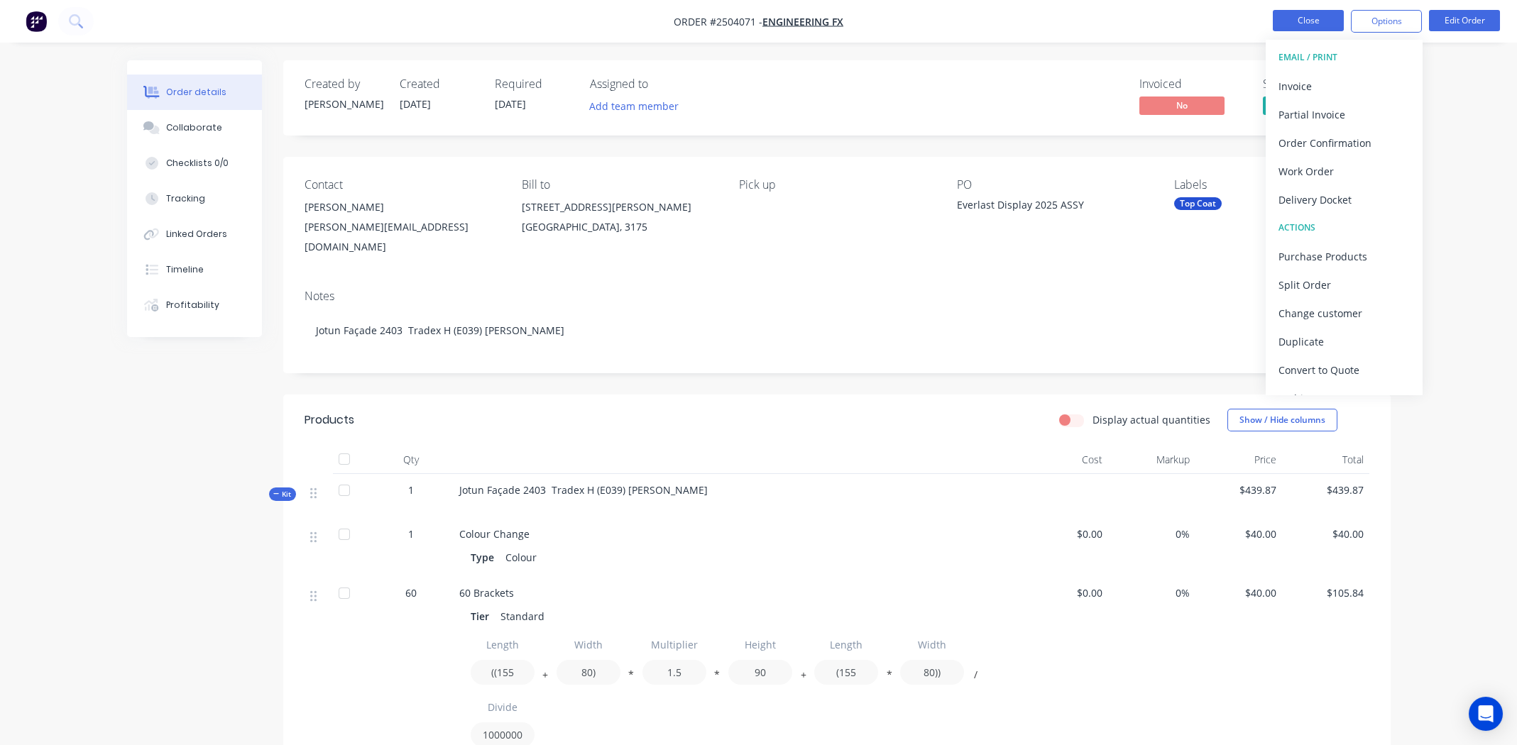
click at [1304, 21] on button "Close" at bounding box center [1308, 20] width 71 height 21
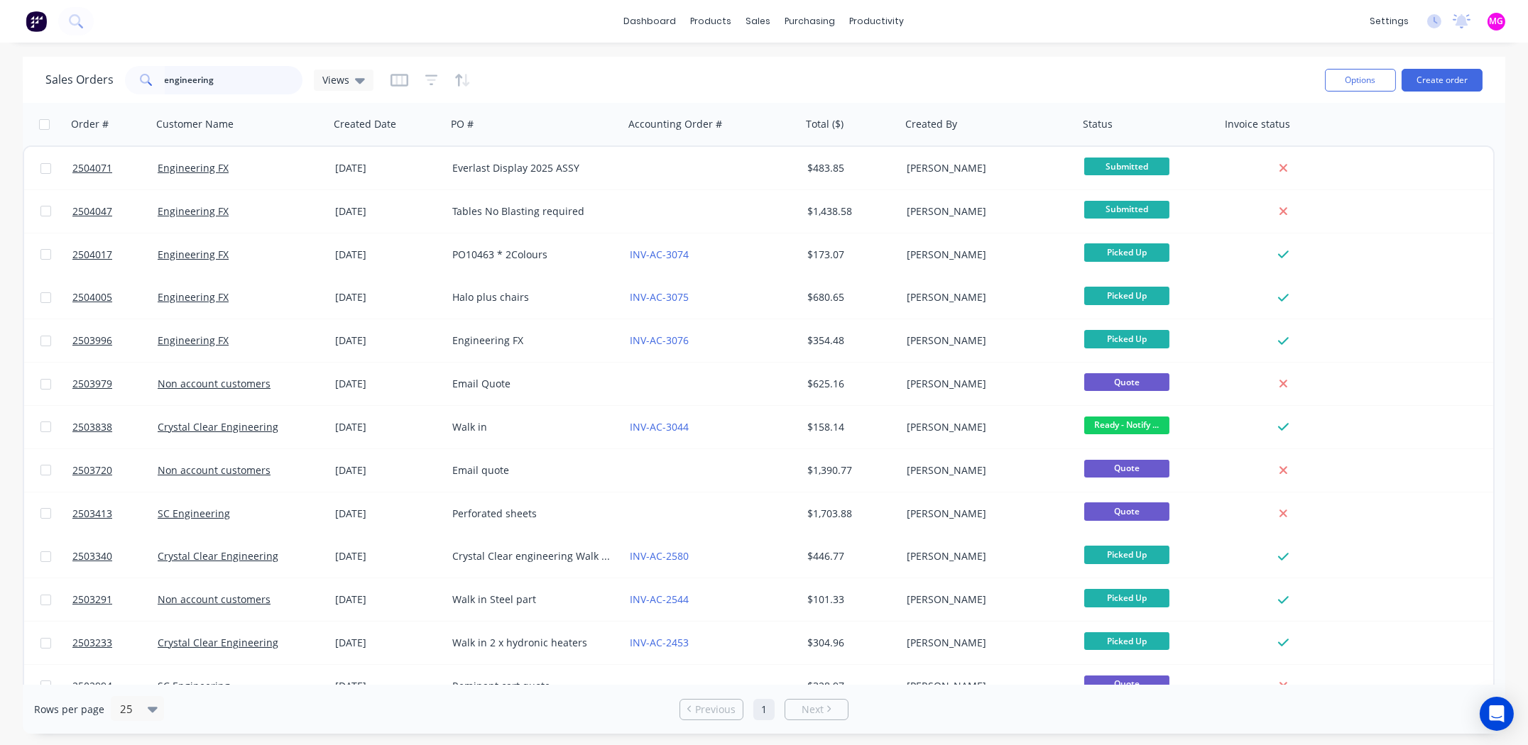
click at [241, 69] on input "engineering" at bounding box center [234, 80] width 138 height 28
click at [241, 68] on input "engineering" at bounding box center [234, 80] width 138 height 28
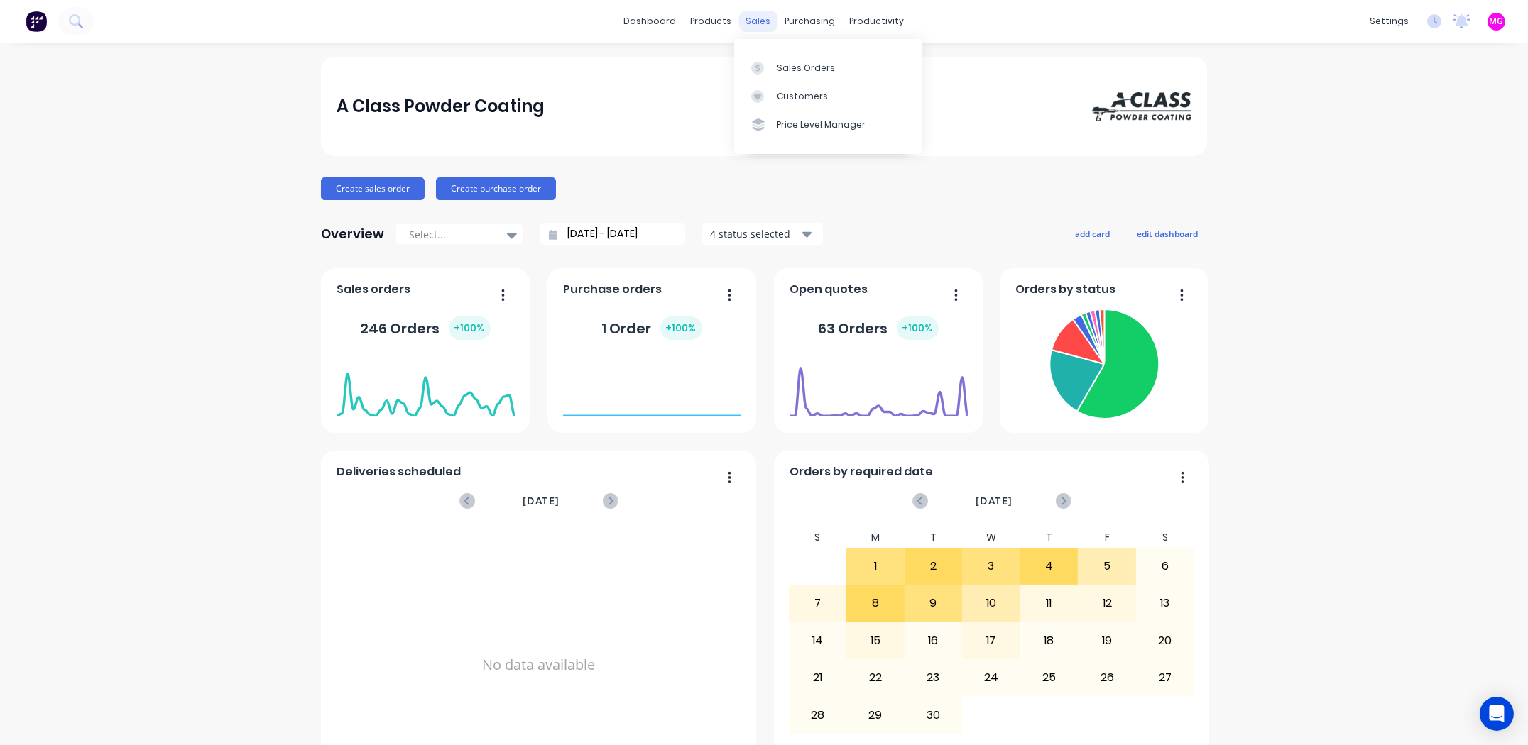
click at [740, 18] on div "sales" at bounding box center [758, 21] width 39 height 21
click at [823, 65] on div "Sales Orders" at bounding box center [806, 68] width 58 height 13
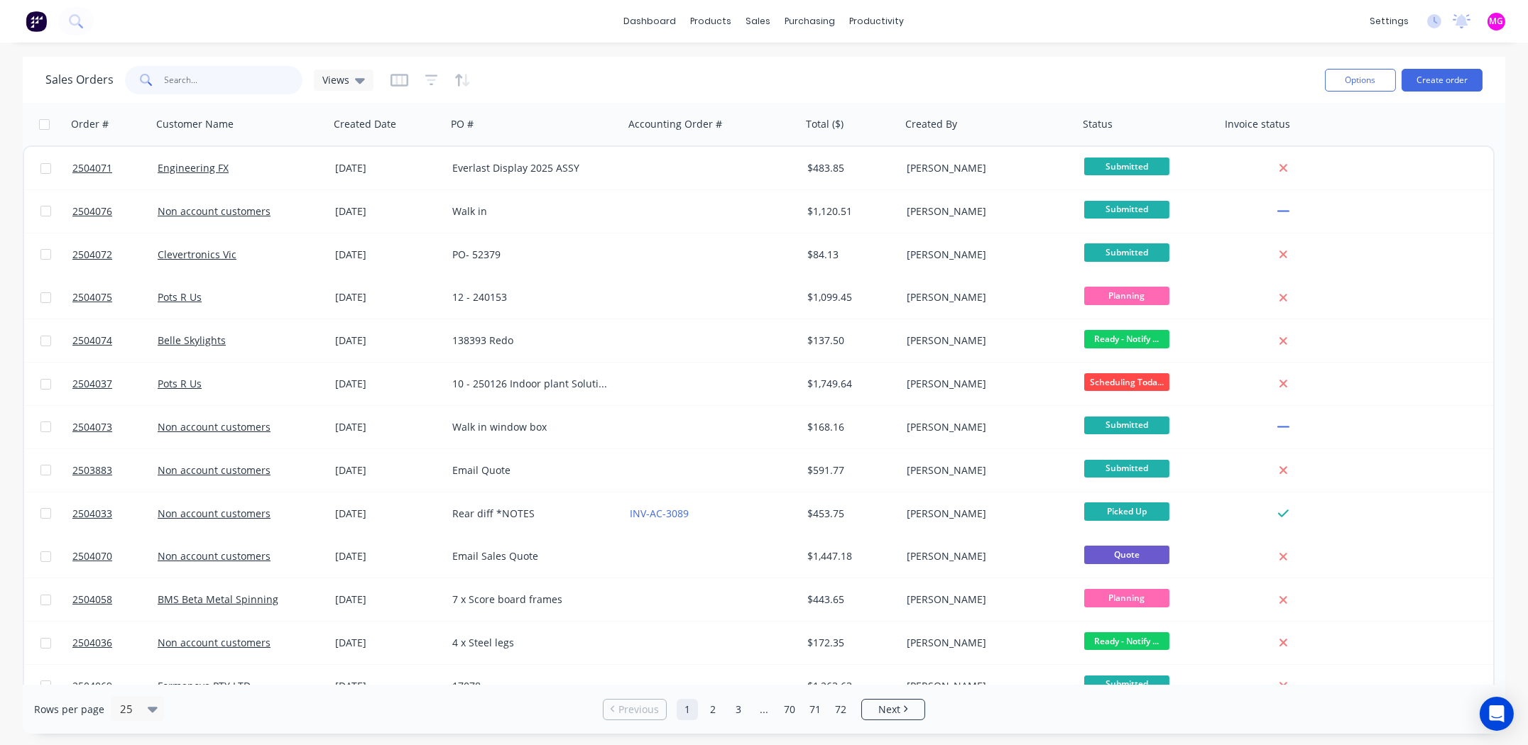
paste input "2503908"
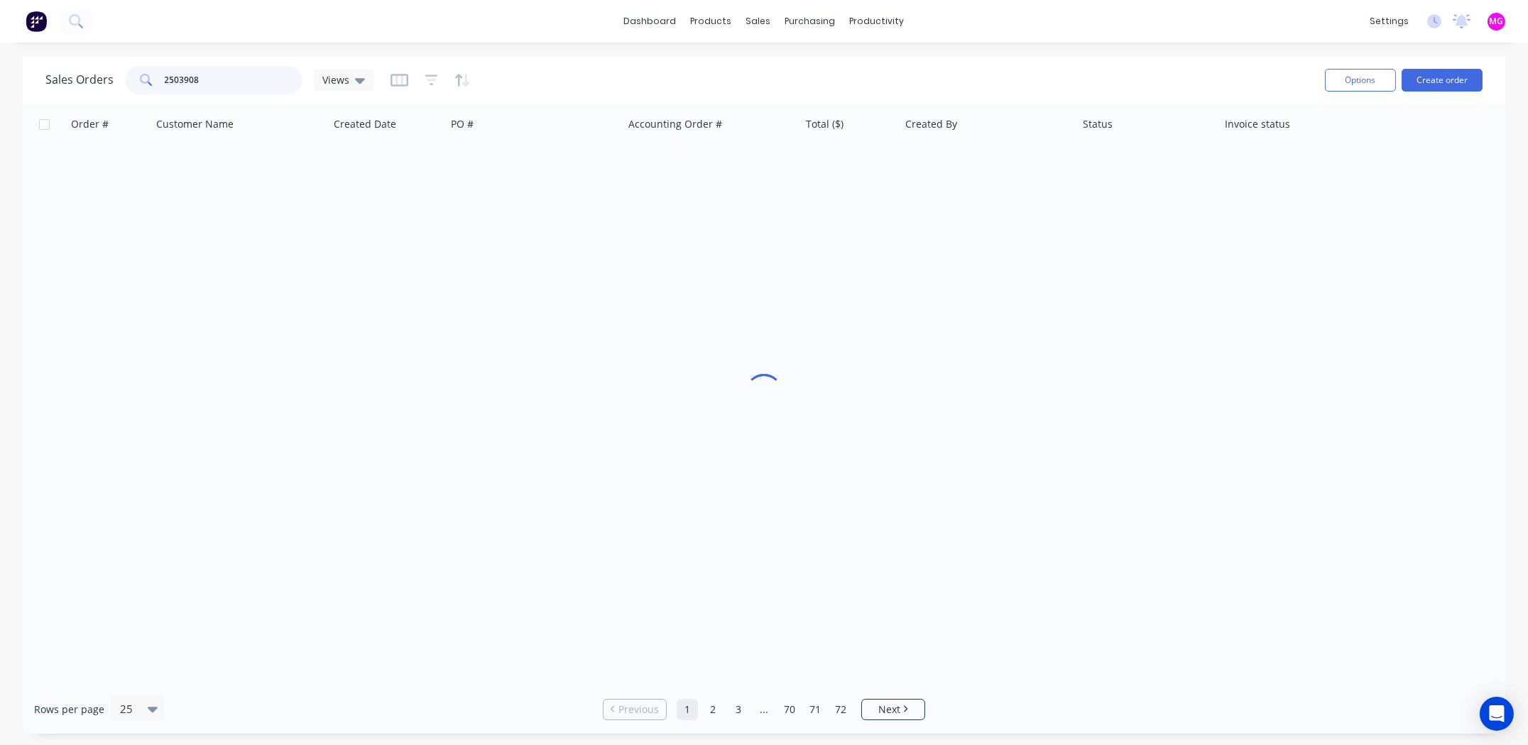
type input "2503908"
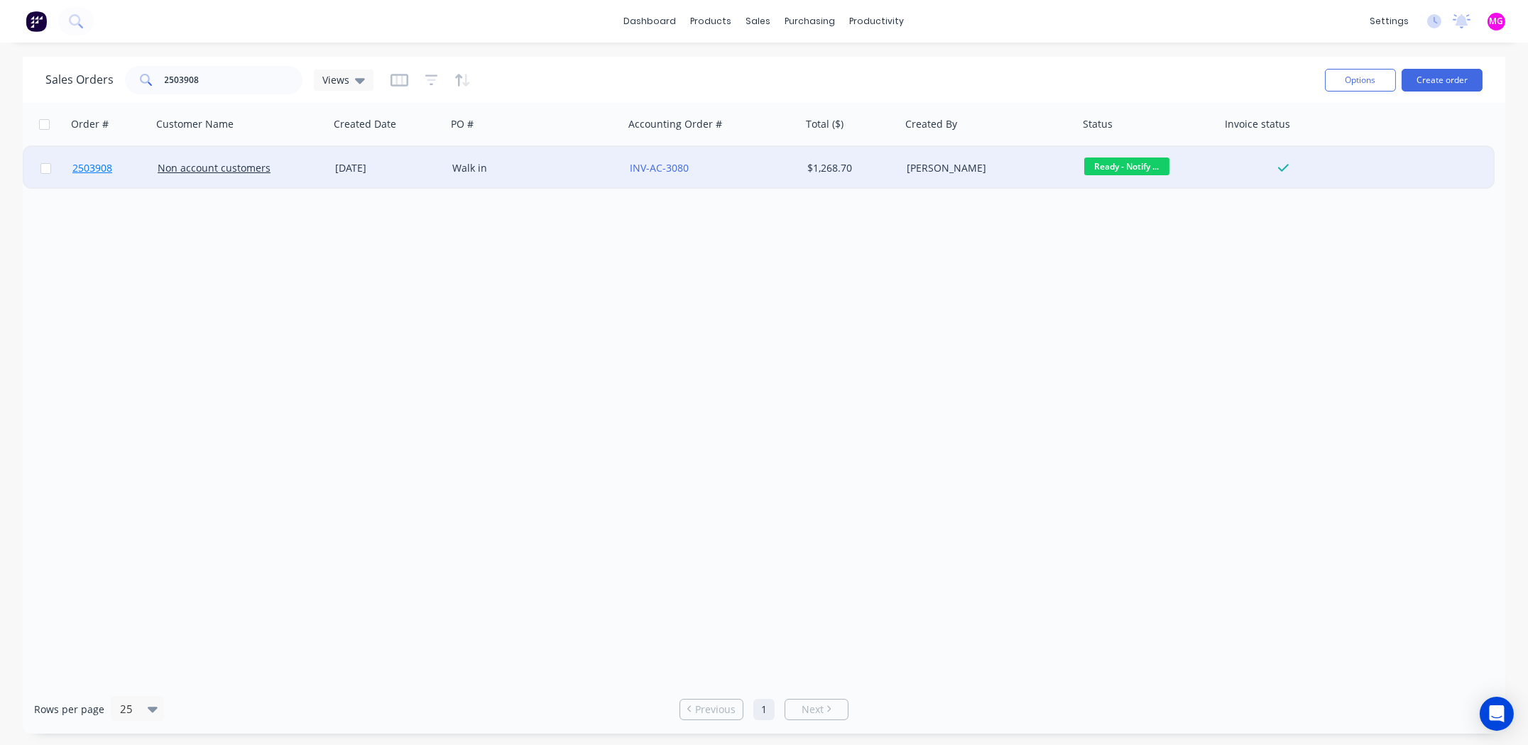
click at [89, 168] on span "2503908" at bounding box center [92, 168] width 40 height 14
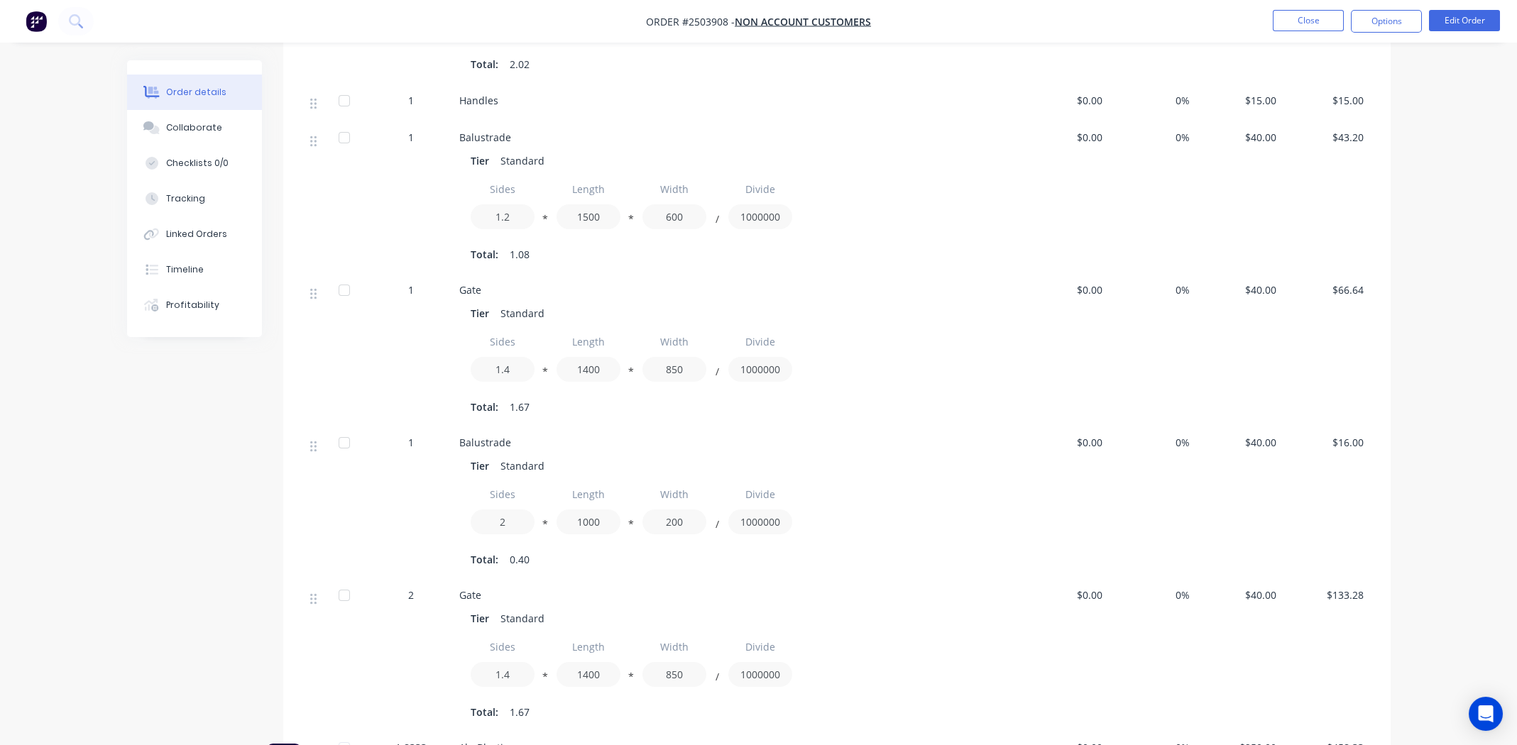
scroll to position [852, 0]
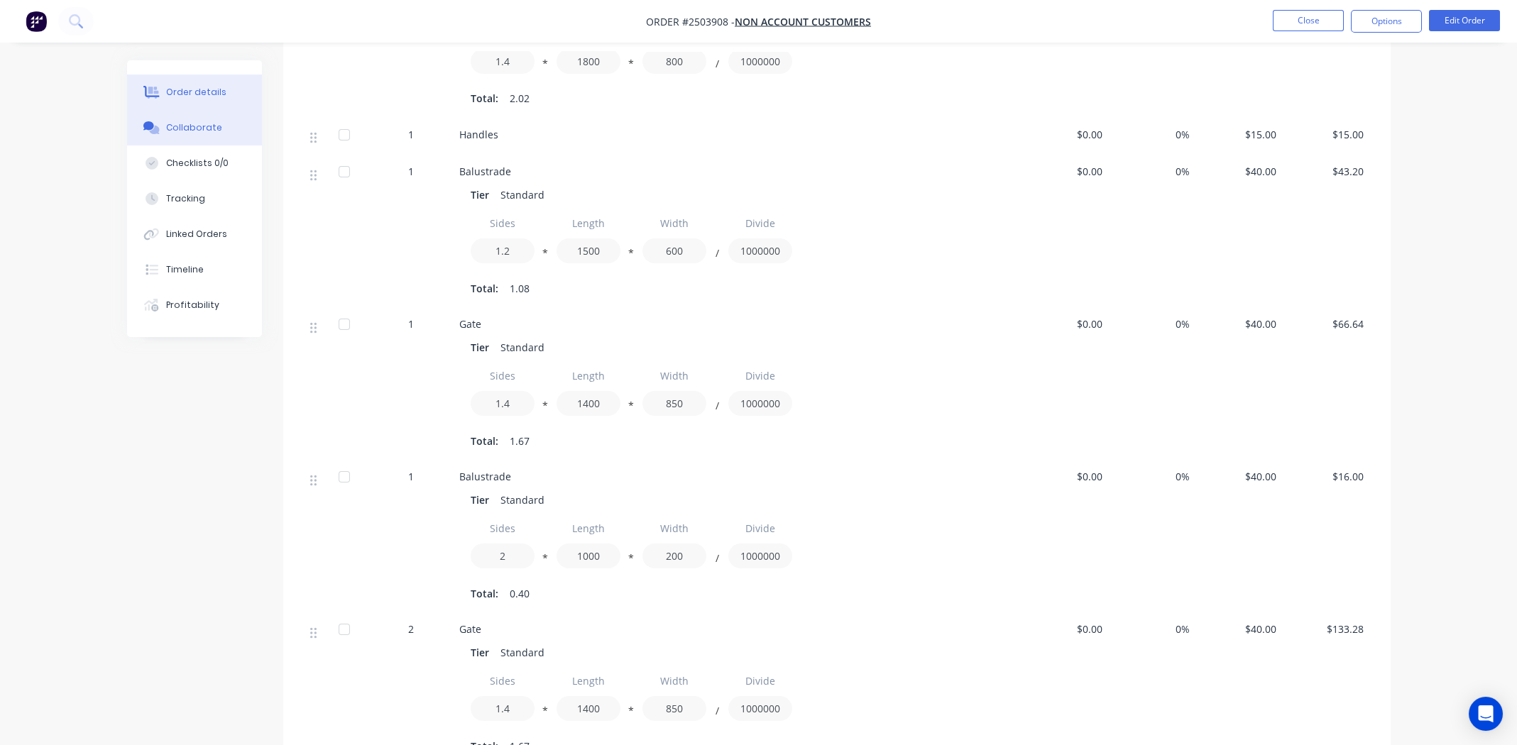
click at [187, 128] on div "Collaborate" at bounding box center [194, 127] width 56 height 13
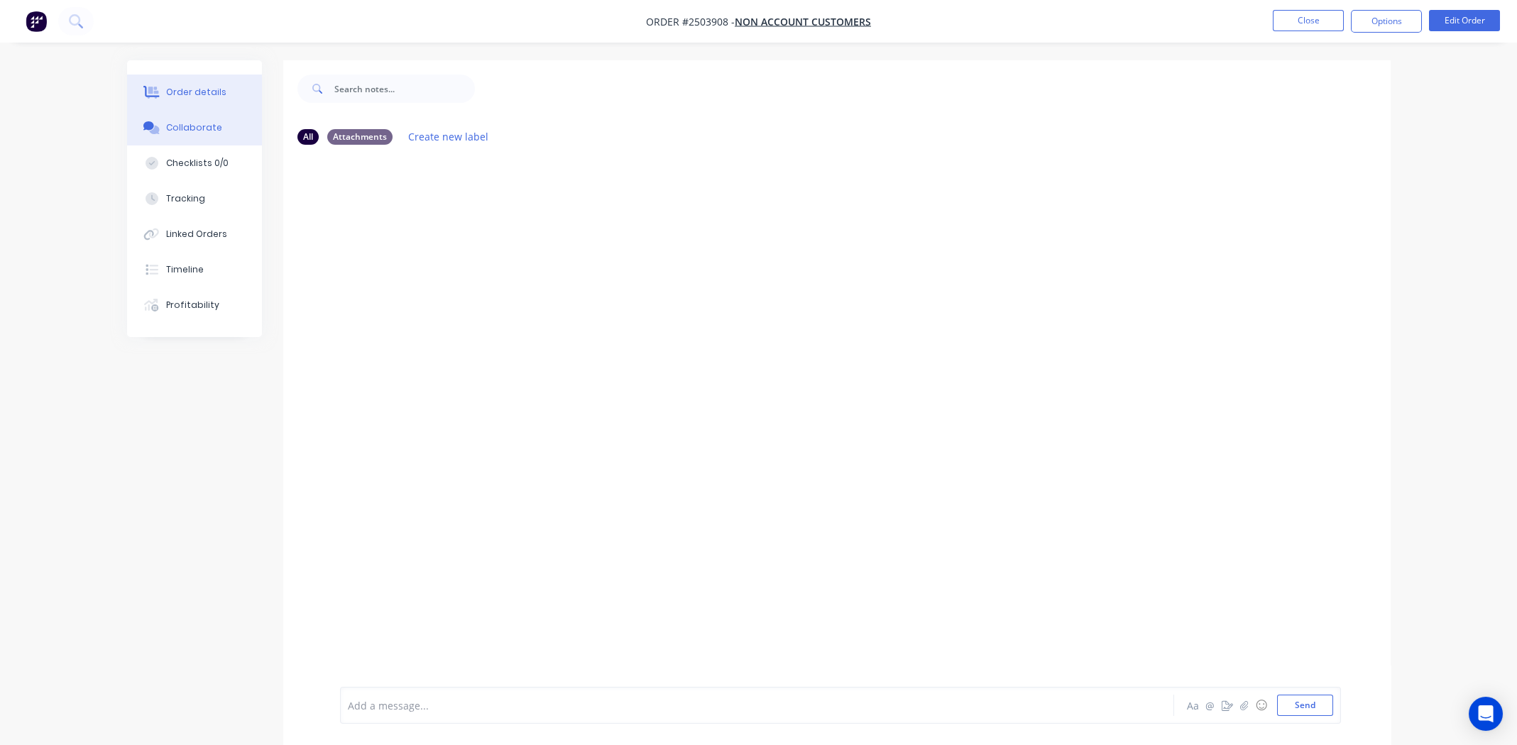
click at [190, 99] on button "Order details" at bounding box center [194, 92] width 135 height 35
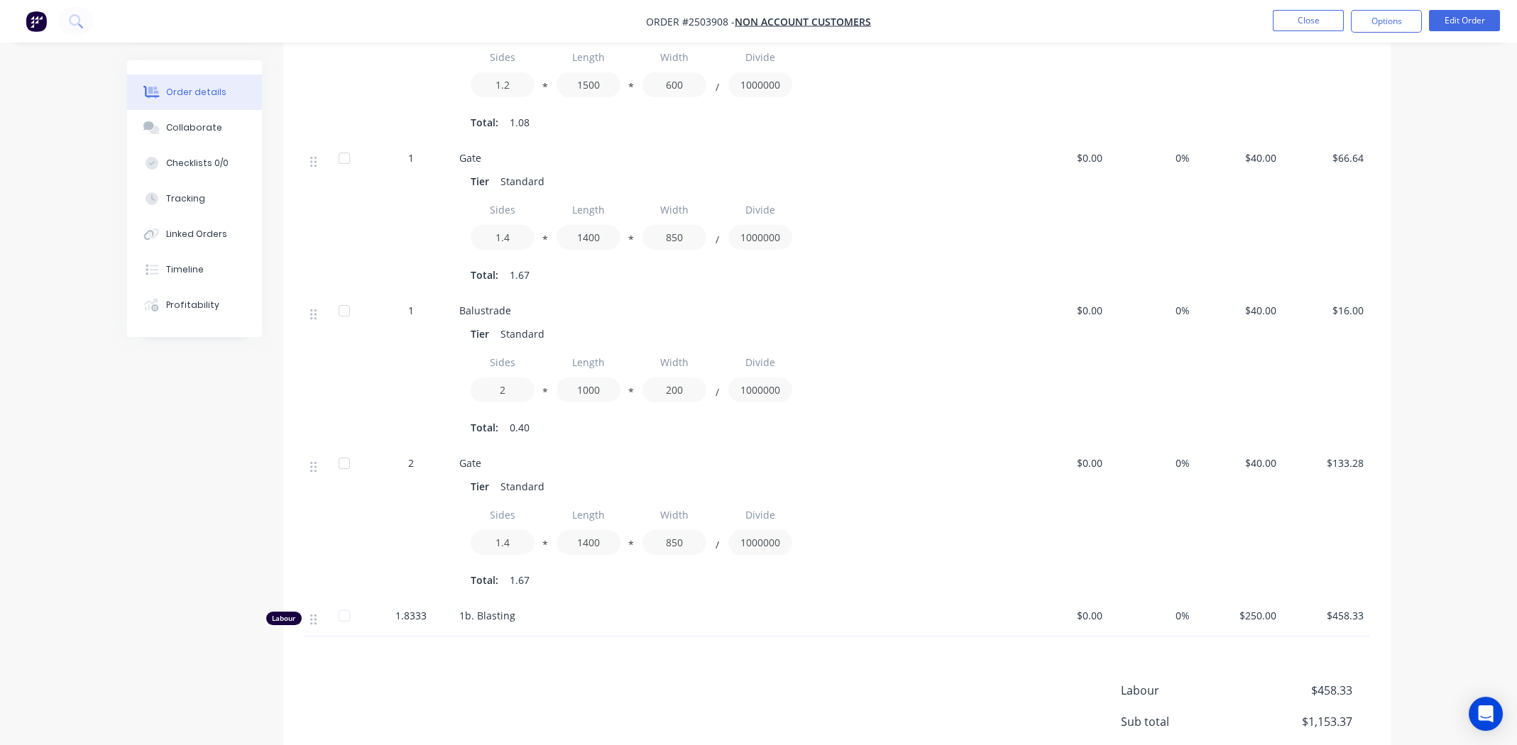
scroll to position [1142, 0]
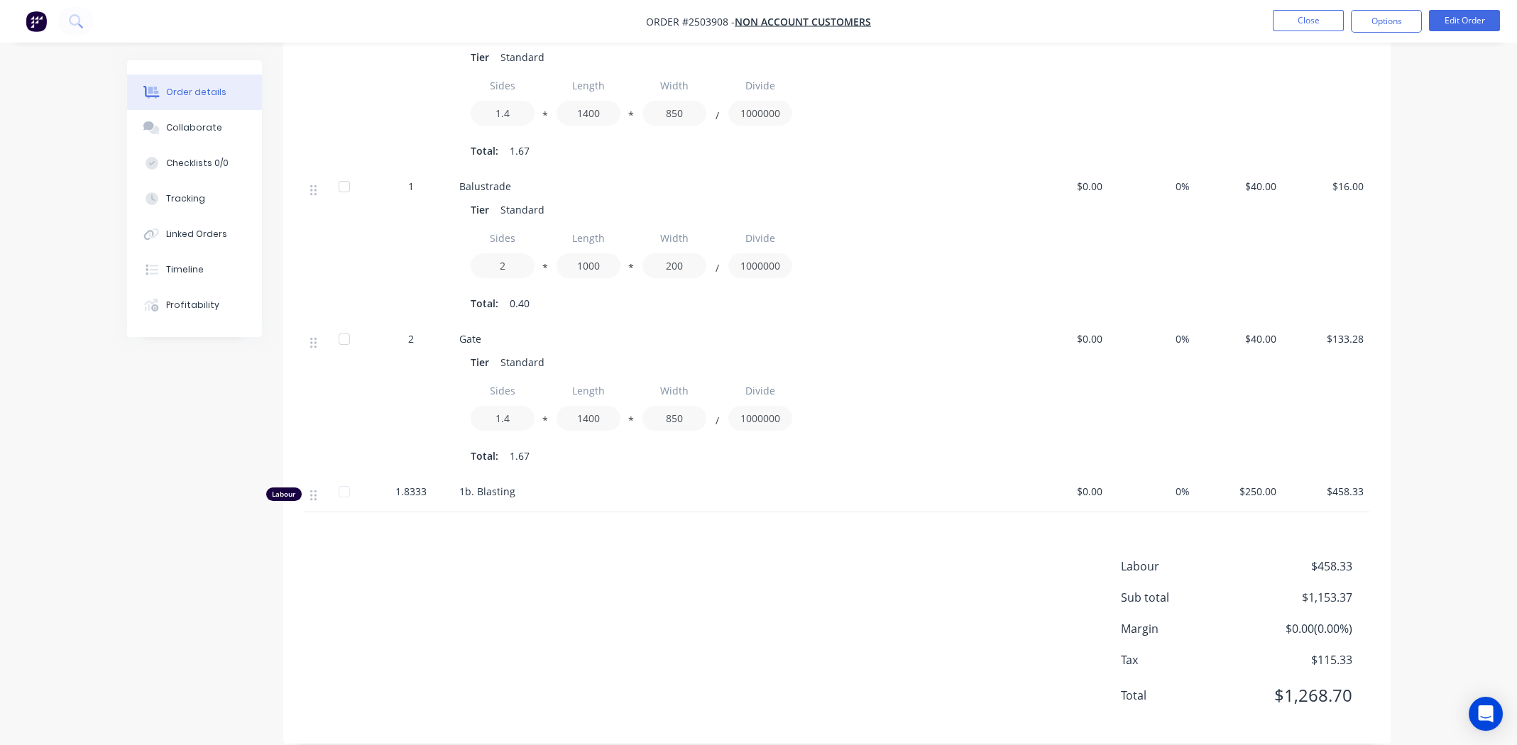
click at [1350, 484] on span "$458.33" at bounding box center [1326, 491] width 76 height 15
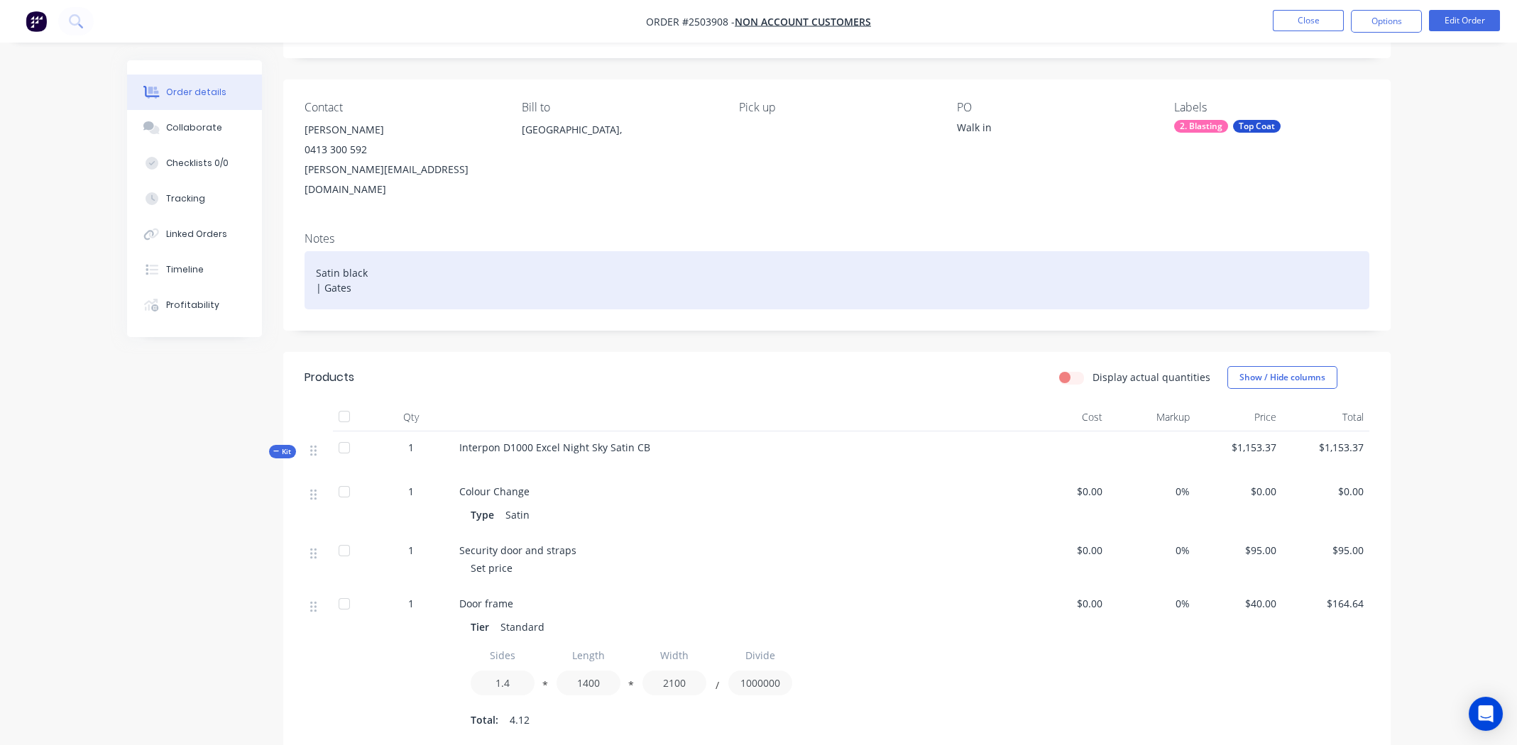
scroll to position [0, 0]
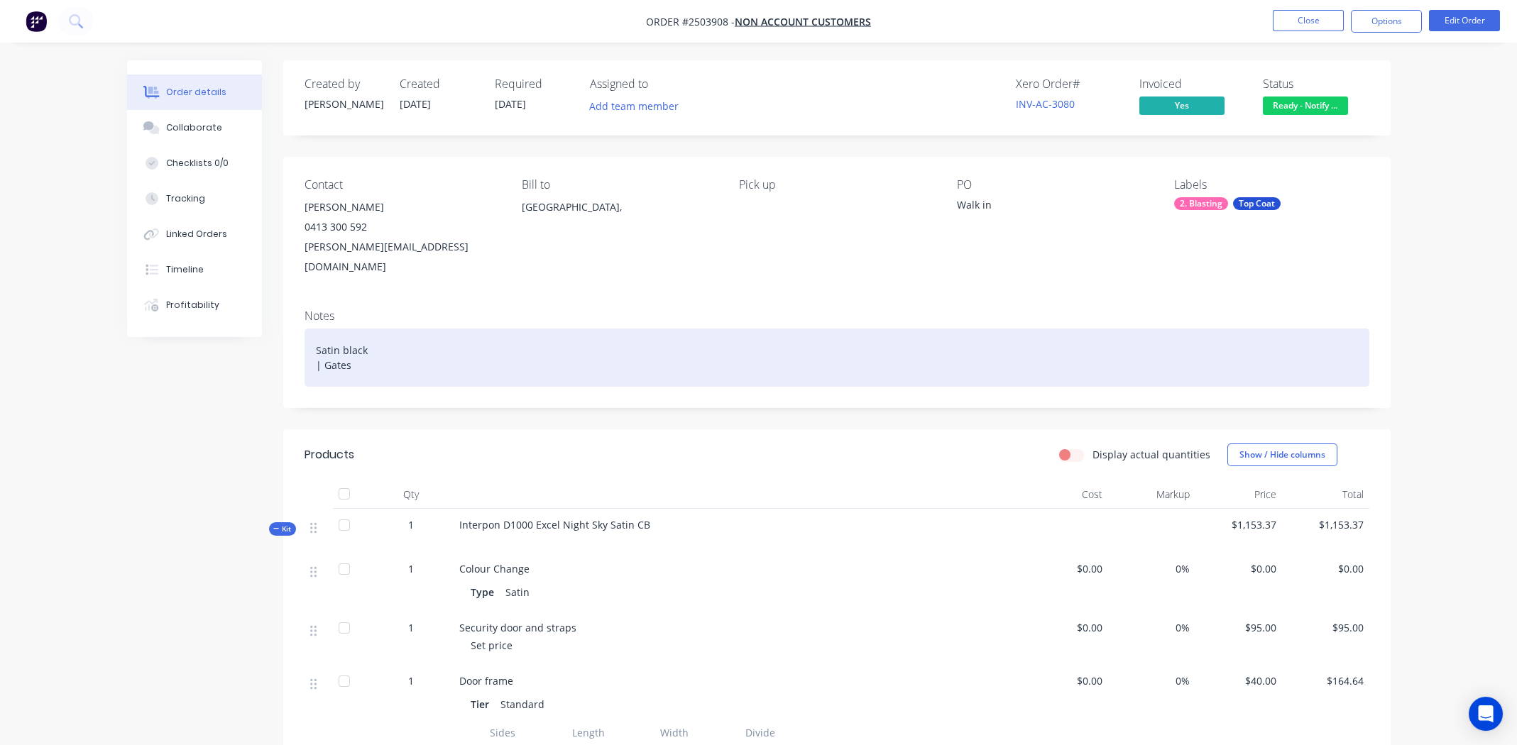
click at [517, 329] on div "Satin black | Gates" at bounding box center [837, 358] width 1065 height 58
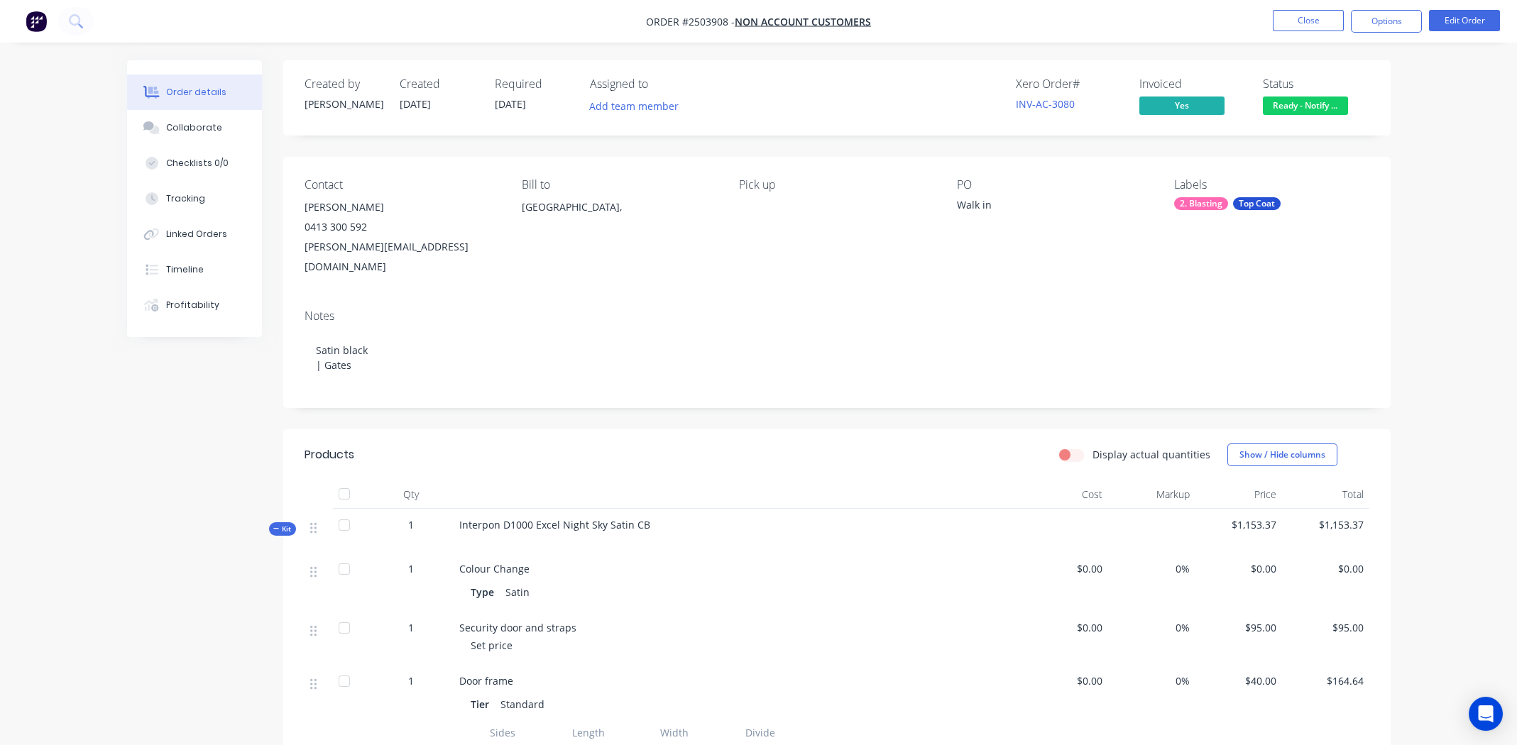
click at [326, 226] on div "0413 300 592" at bounding box center [402, 227] width 195 height 20
click at [1294, 108] on span "Ready - Notify ..." at bounding box center [1305, 106] width 85 height 18
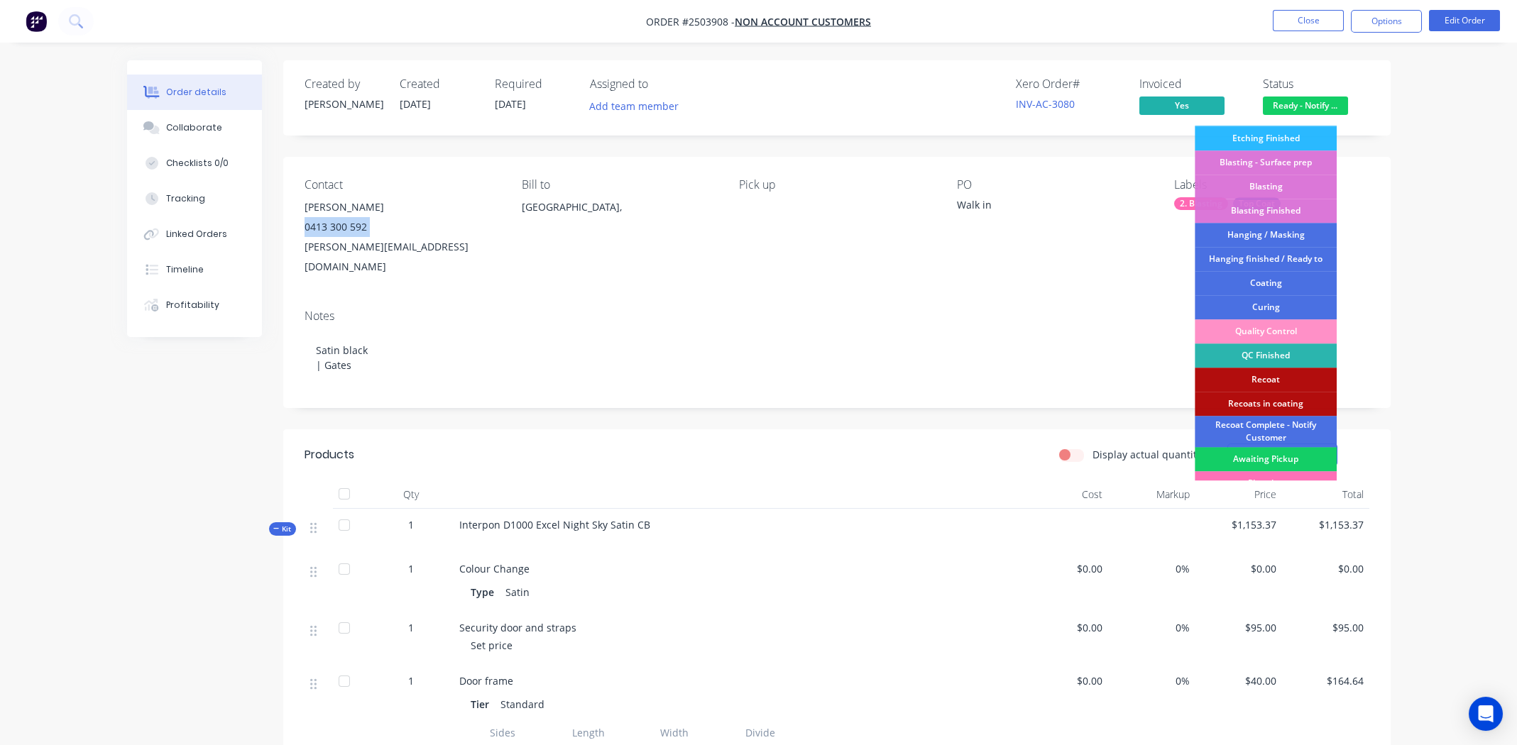
scroll to position [303, 0]
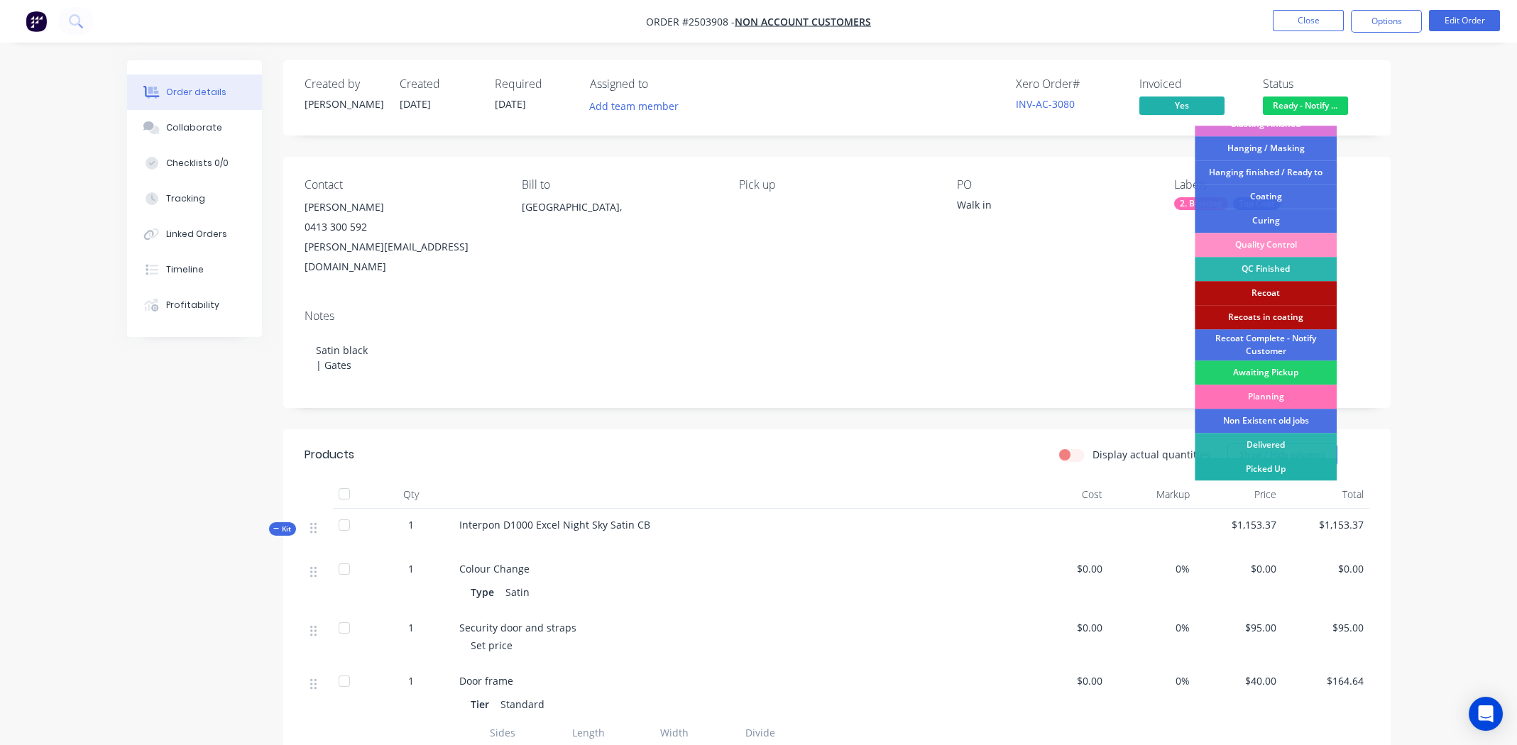
click at [1277, 466] on div "Picked Up" at bounding box center [1266, 469] width 142 height 24
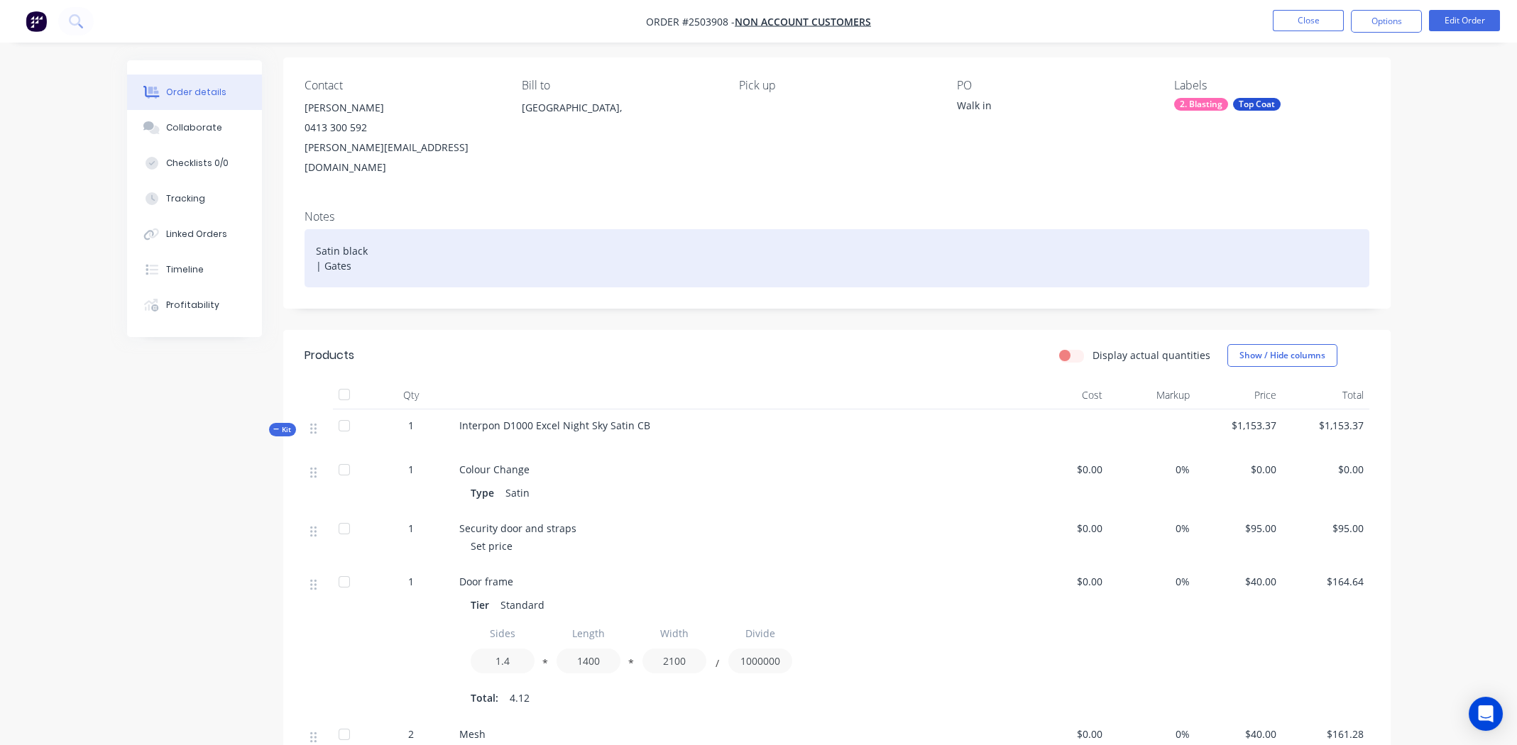
scroll to position [0, 0]
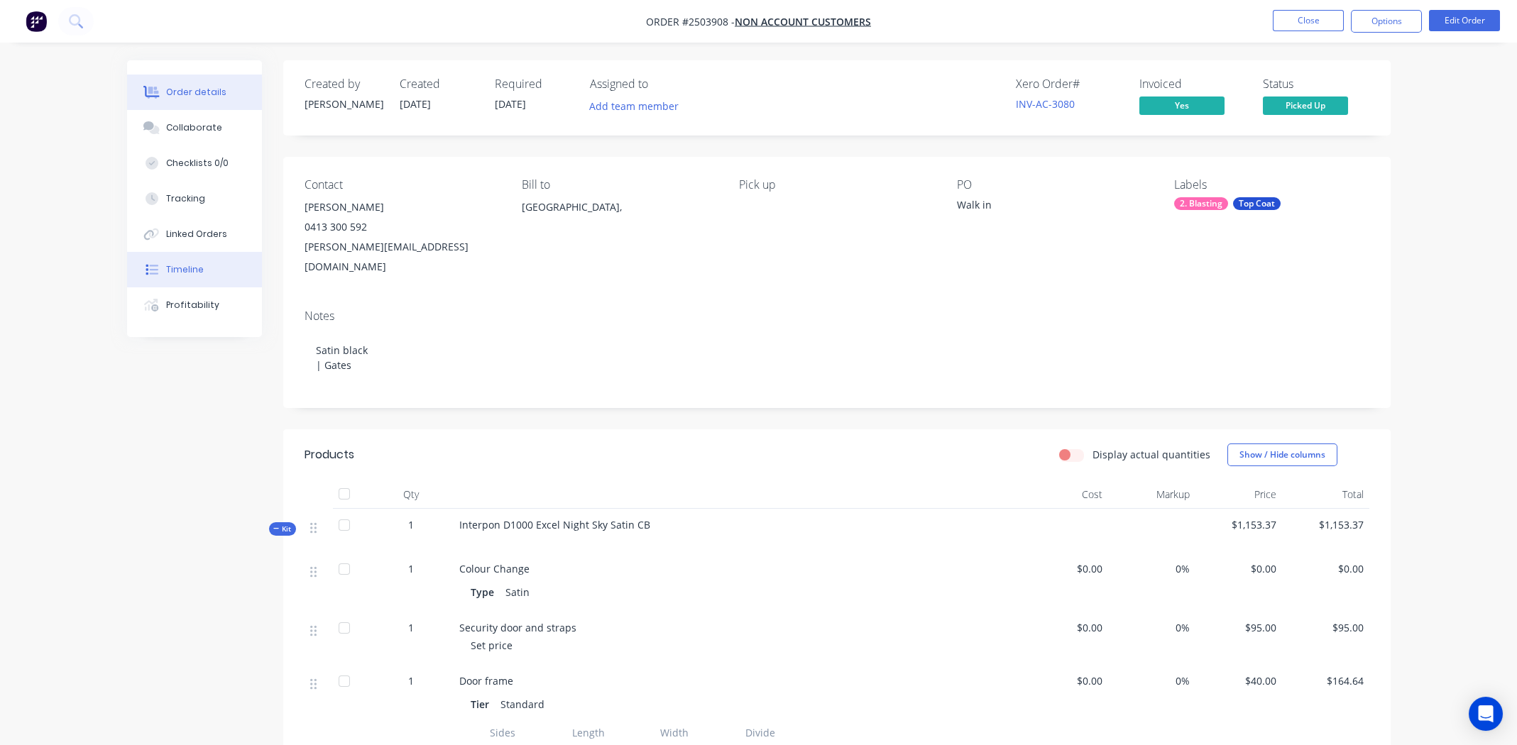
click at [195, 264] on div "Timeline" at bounding box center [185, 269] width 38 height 13
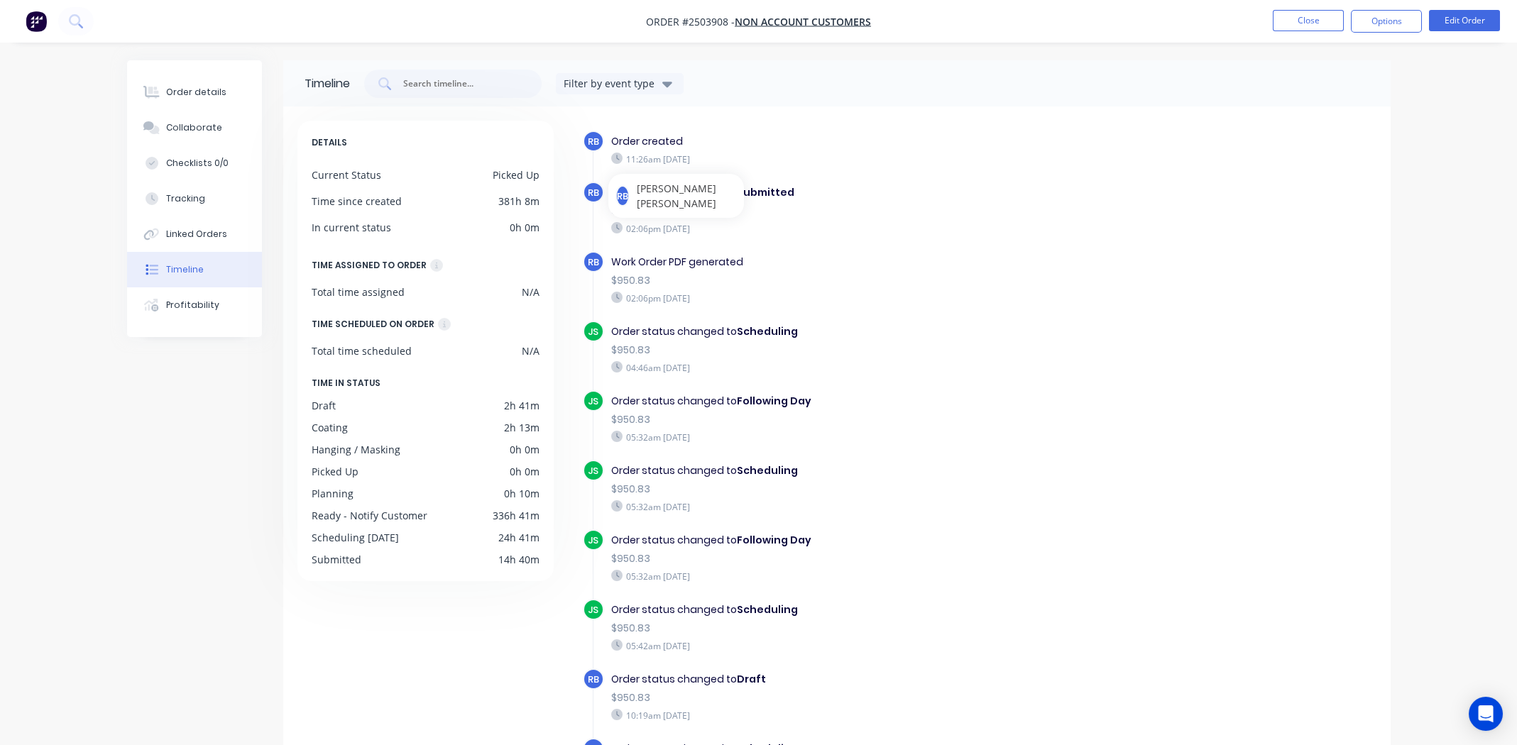
click at [1078, 433] on div "05:32am Tuesday 26/08/25" at bounding box center [856, 437] width 491 height 13
click at [698, 146] on div "Order created" at bounding box center [856, 141] width 491 height 15
click at [755, 124] on div "RB Order created 11:26am Monday 25/08/25 RB Order status changed to Submitted $…" at bounding box center [971, 475] width 809 height 708
click at [584, 194] on div "RB" at bounding box center [593, 192] width 21 height 21
click at [625, 190] on span "RB" at bounding box center [622, 196] width 11 height 13
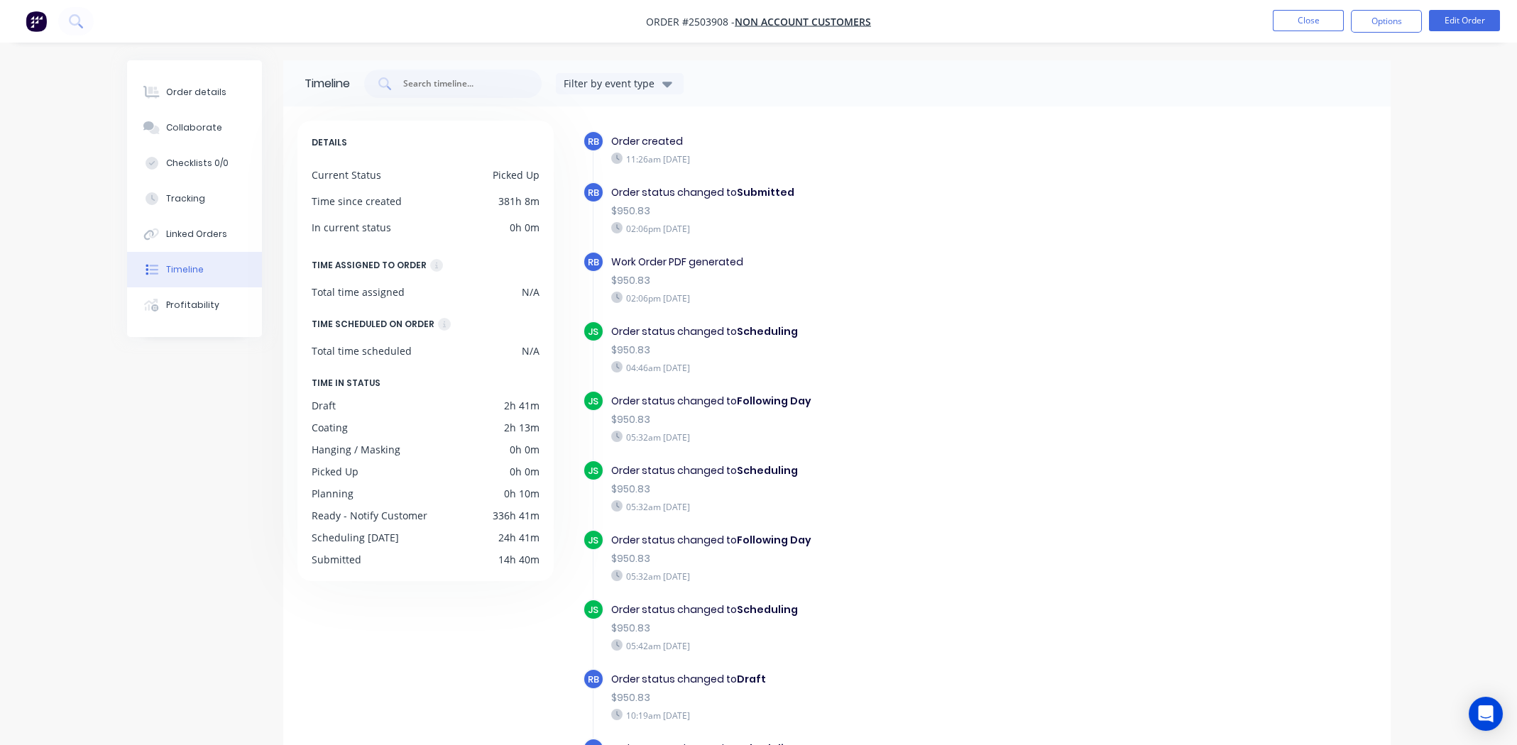
click at [566, 195] on div "DETAILS Current Status Picked Up Time since created 381h 8m In current status 0…" at bounding box center [836, 475] width 1079 height 708
click at [939, 312] on div "RB Work Order PDF generated $950.83 02:06pm Monday 25/08/25" at bounding box center [864, 286] width 562 height 70
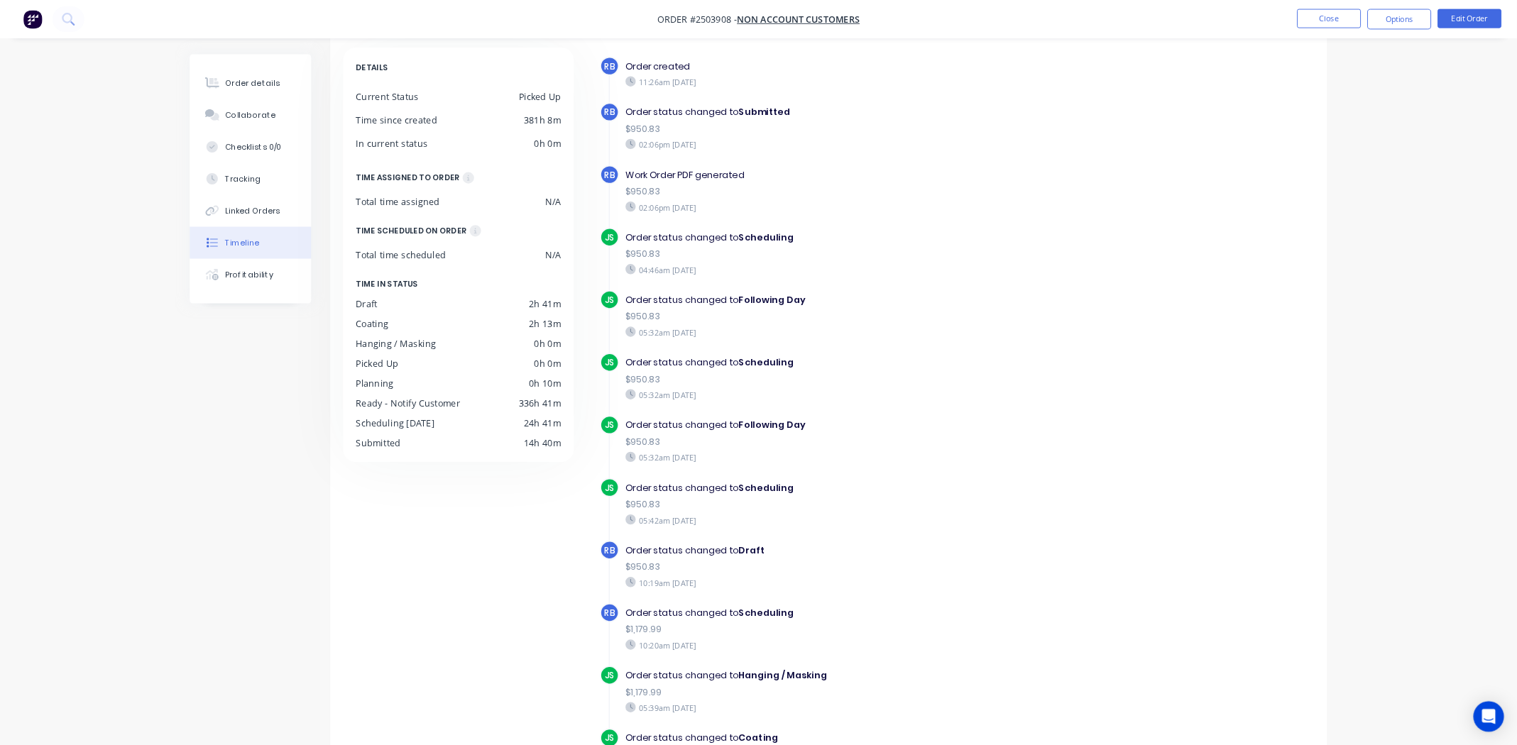
scroll to position [67, 0]
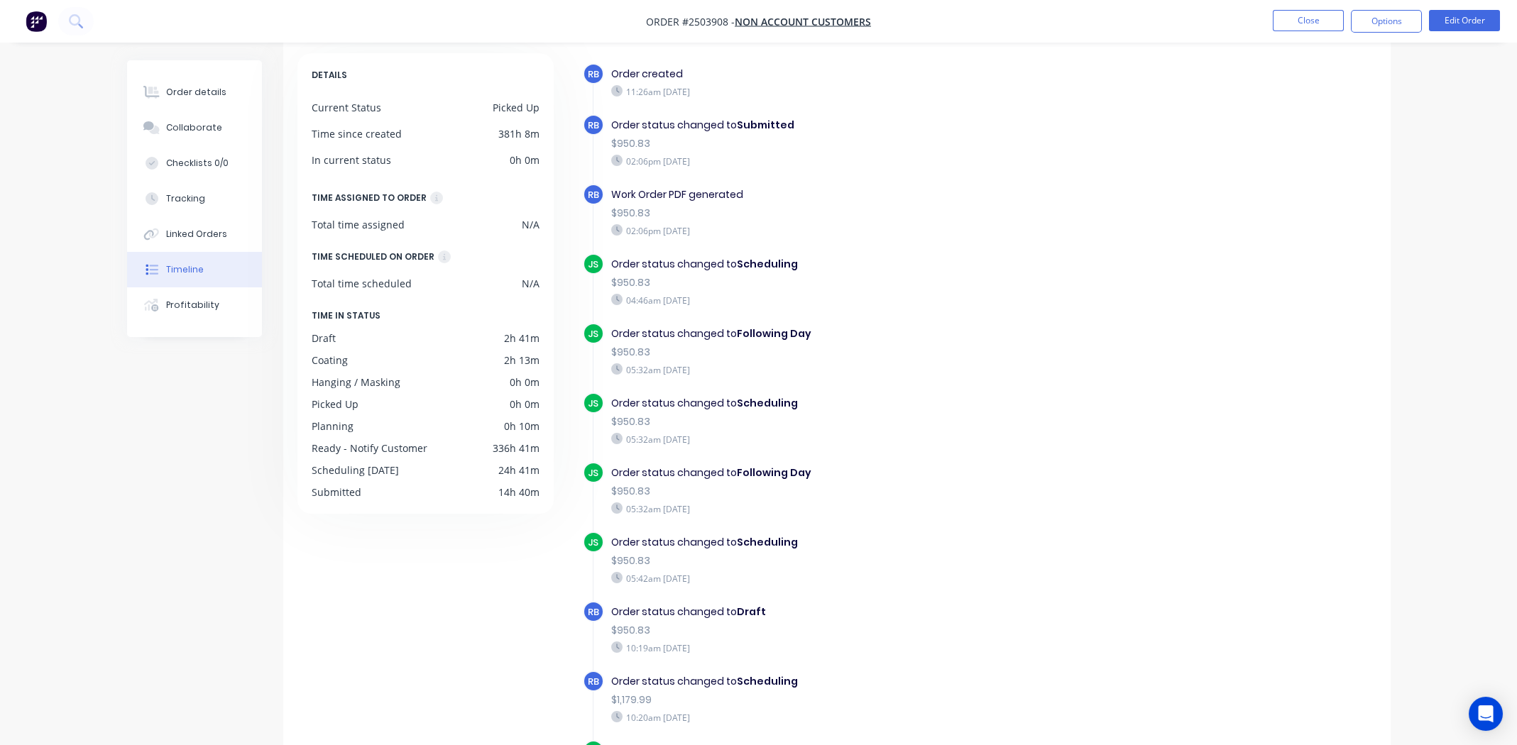
click at [892, 168] on div "Order status changed to Submitted $950.83 02:06pm Monday 25/08/25" at bounding box center [856, 142] width 505 height 57
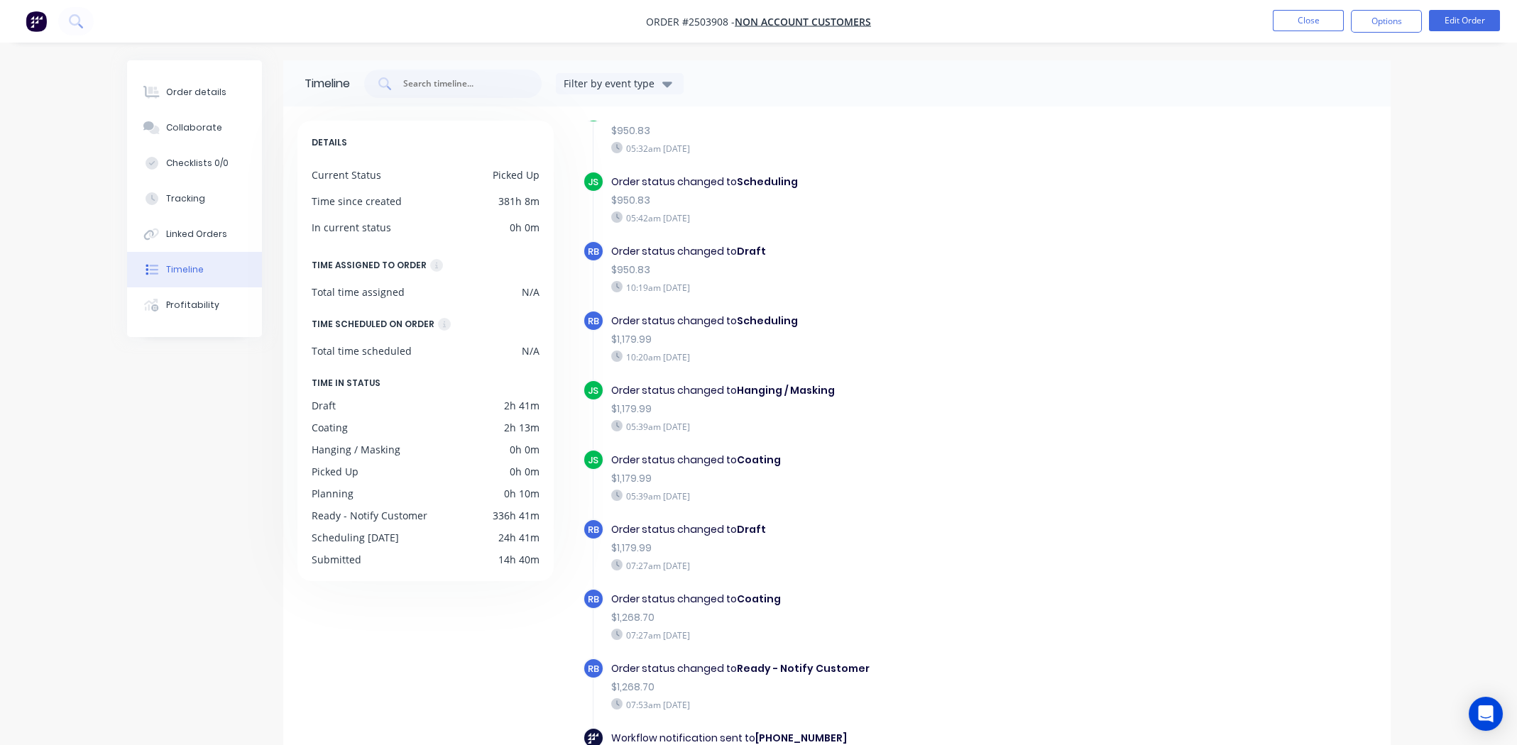
scroll to position [496, 0]
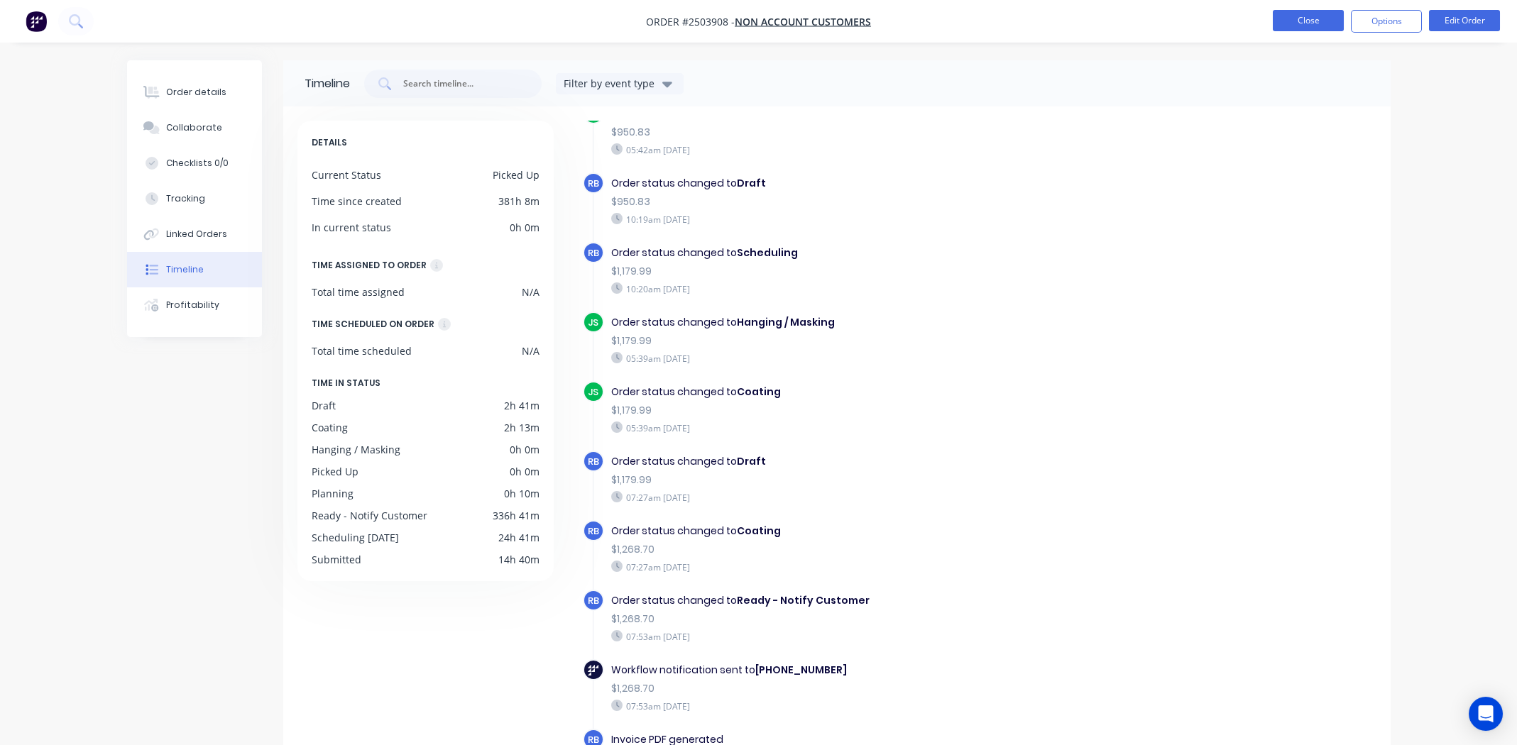
click at [1314, 13] on button "Close" at bounding box center [1308, 20] width 71 height 21
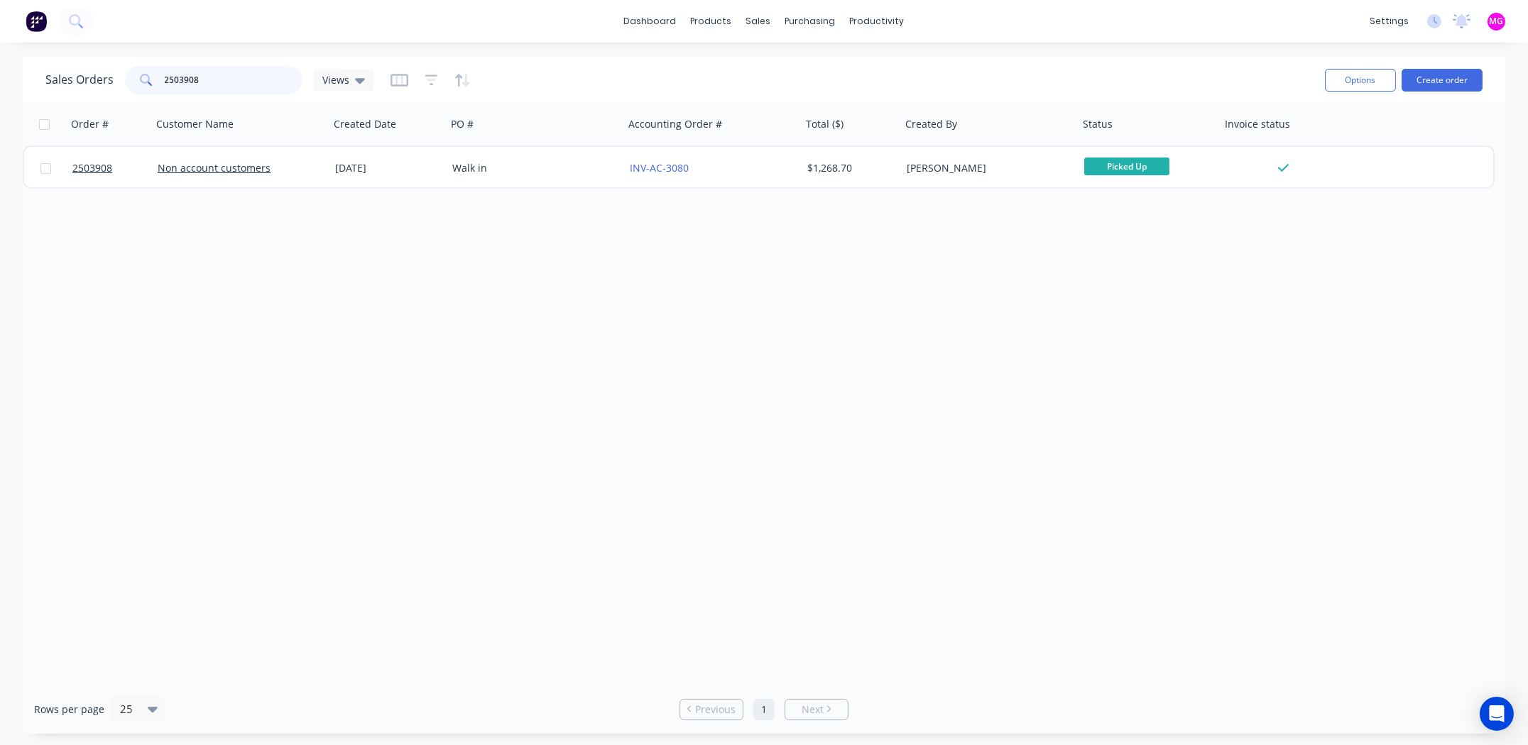
click at [232, 82] on input "2503908" at bounding box center [234, 80] width 138 height 28
click at [231, 83] on input "2503908" at bounding box center [234, 80] width 138 height 28
click at [227, 82] on input "2503908" at bounding box center [234, 80] width 138 height 28
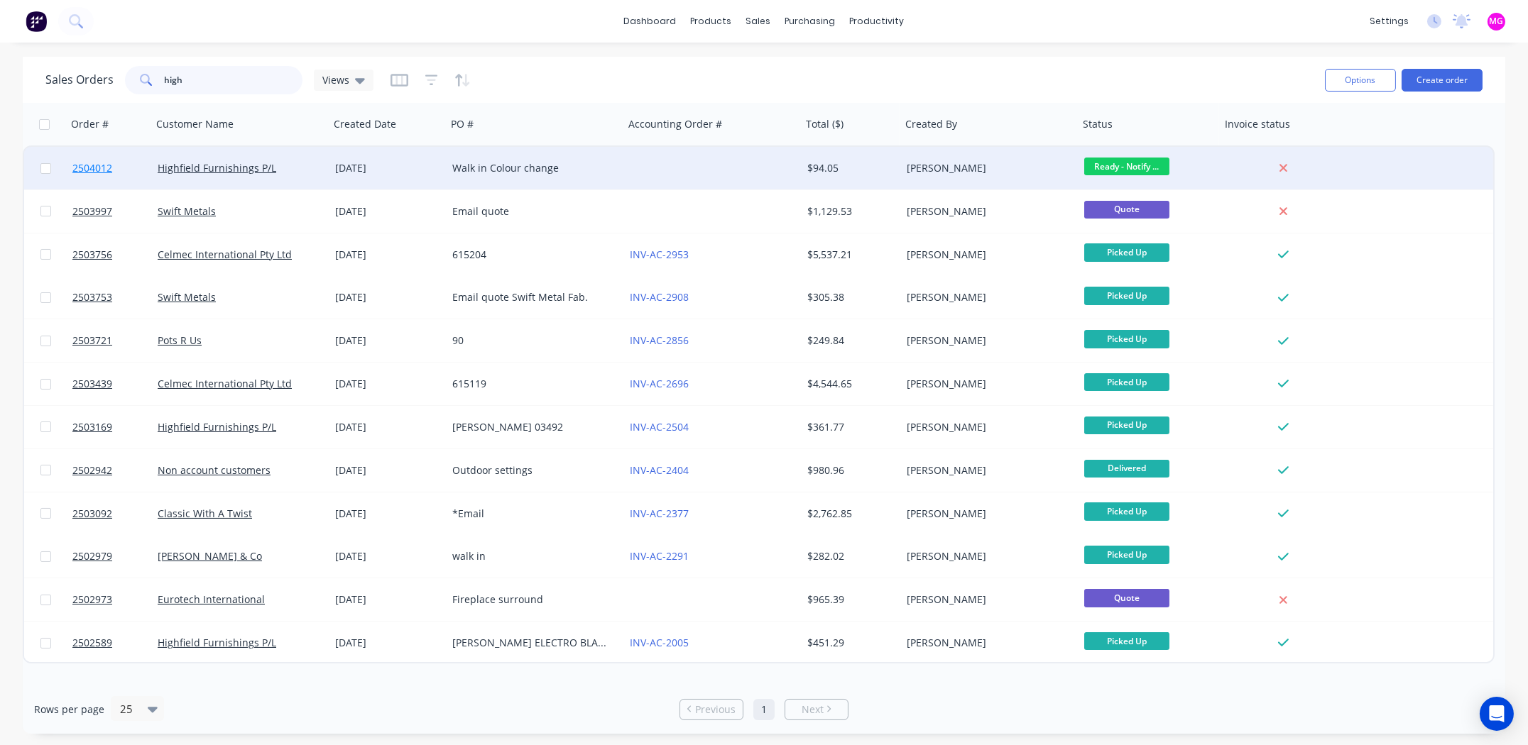
type input "high"
click at [82, 164] on span "2504012" at bounding box center [92, 168] width 40 height 14
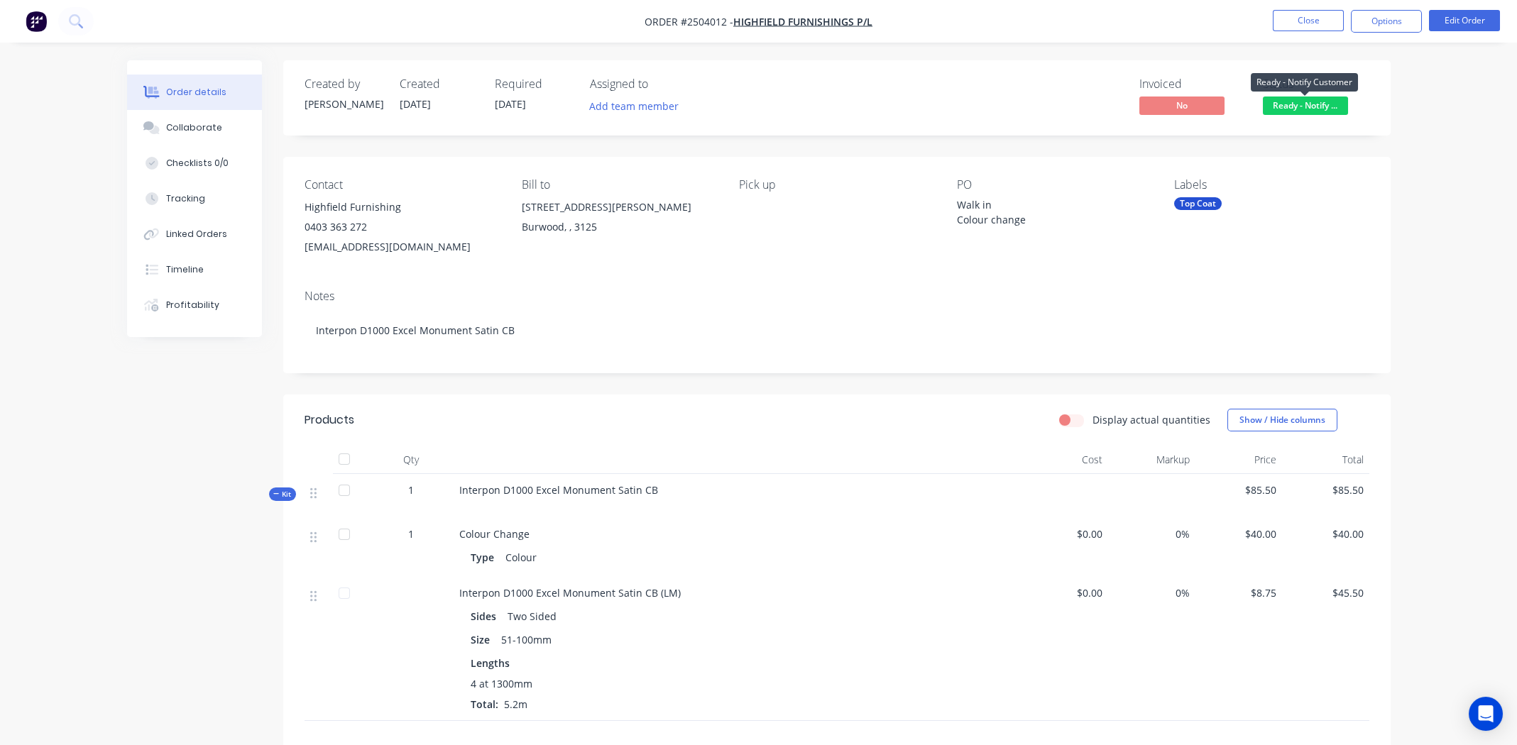
click at [1313, 101] on span "Ready - Notify ..." at bounding box center [1305, 106] width 85 height 18
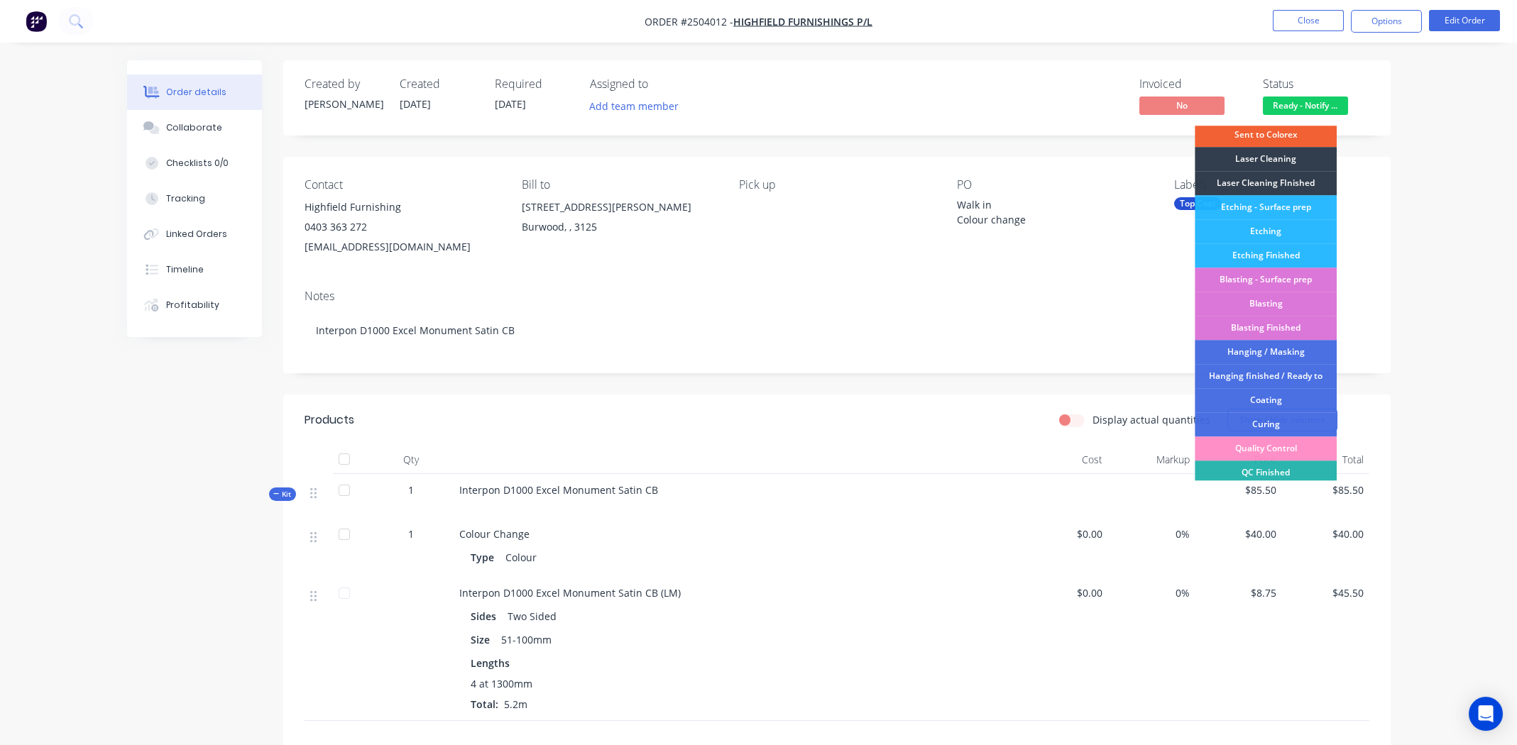
scroll to position [303, 0]
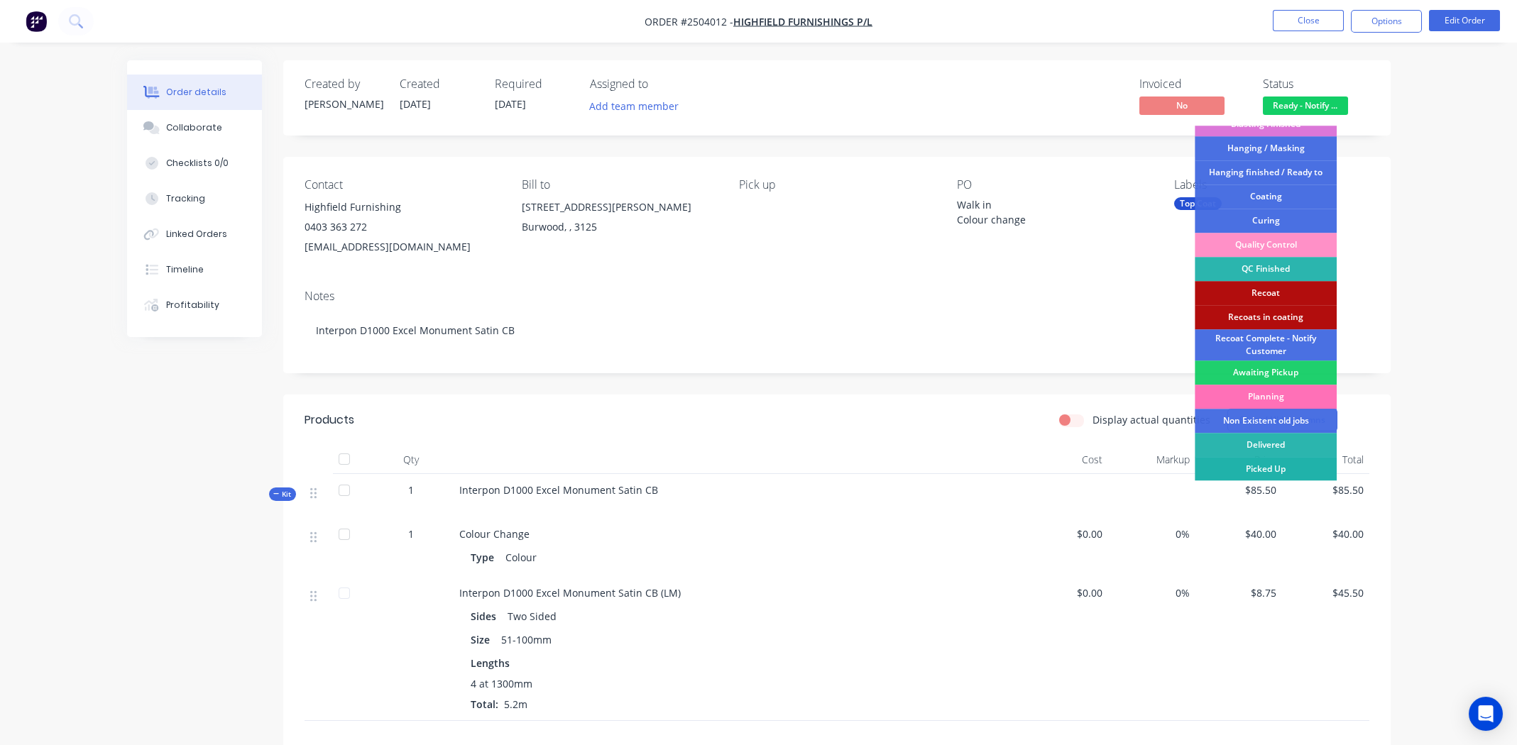
click at [1265, 464] on div "Picked Up" at bounding box center [1266, 469] width 142 height 24
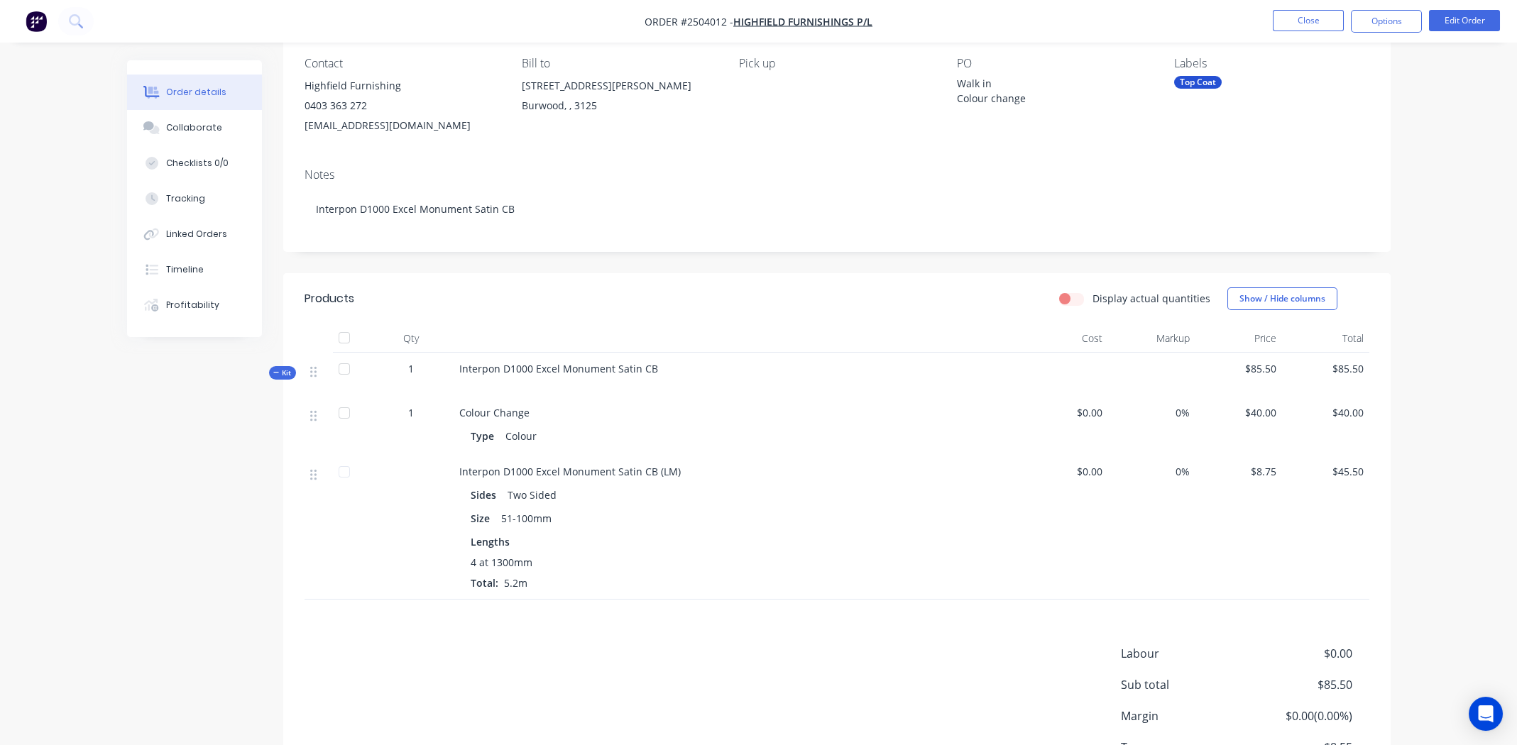
scroll to position [0, 0]
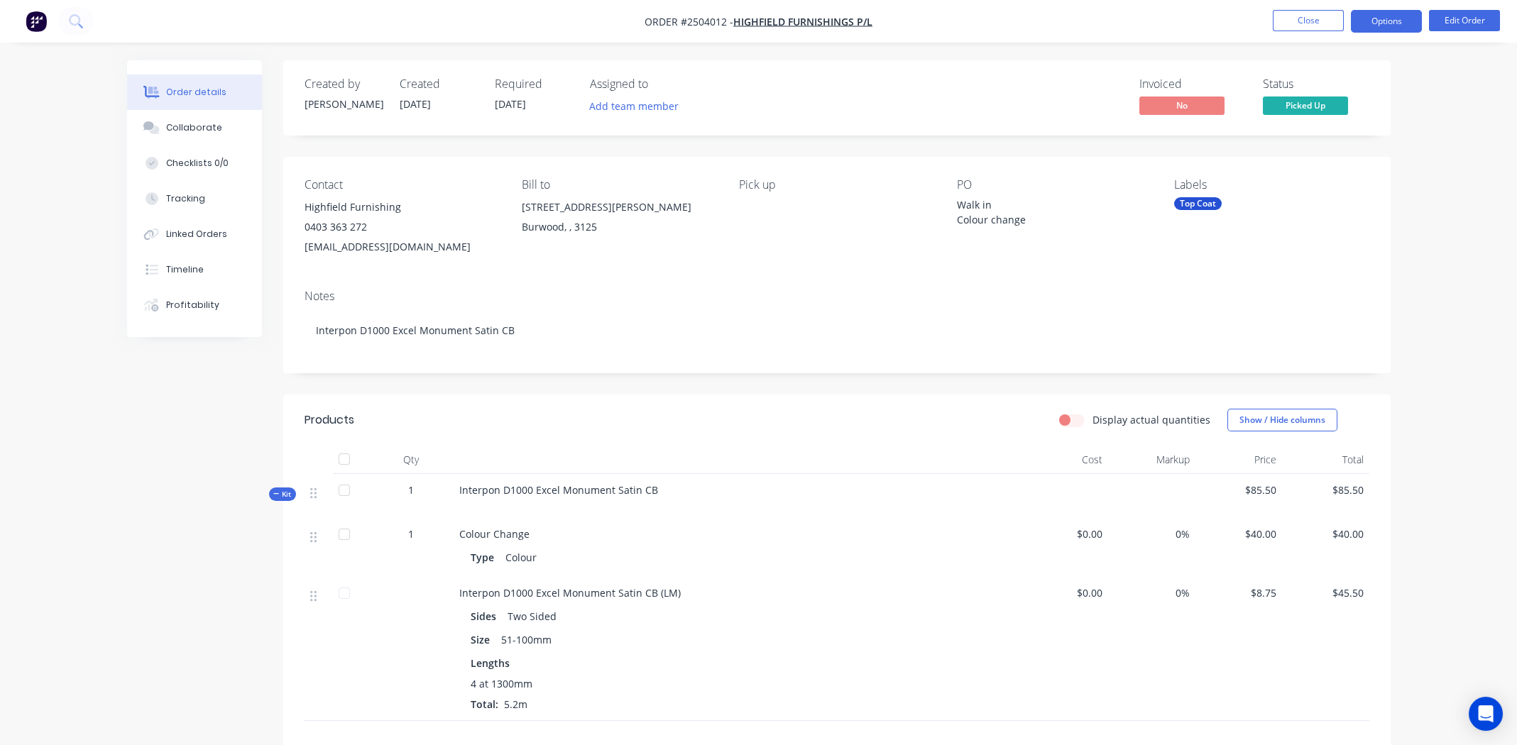
click at [1372, 21] on button "Options" at bounding box center [1386, 21] width 71 height 23
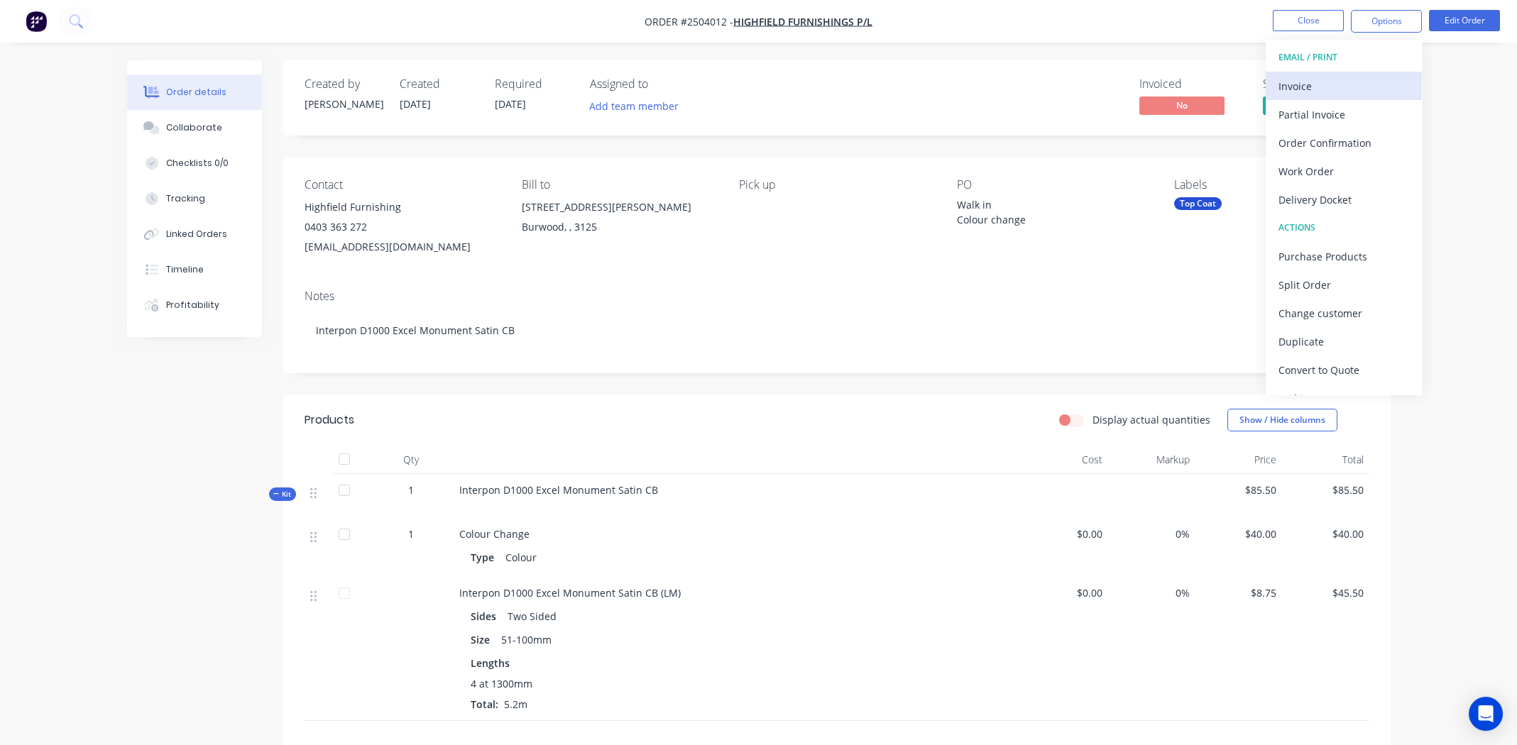
click at [1292, 86] on div "Invoice" at bounding box center [1343, 86] width 131 height 21
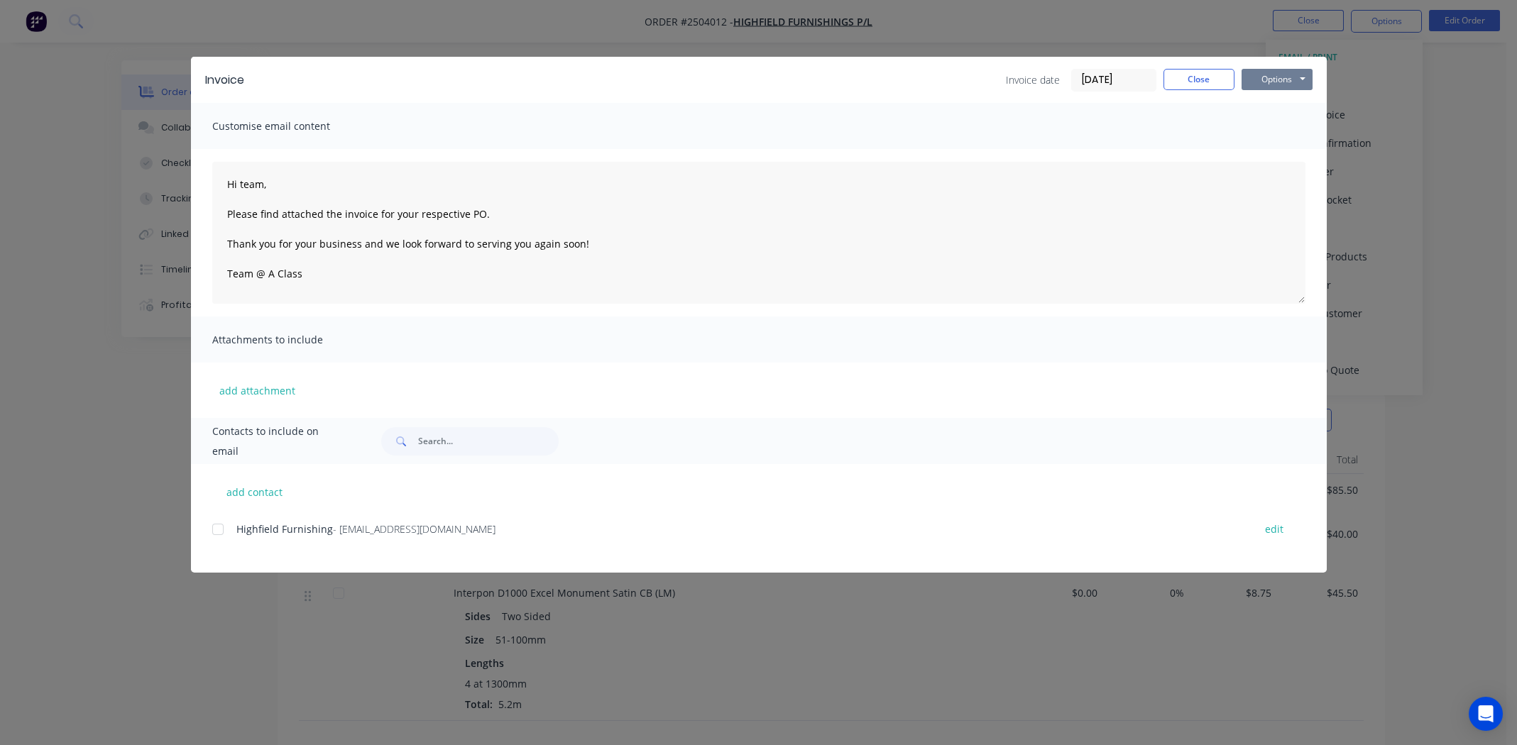
click at [1275, 82] on button "Options" at bounding box center [1277, 79] width 71 height 21
click at [1269, 126] on button "Print" at bounding box center [1287, 127] width 91 height 23
click at [217, 532] on div at bounding box center [218, 529] width 28 height 28
click at [1266, 79] on button "Options" at bounding box center [1277, 79] width 71 height 21
click at [1278, 152] on button "Email" at bounding box center [1287, 151] width 91 height 23
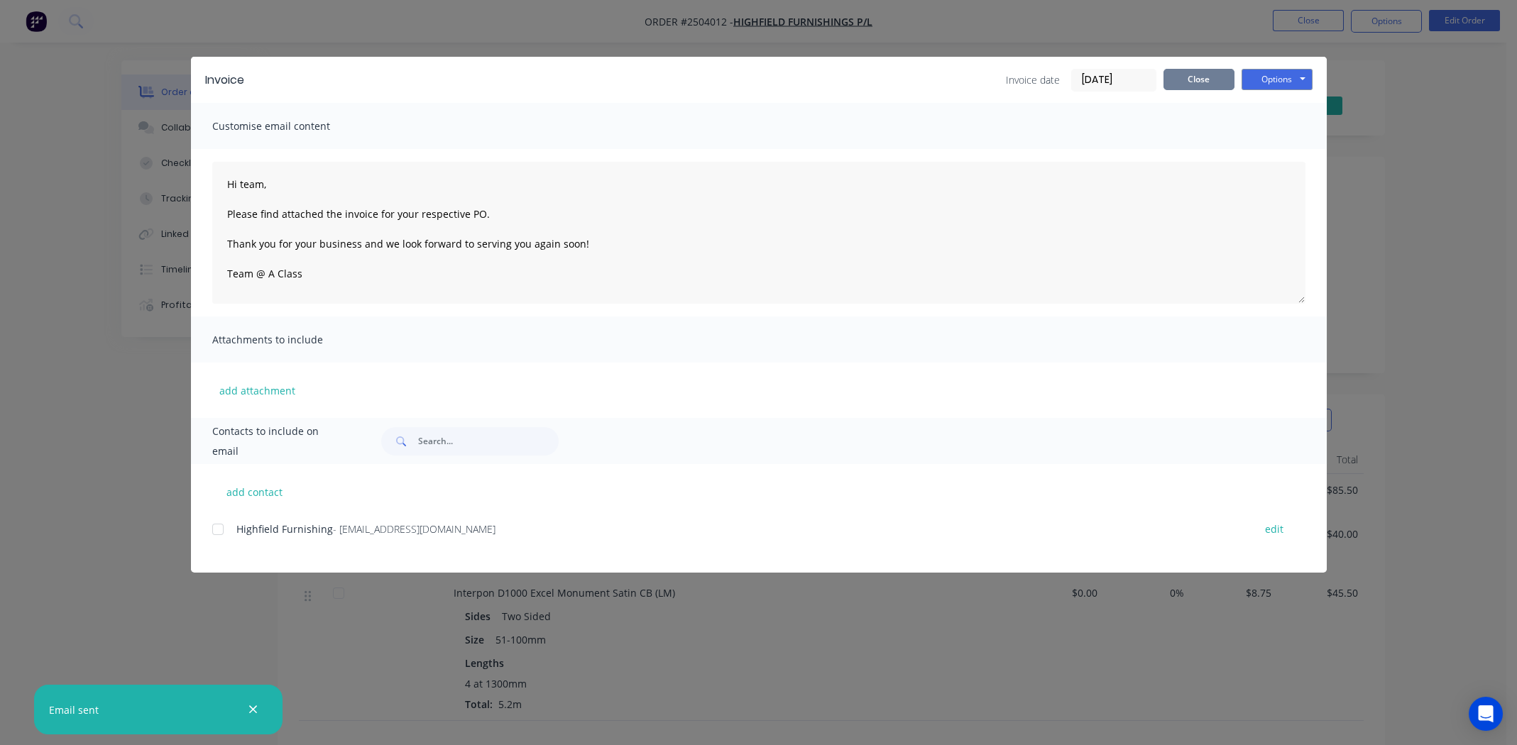
click at [1197, 80] on button "Close" at bounding box center [1198, 79] width 71 height 21
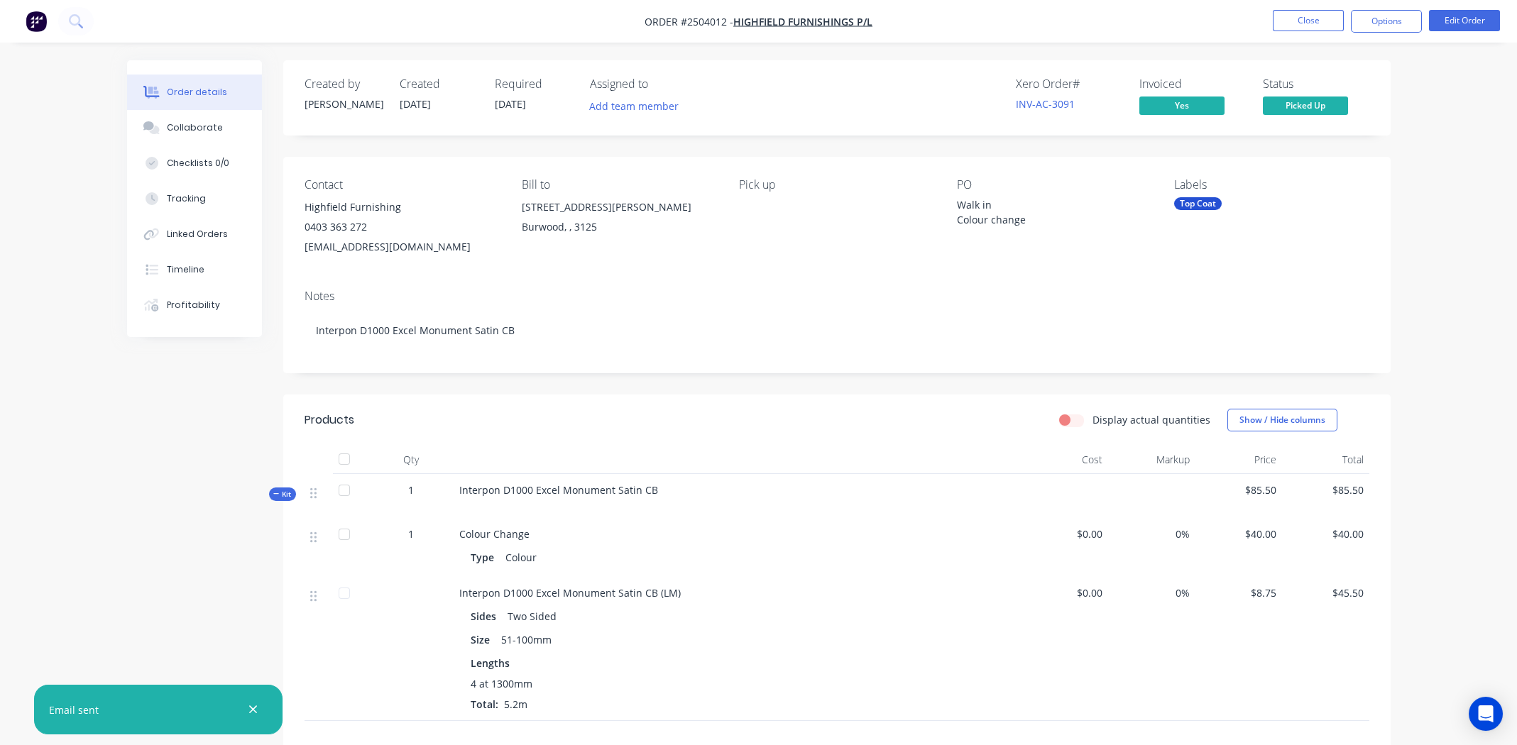
click at [1322, 234] on div "Labels Top Coat" at bounding box center [1271, 217] width 195 height 79
click at [913, 271] on div "Contact Highfield Furnishing 0403 363 272 info@highfieldfurnishings.com.au Bill…" at bounding box center [836, 217] width 1107 height 121
click at [251, 709] on icon "button" at bounding box center [252, 709] width 9 height 13
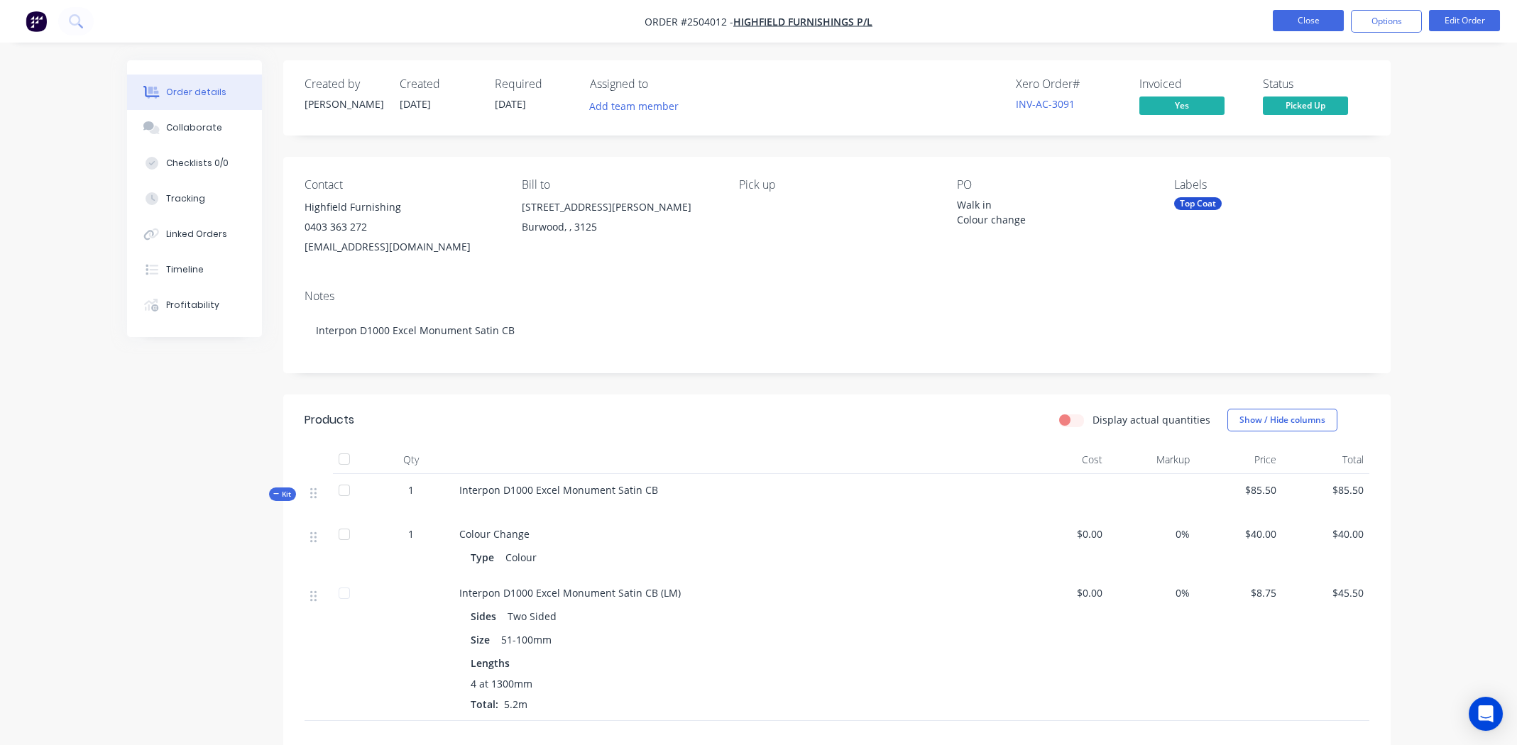
click at [1289, 23] on button "Close" at bounding box center [1308, 20] width 71 height 21
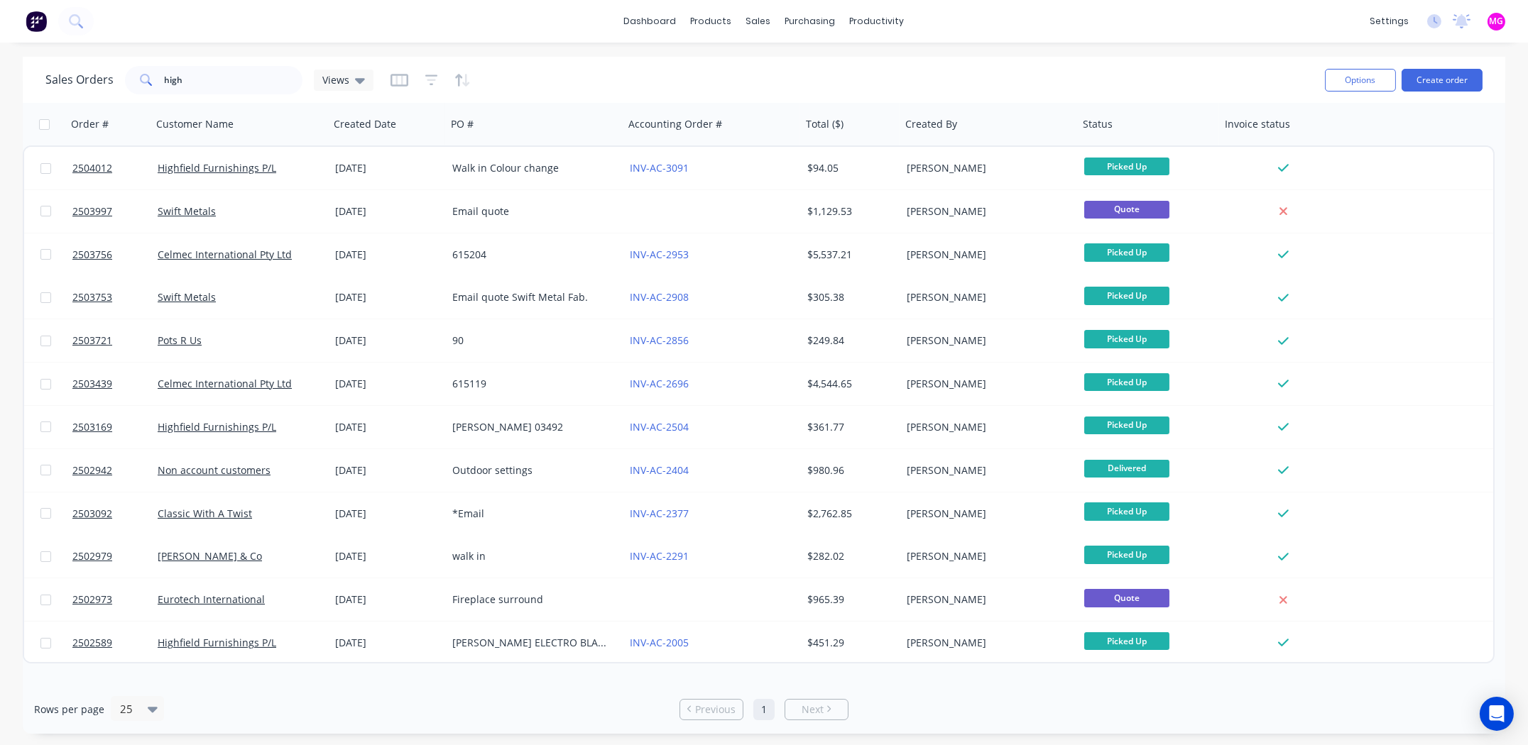
click at [892, 87] on div "Sales Orders high Views" at bounding box center [679, 79] width 1268 height 35
click at [938, 30] on div "dashboard products sales purchasing productivity dashboard products Product Cat…" at bounding box center [764, 21] width 1528 height 43
click at [214, 74] on input "high" at bounding box center [234, 80] width 138 height 28
click at [216, 74] on input "high" at bounding box center [234, 80] width 138 height 28
type input "boyd"
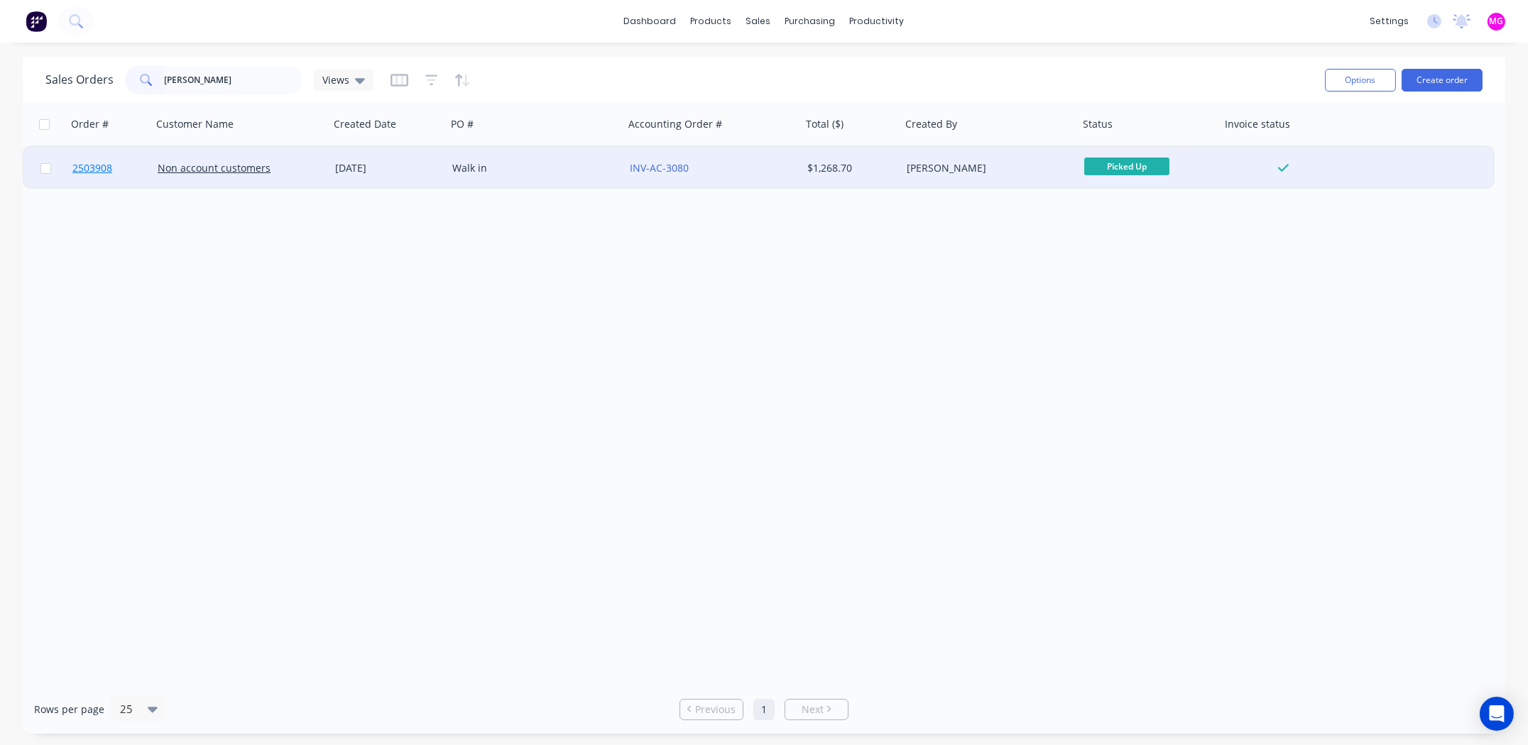
click at [84, 166] on span "2503908" at bounding box center [92, 168] width 40 height 14
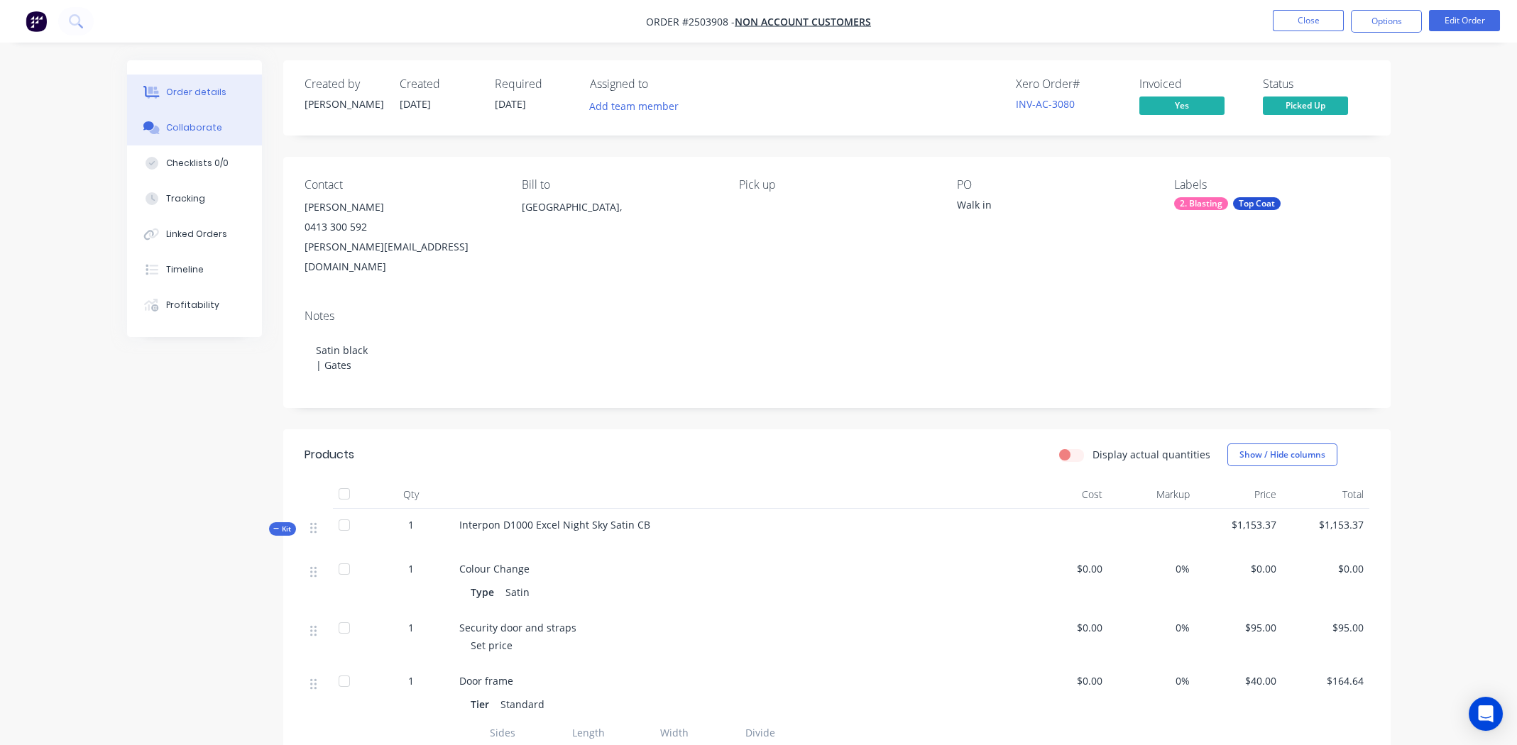
click at [194, 131] on div "Collaborate" at bounding box center [194, 127] width 56 height 13
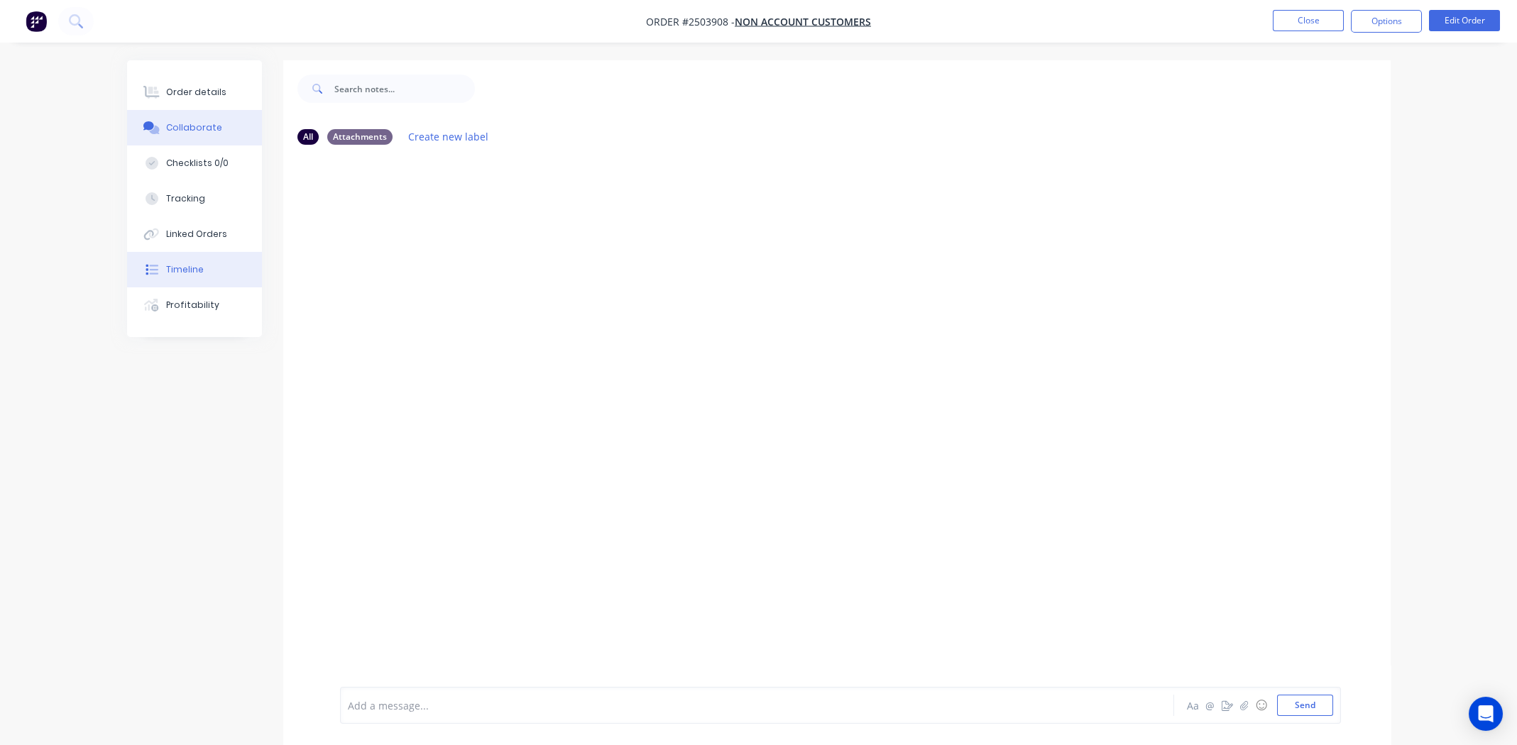
click at [195, 268] on div "Timeline" at bounding box center [185, 269] width 38 height 13
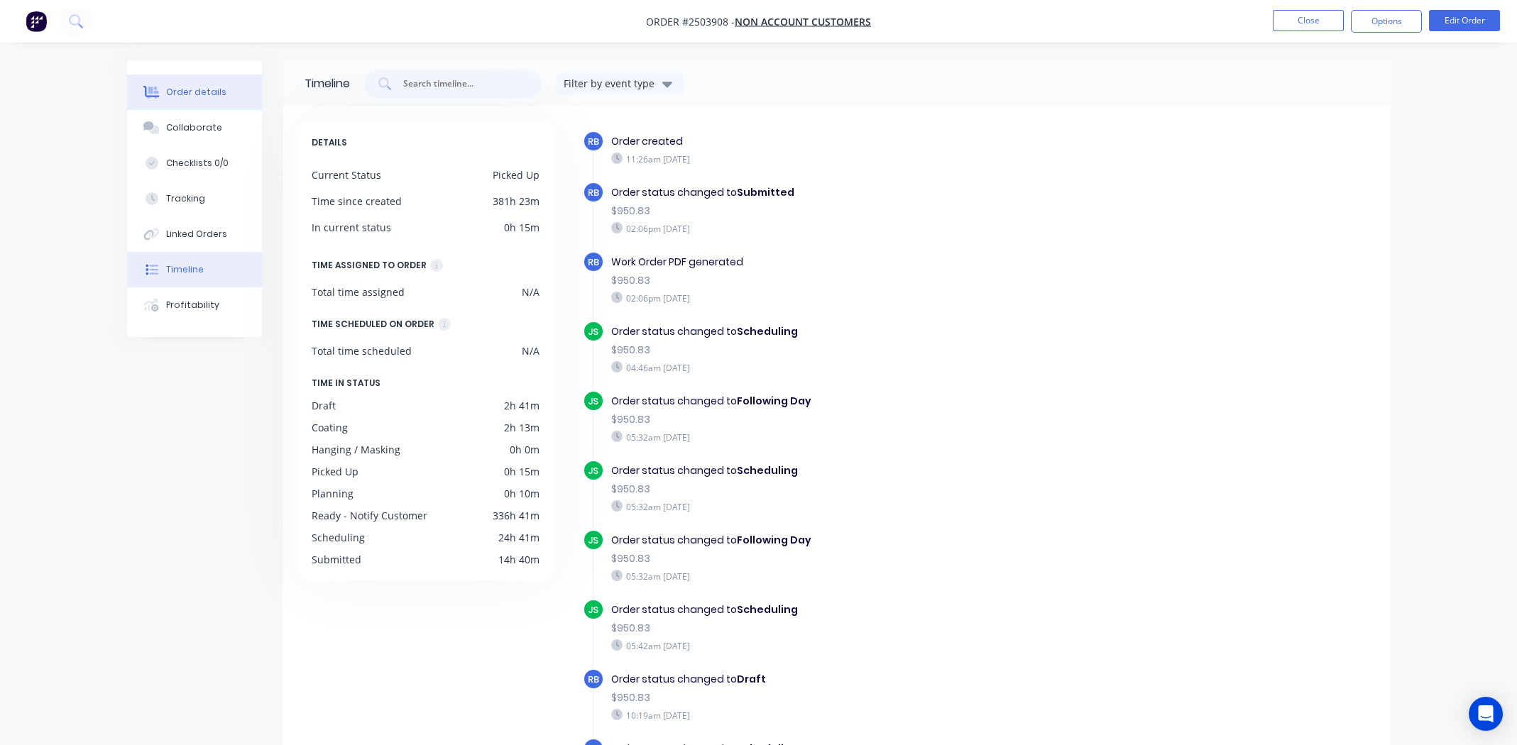
drag, startPoint x: 199, startPoint y: 89, endPoint x: 207, endPoint y: 96, distance: 10.1
click at [199, 89] on div "Order details" at bounding box center [196, 92] width 60 height 13
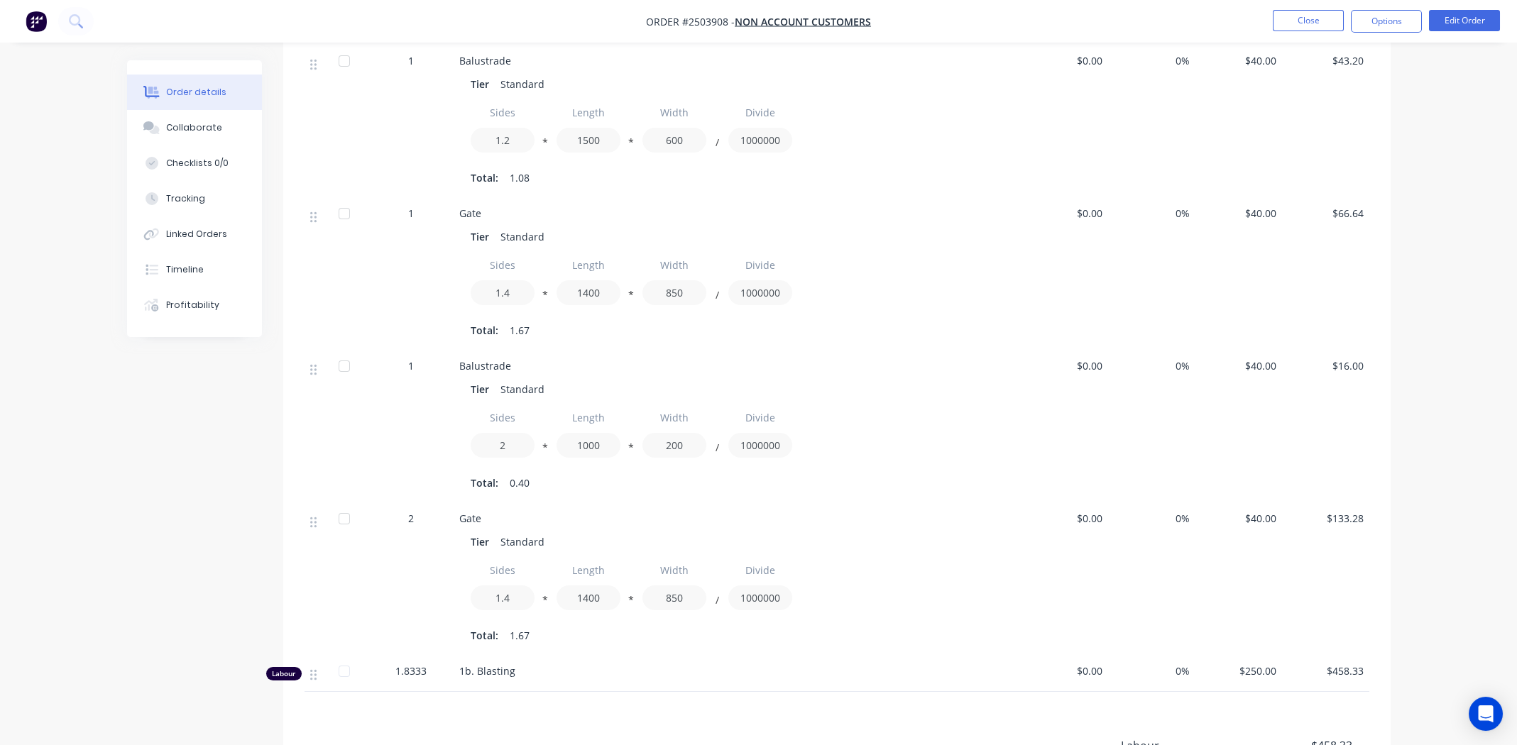
scroll to position [1142, 0]
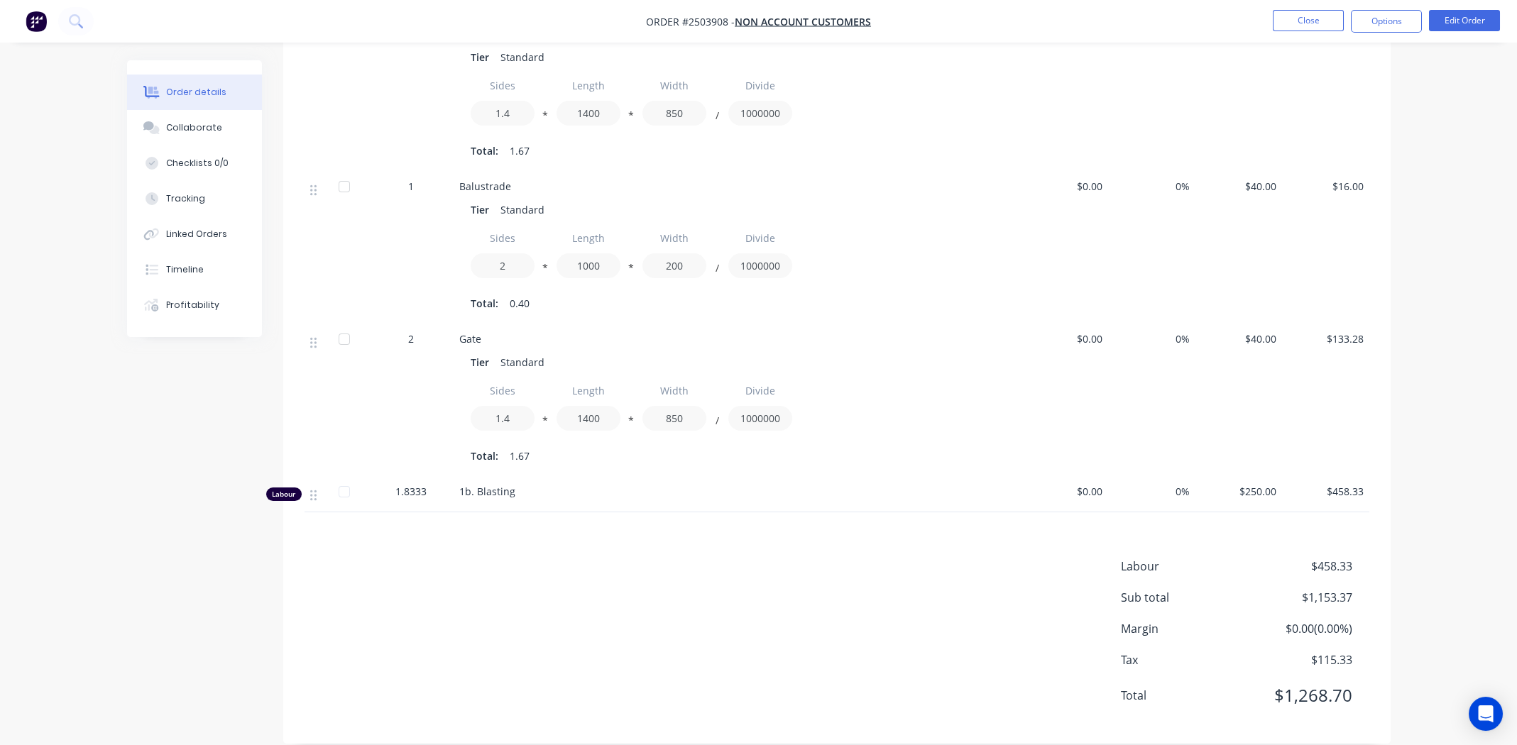
click at [476, 528] on div "Products Display actual quantities Show / Hide columns Qty Cost Markup Price To…" at bounding box center [836, 15] width 1107 height 1457
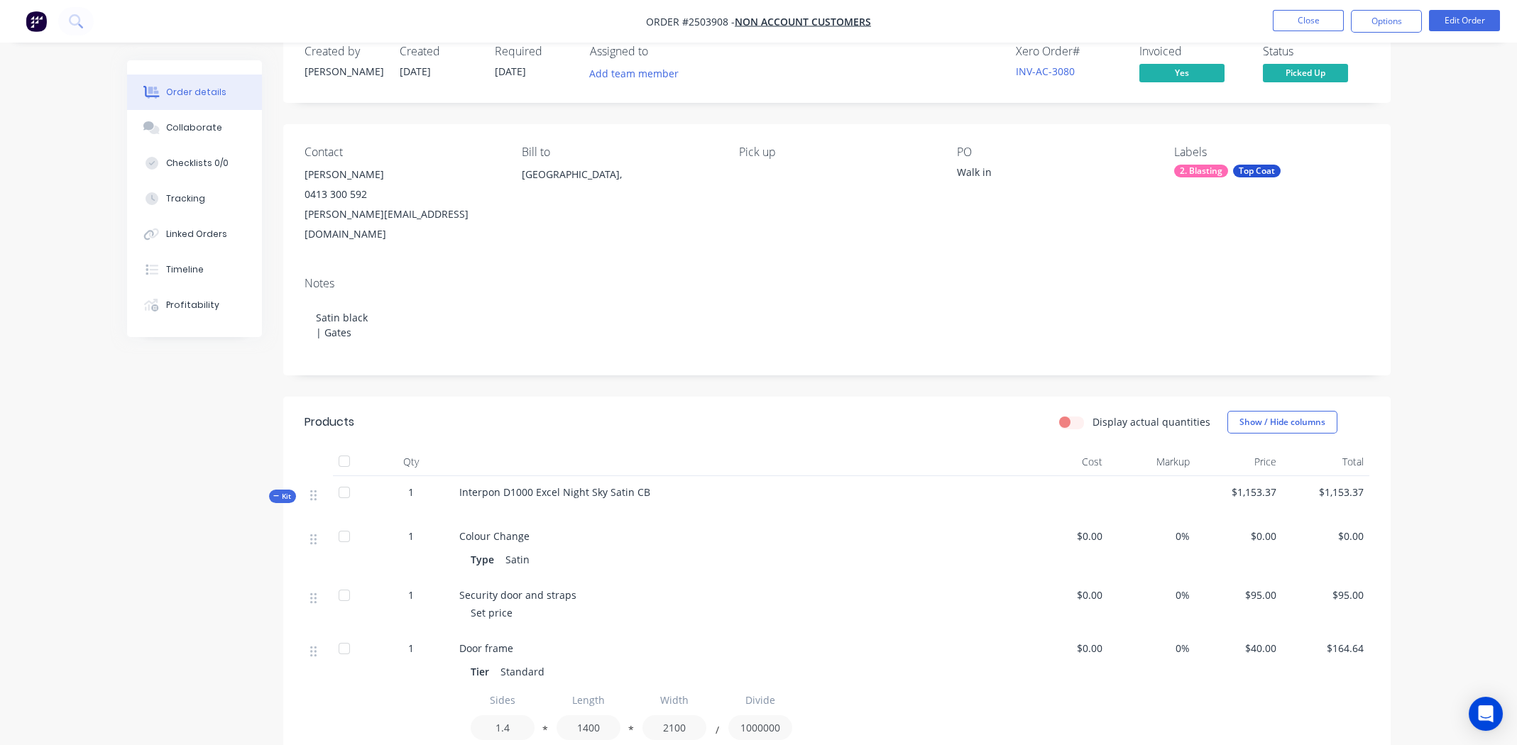
scroll to position [0, 0]
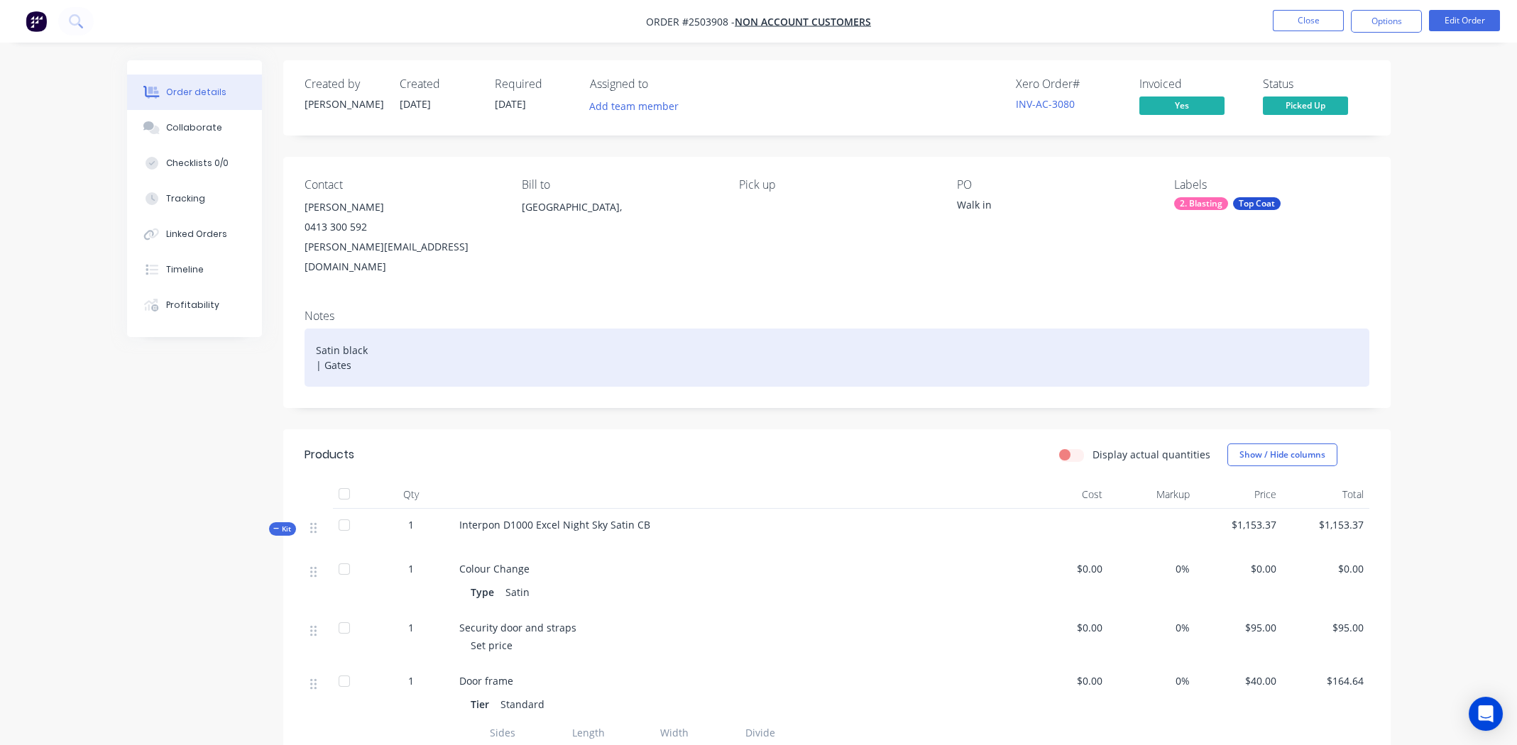
click at [451, 351] on div "Satin black | Gates" at bounding box center [837, 358] width 1065 height 58
click at [405, 344] on div "Satin black | Gates" at bounding box center [837, 358] width 1065 height 58
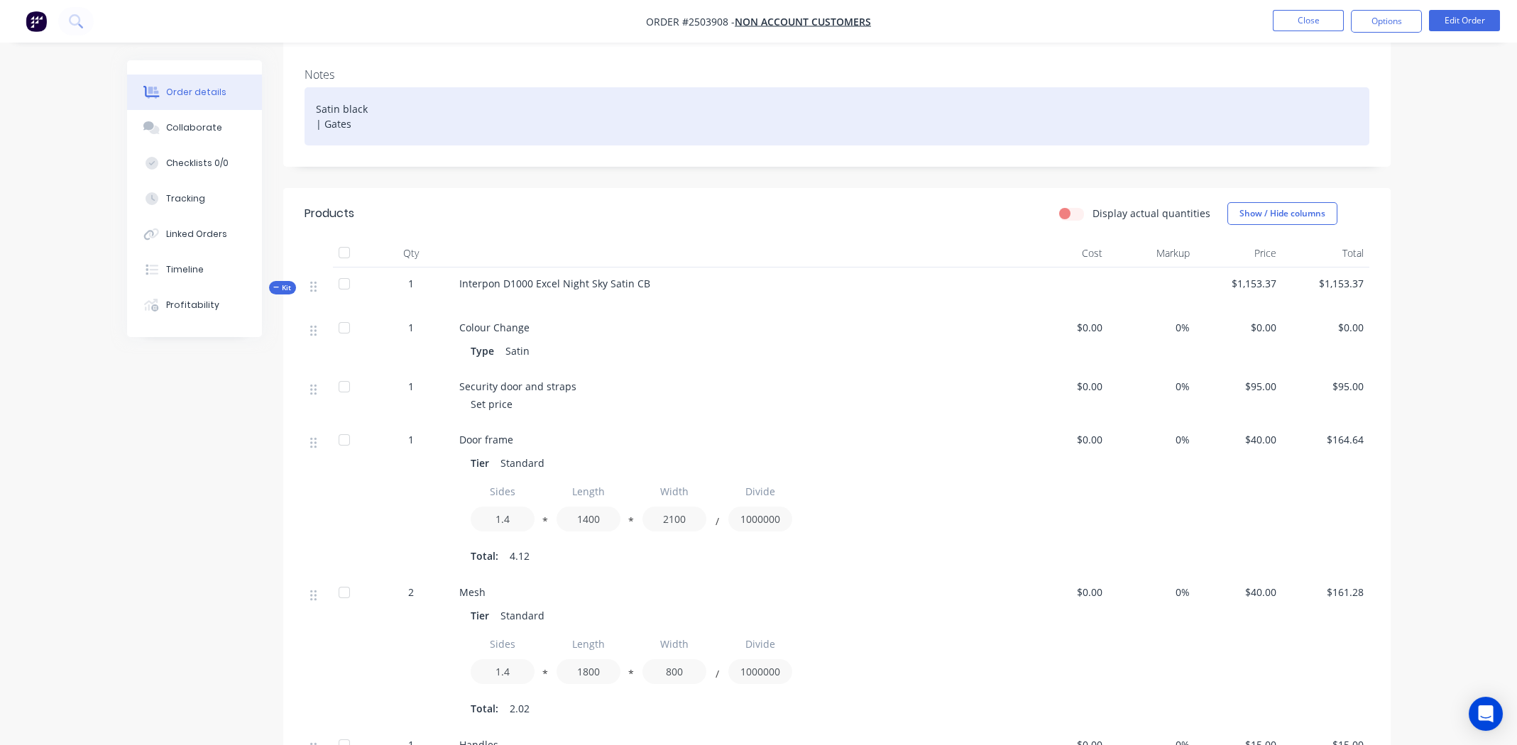
scroll to position [426, 0]
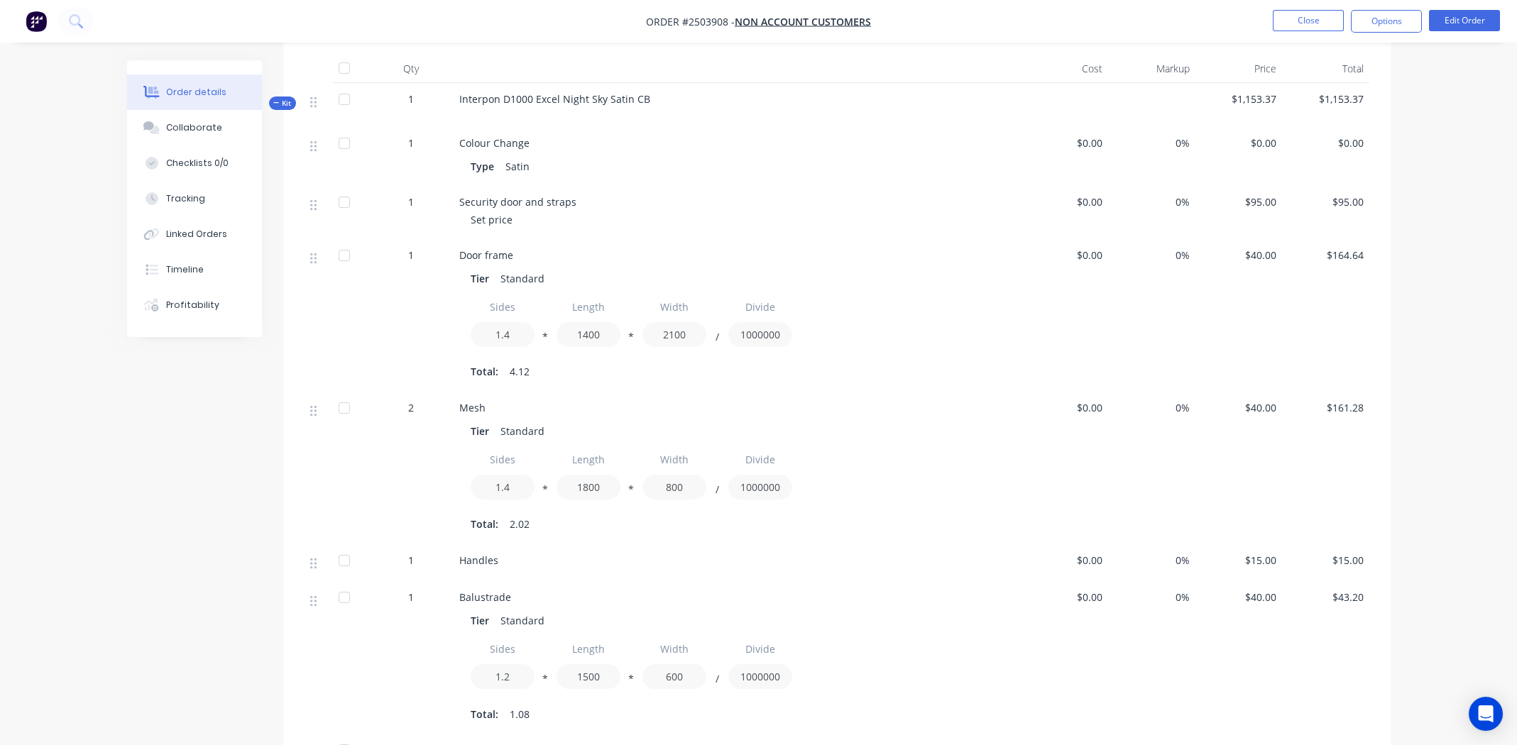
click at [919, 421] on div "Tier Standard" at bounding box center [738, 431] width 534 height 21
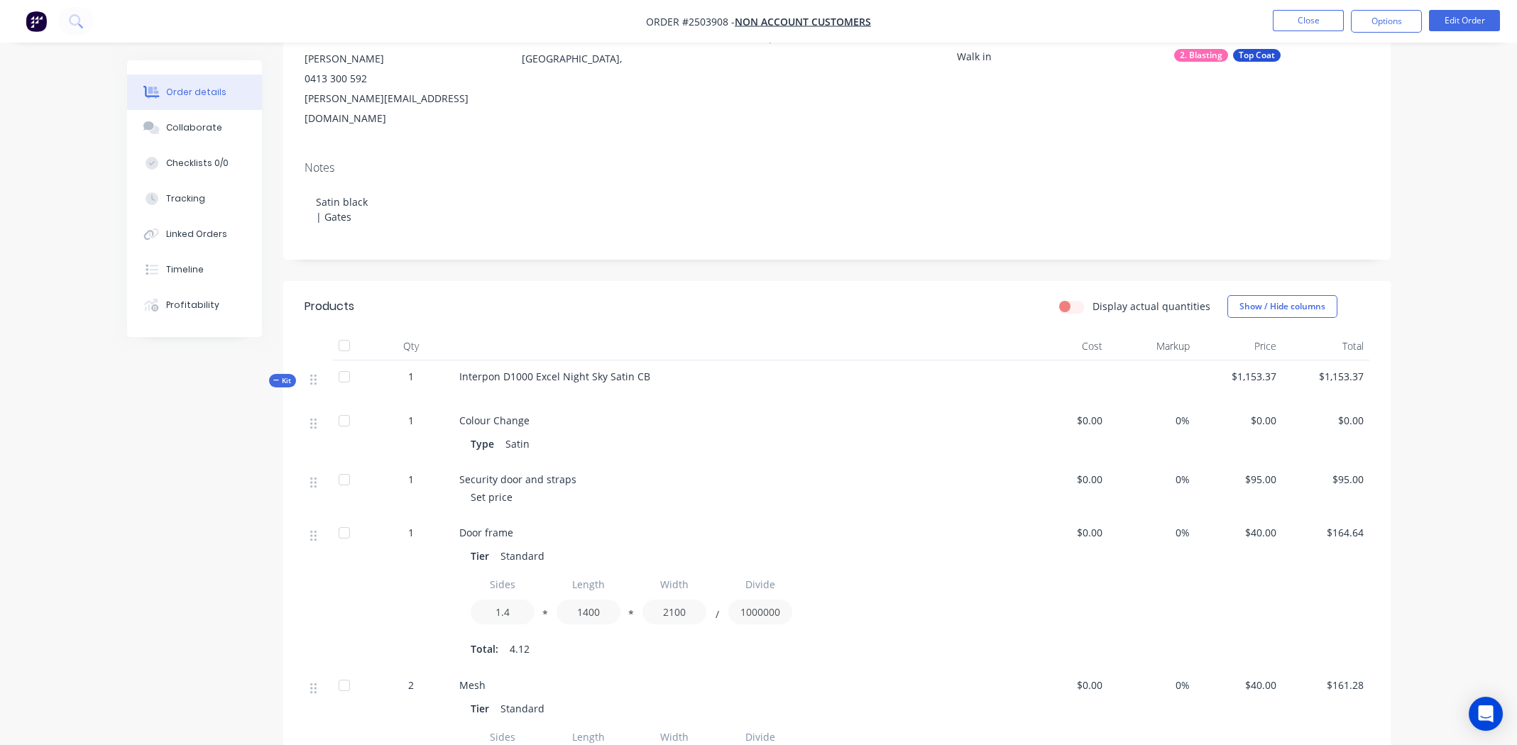
scroll to position [0, 0]
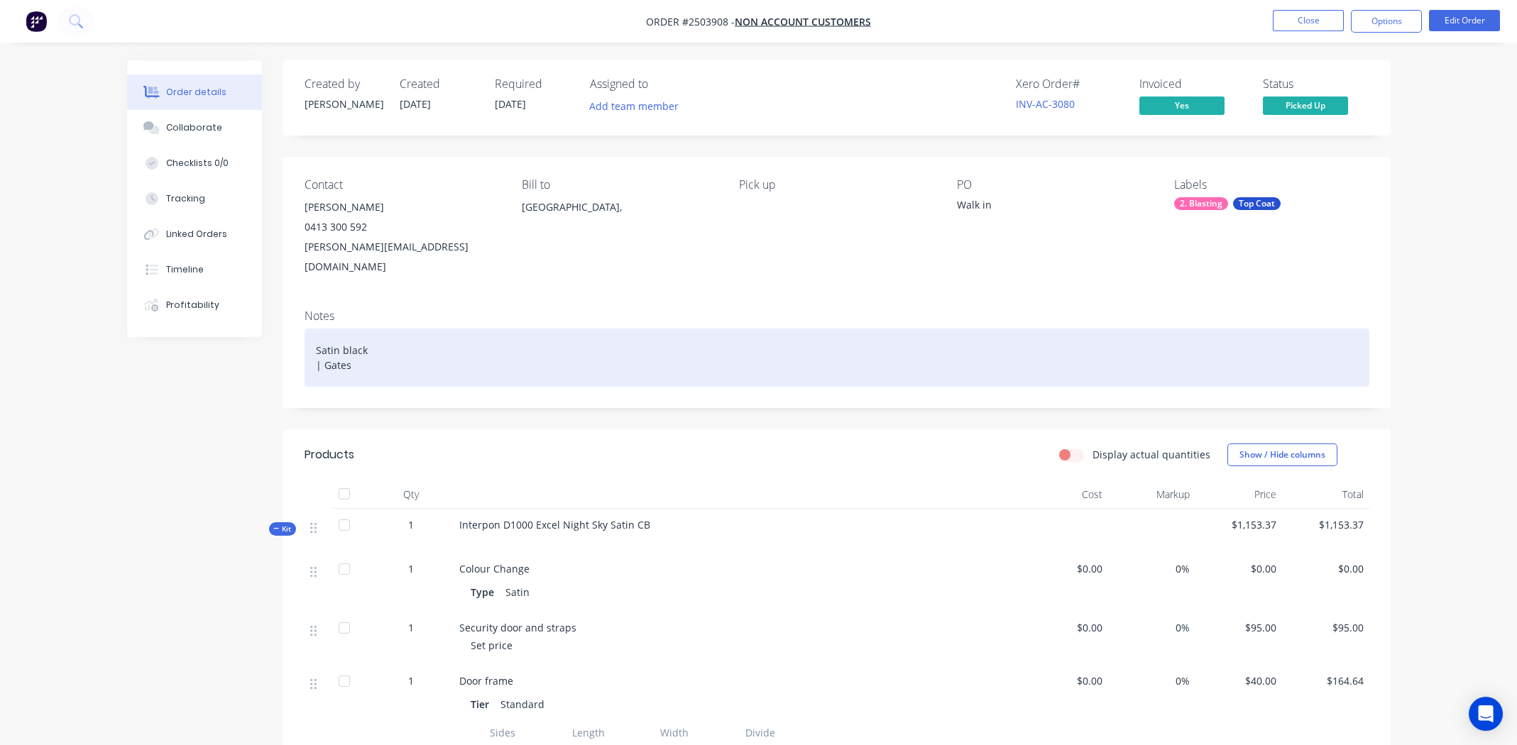
click at [408, 351] on div "Satin black | Gates" at bounding box center [837, 358] width 1065 height 58
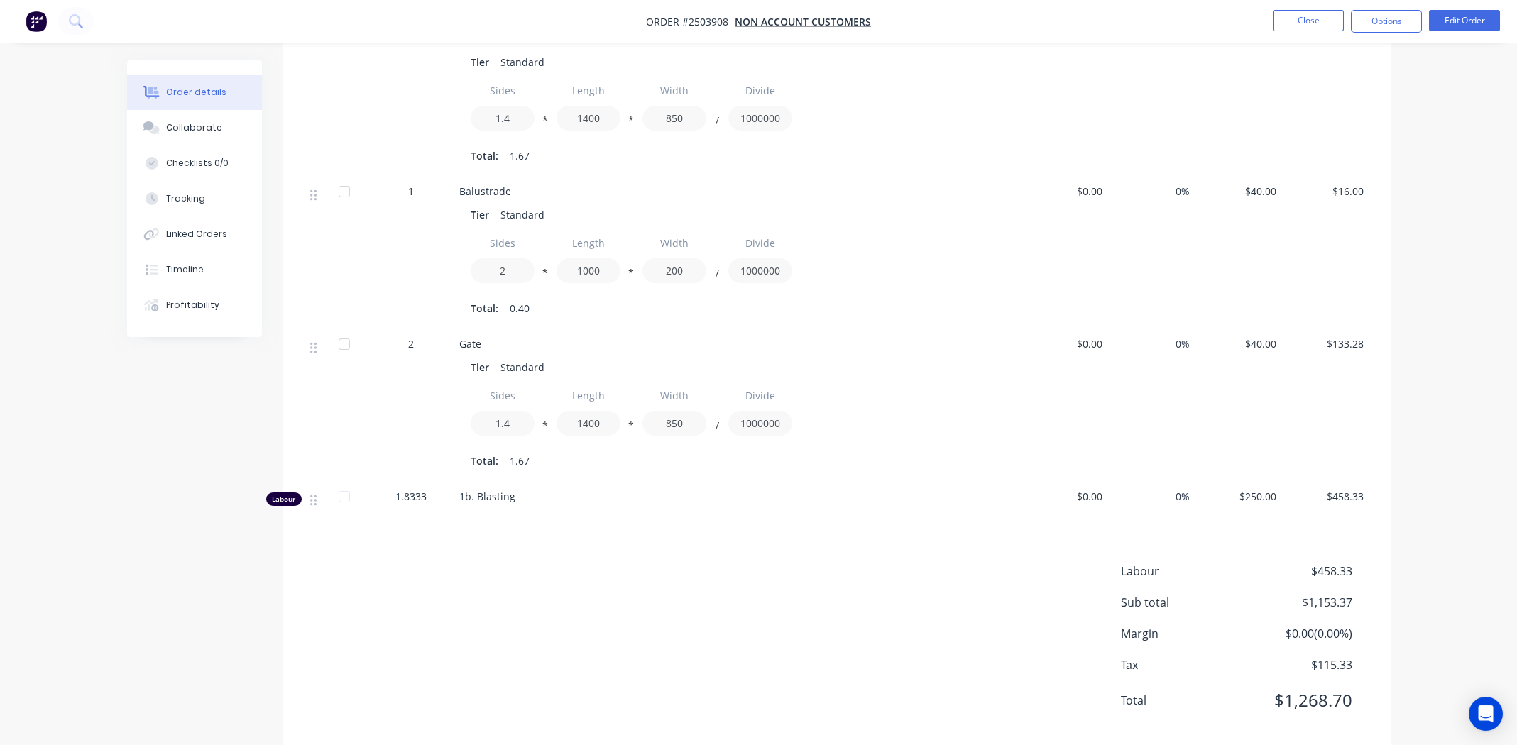
scroll to position [1142, 0]
click at [520, 589] on div "Labour $458.33 Sub total $1,153.37 Margin $0.00 ( 0.00 %) Tax $115.33 Total $1,…" at bounding box center [837, 640] width 1065 height 165
